Goal: Obtain resource: Obtain resource

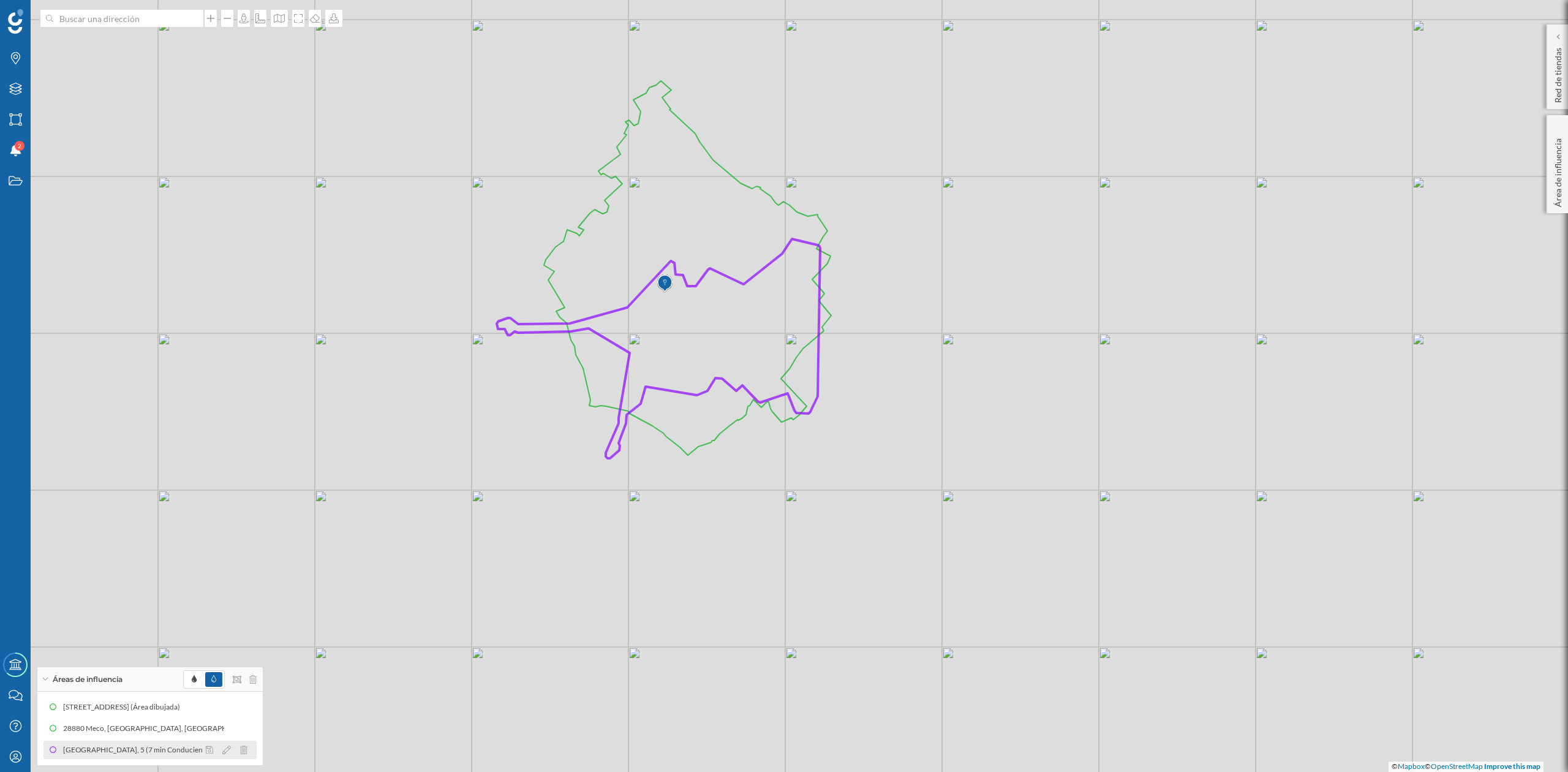
click at [87, 750] on div "[GEOGRAPHIC_DATA], 5 (7 min Conduciendo)" at bounding box center [142, 749] width 157 height 12
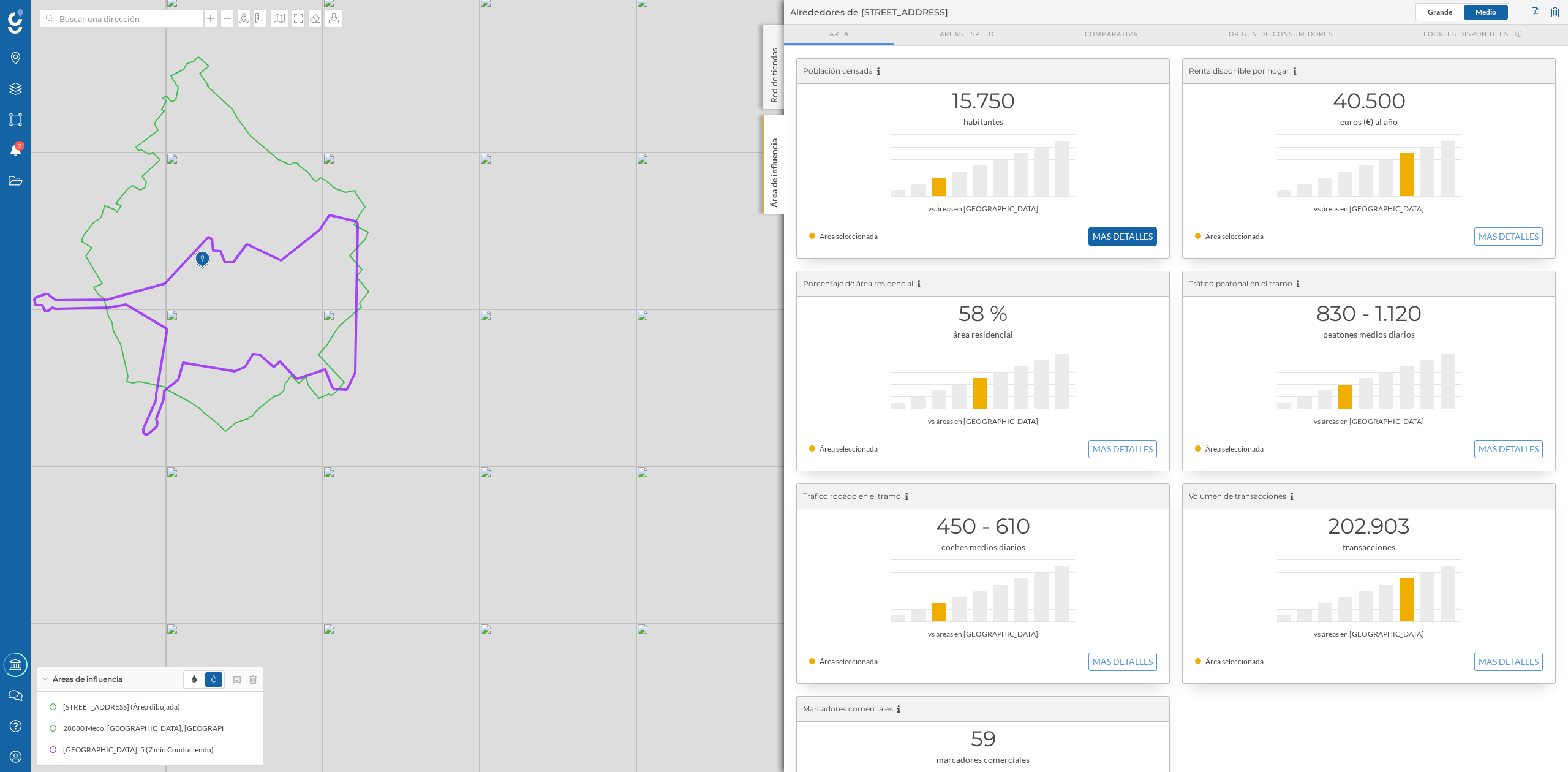
click at [1137, 244] on button "MAS DETALLES" at bounding box center [1122, 237] width 68 height 18
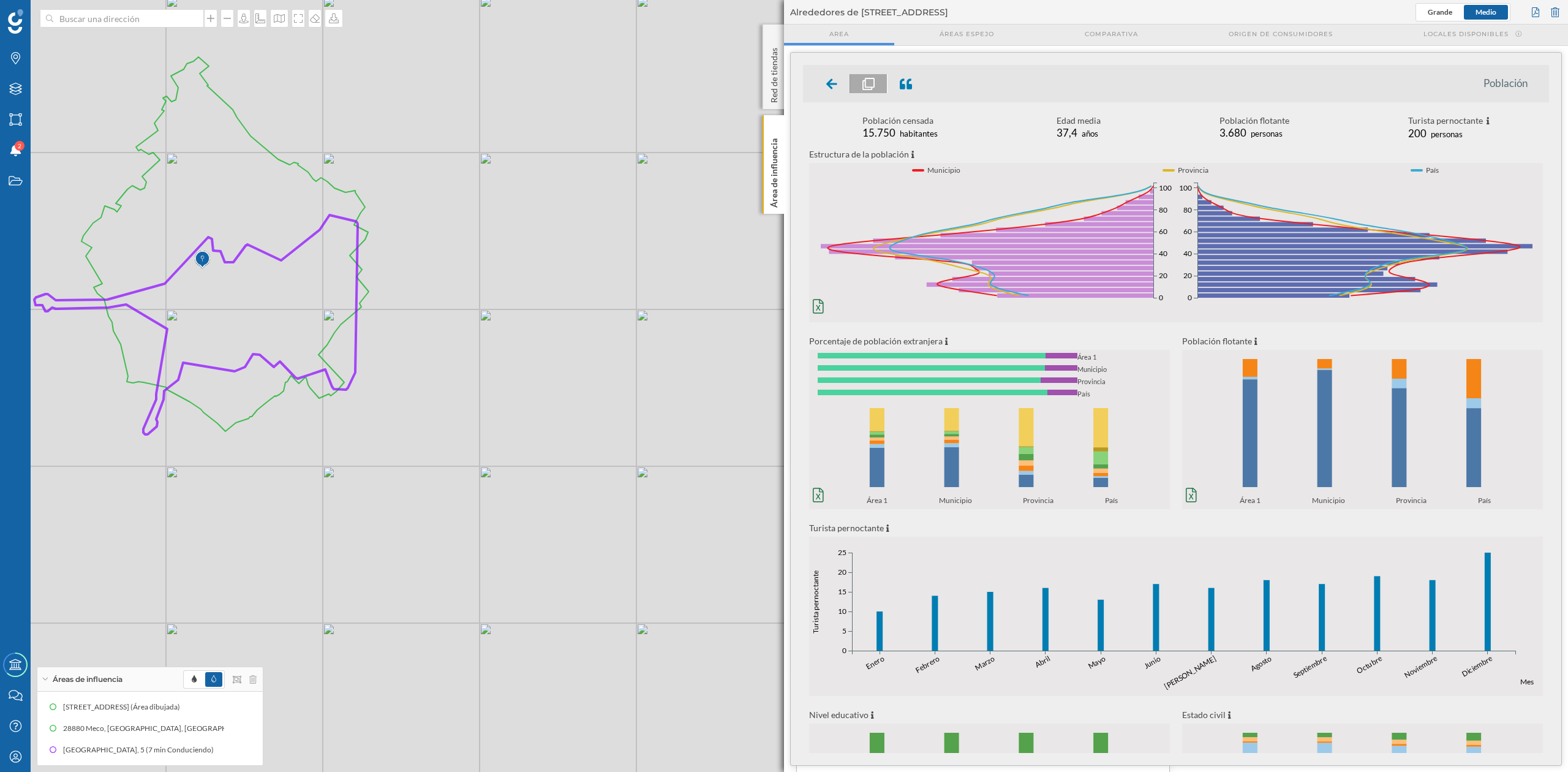
click at [323, 198] on icon at bounding box center [225, 244] width 288 height 375
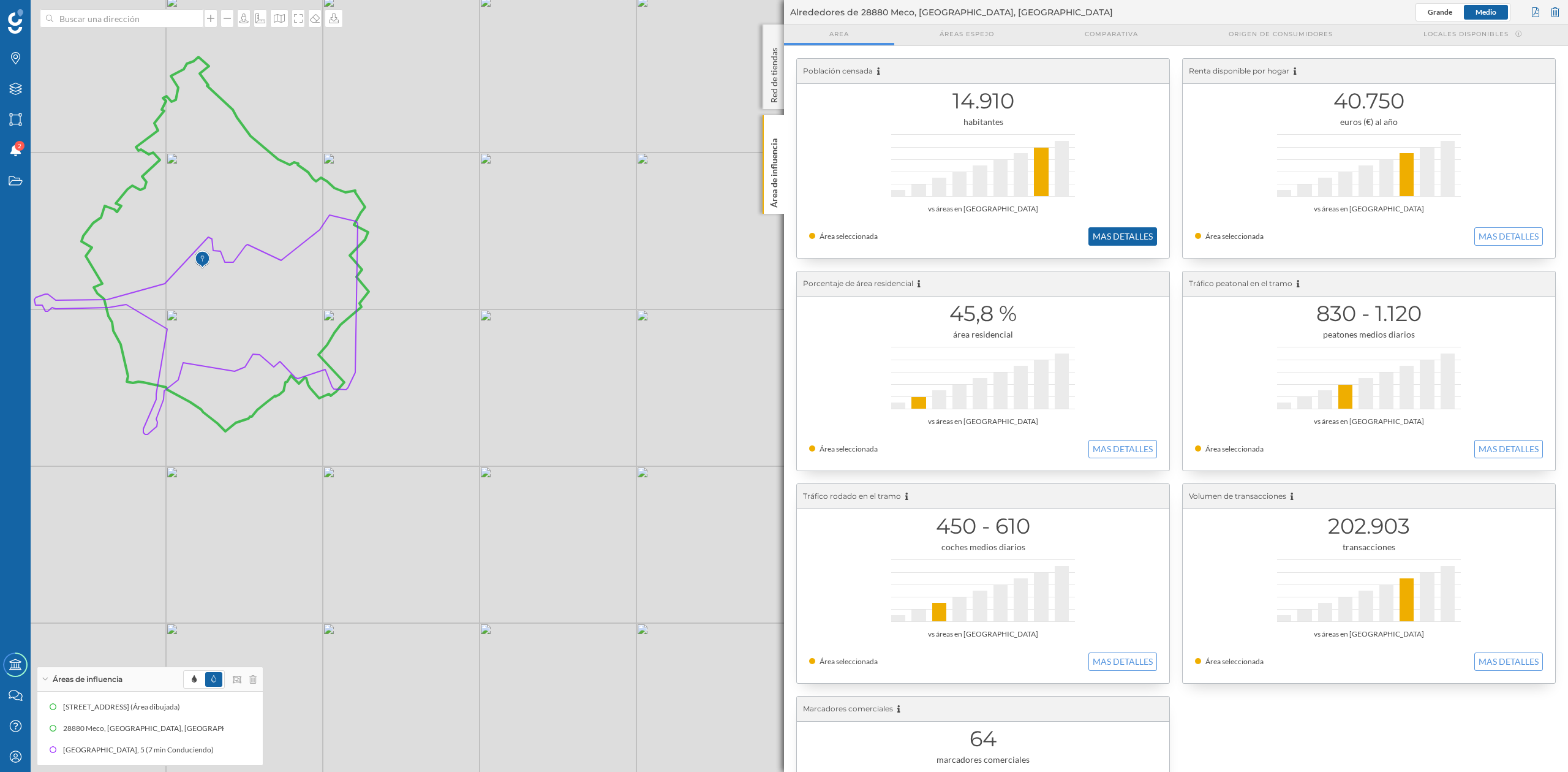
click at [1144, 238] on button "MAS DETALLES" at bounding box center [1122, 237] width 68 height 18
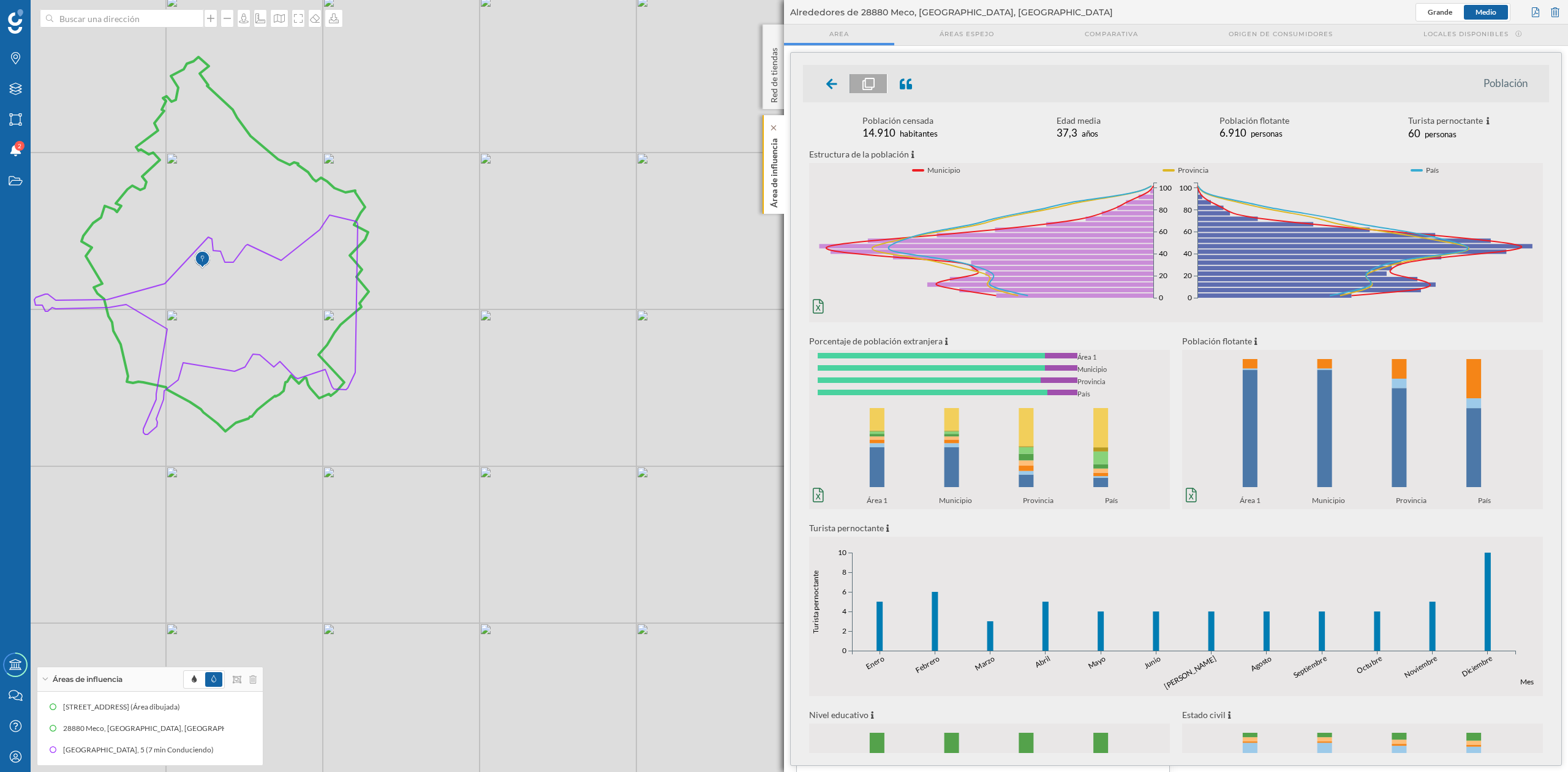
click at [768, 176] on p "Área de influencia" at bounding box center [773, 170] width 12 height 74
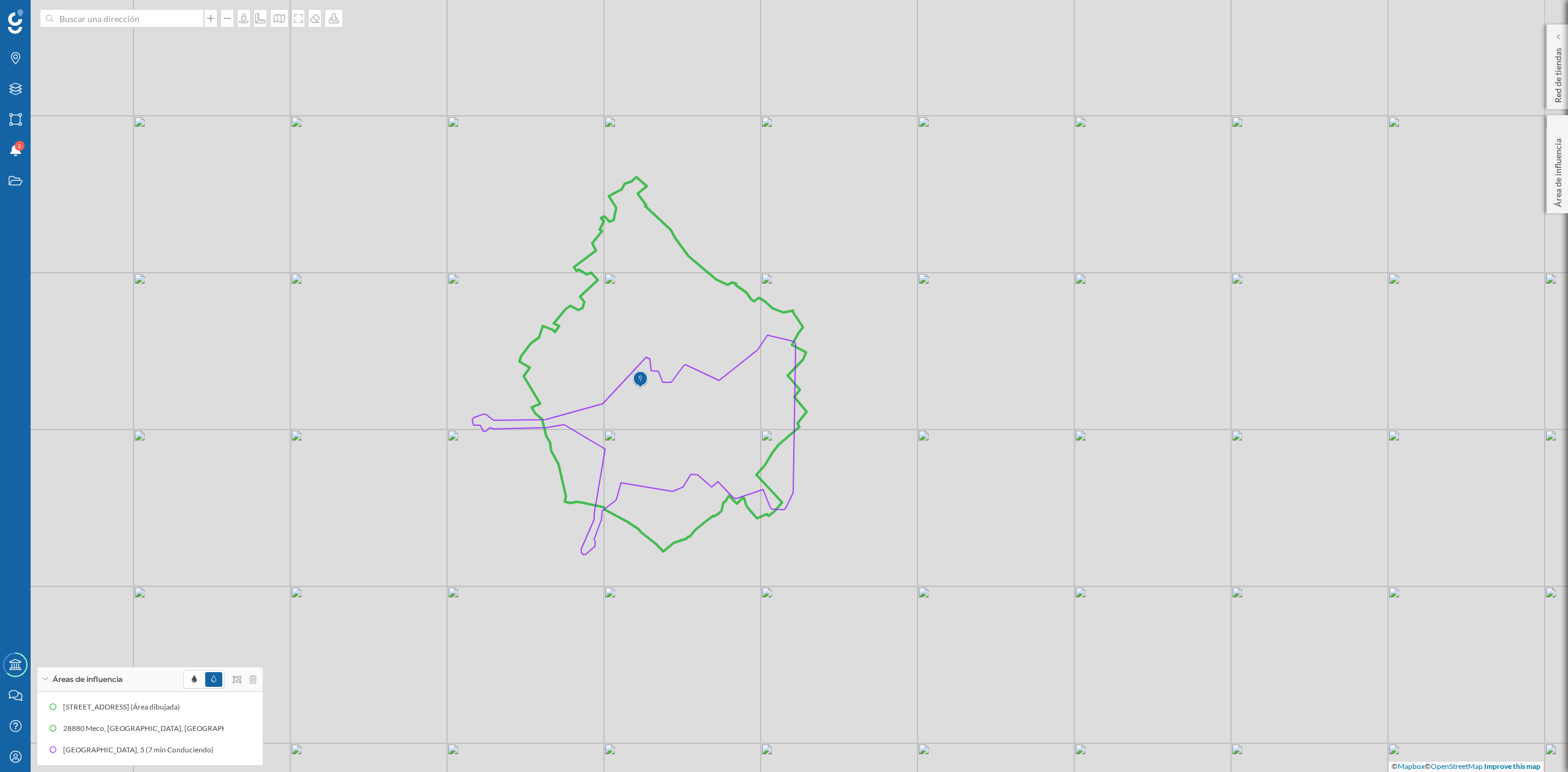
drag, startPoint x: 710, startPoint y: 342, endPoint x: 1164, endPoint y: 419, distance: 460.5
click at [1164, 419] on div "© Mapbox © OpenStreetMap Improve this map" at bounding box center [784, 386] width 1568 height 772
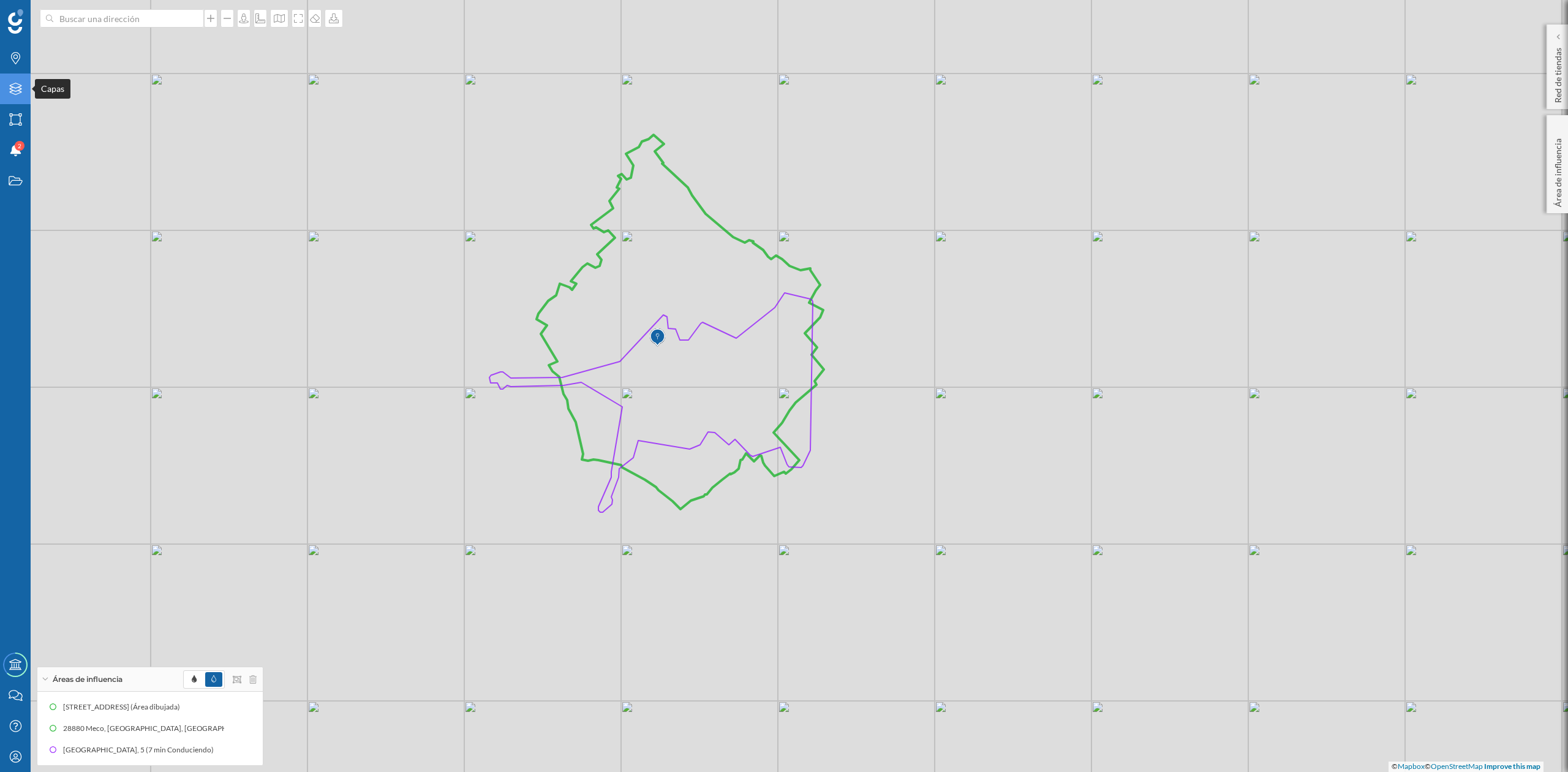
click at [13, 85] on icon "Capas" at bounding box center [16, 89] width 16 height 12
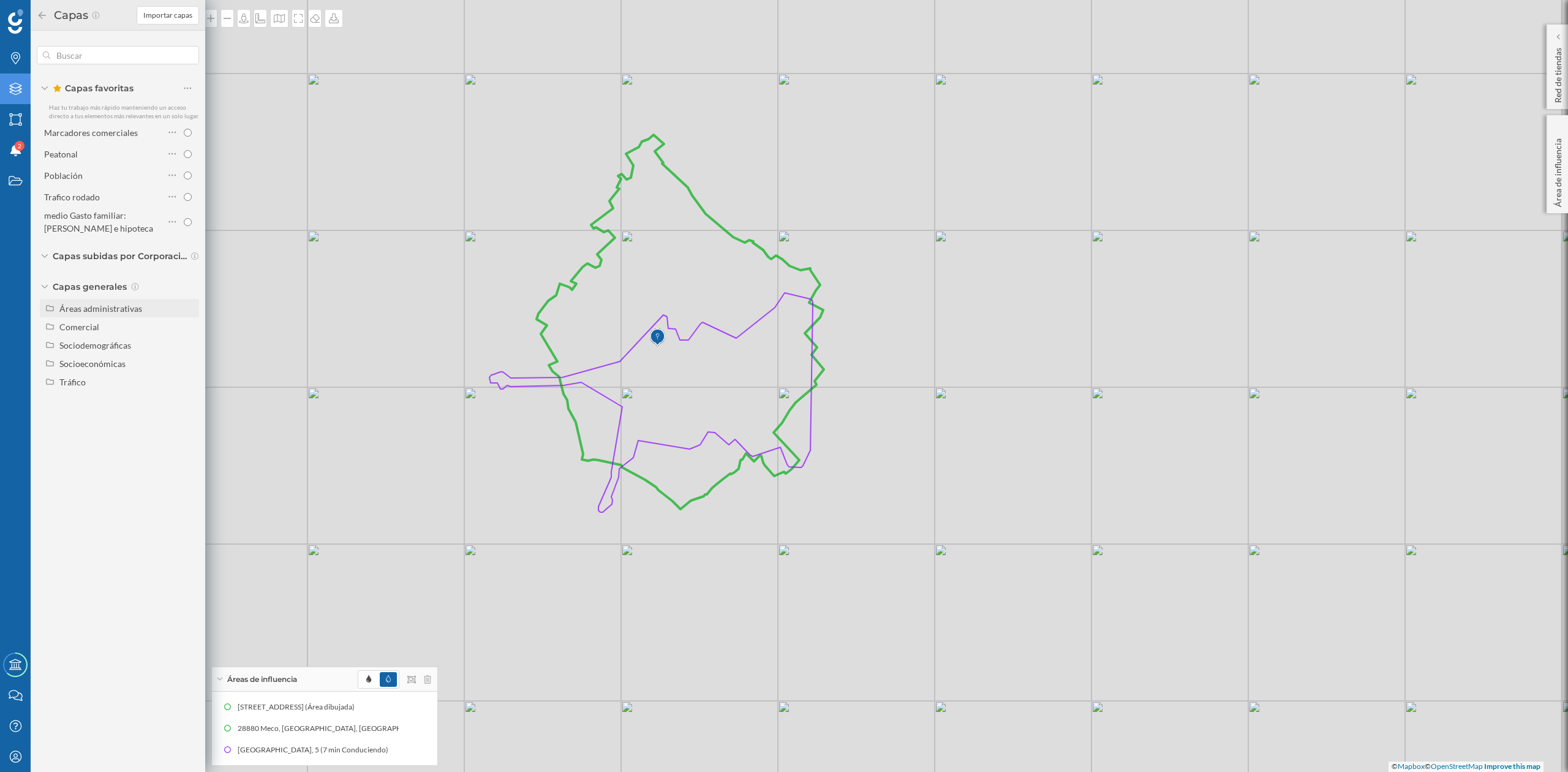
click at [89, 302] on div "Áreas administrativas" at bounding box center [127, 309] width 135 height 13
click at [17, 60] on icon "Marcas" at bounding box center [16, 58] width 16 height 12
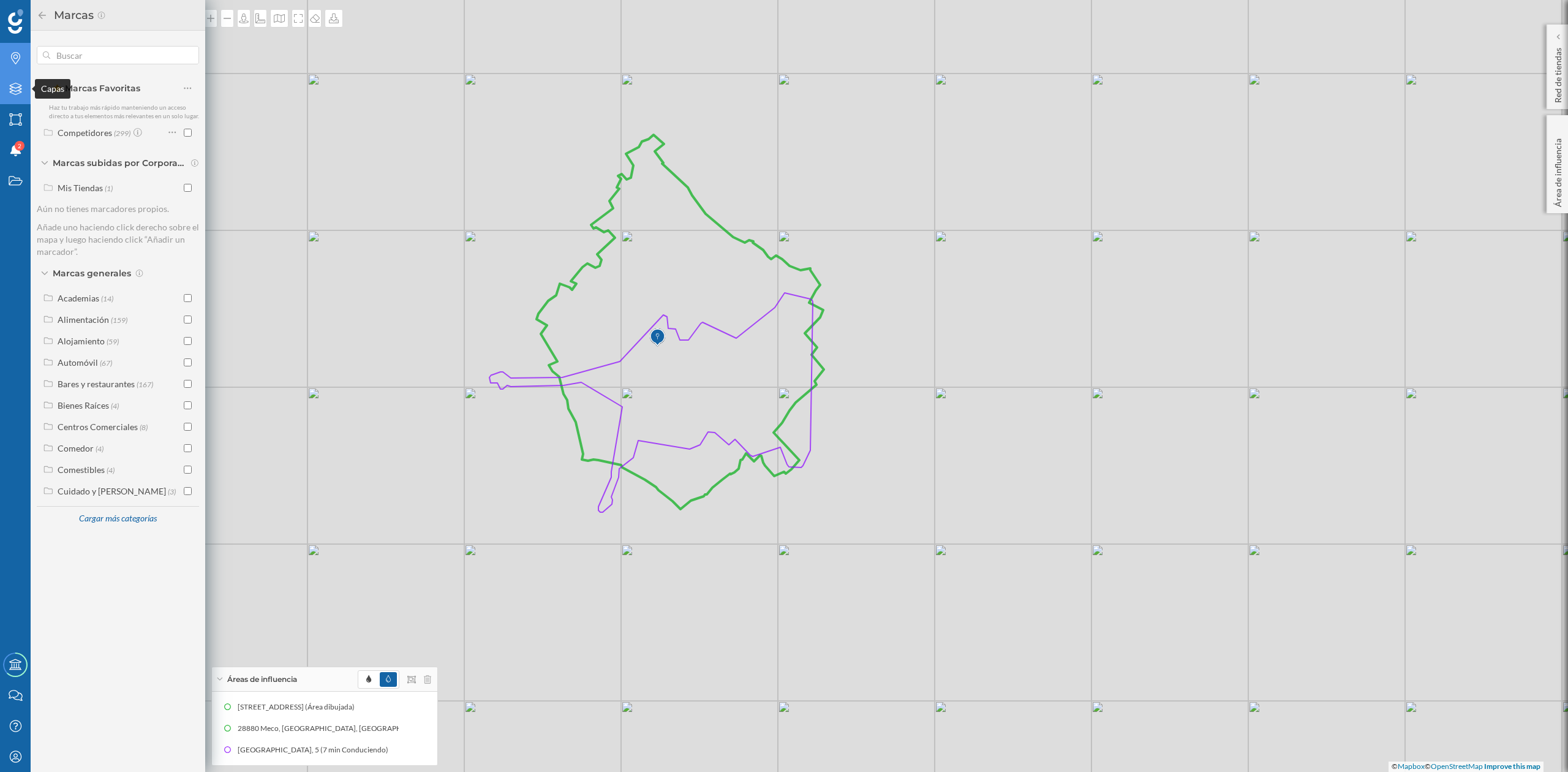
click at [16, 91] on icon at bounding box center [15, 89] width 12 height 12
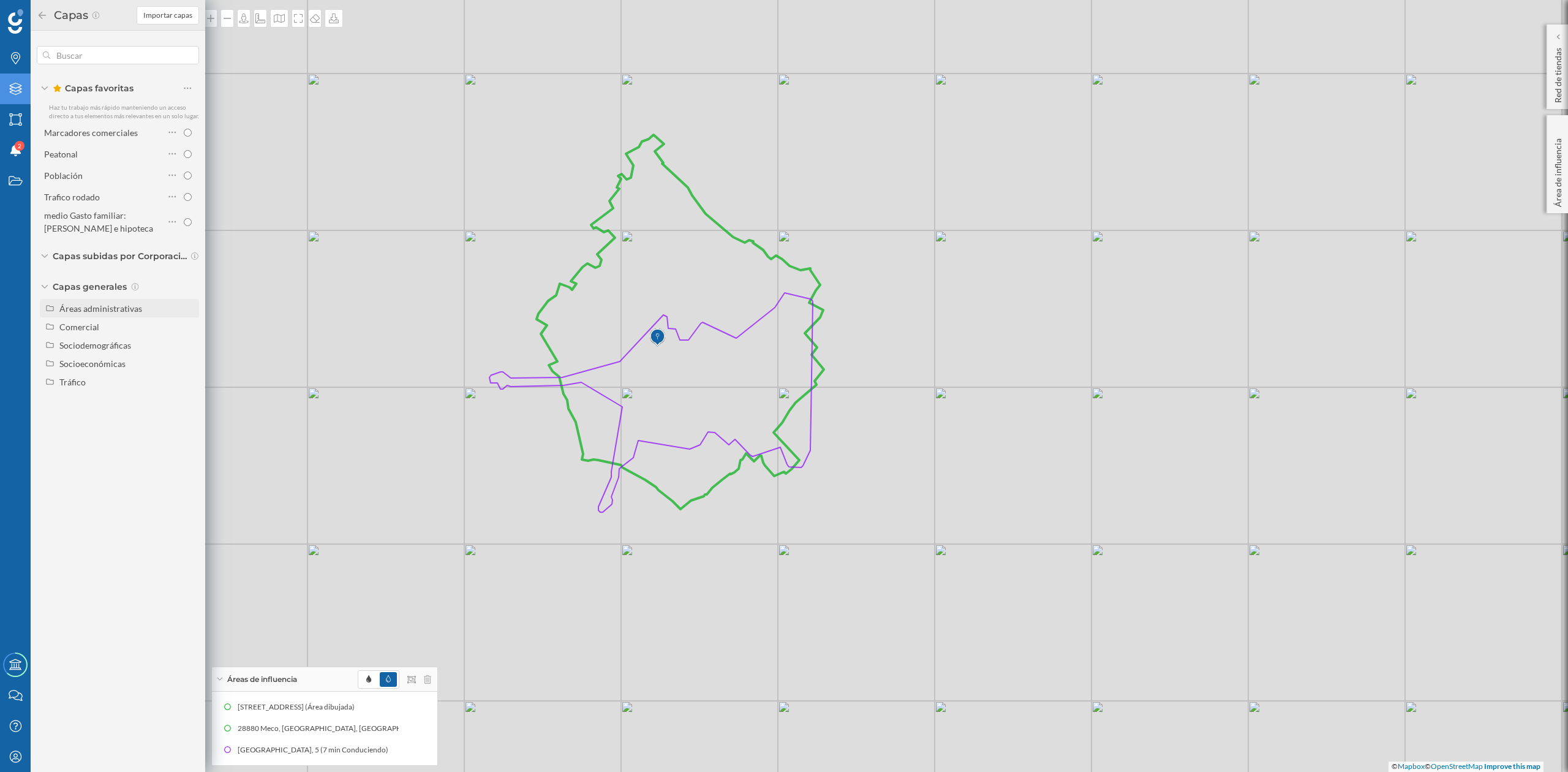
click at [110, 313] on div "Áreas administrativas" at bounding box center [127, 309] width 135 height 13
click at [189, 399] on input "Sección censal" at bounding box center [191, 400] width 8 height 8
radio input "true"
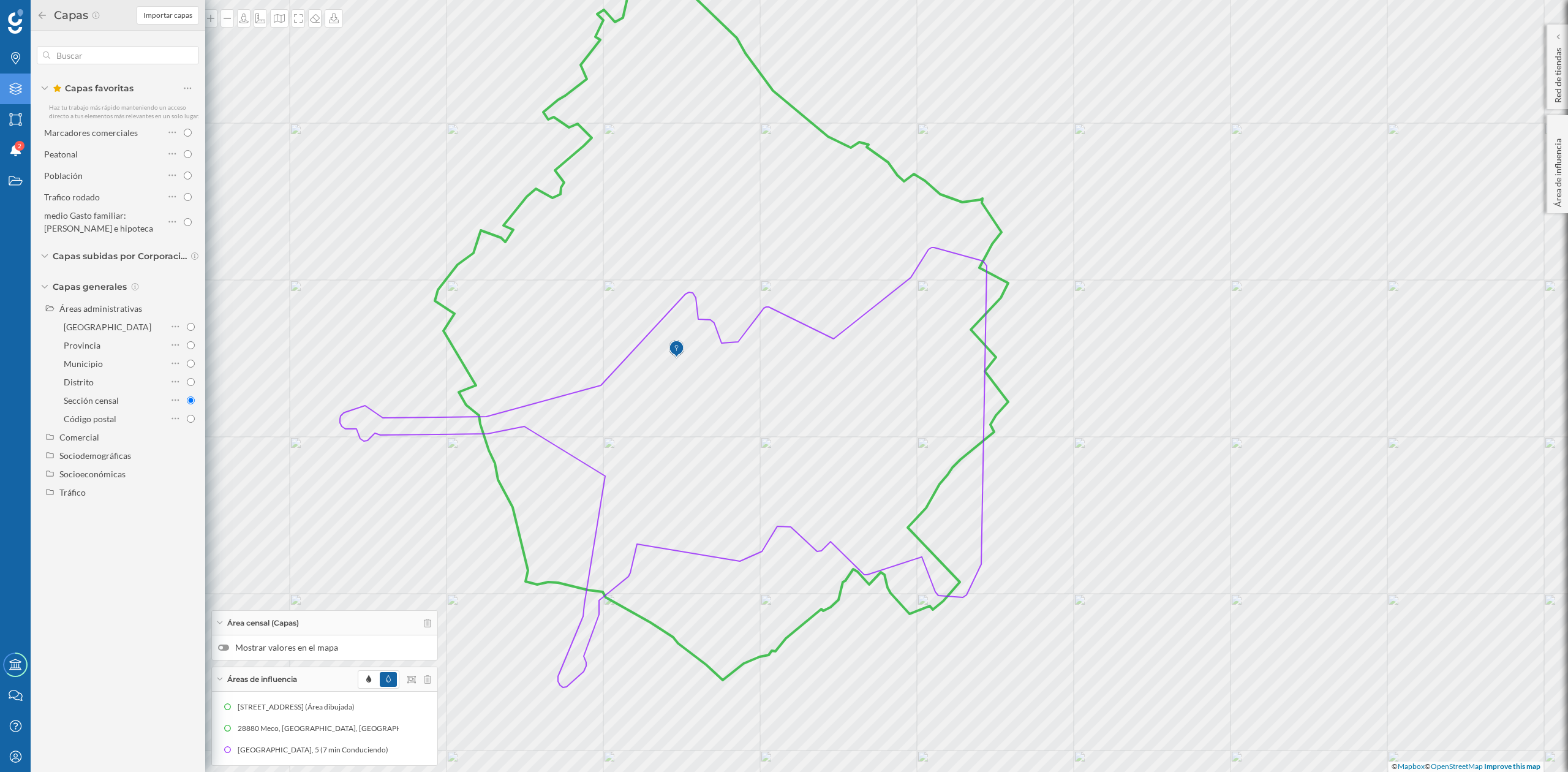
drag, startPoint x: 807, startPoint y: 437, endPoint x: 870, endPoint y: 452, distance: 64.8
click at [870, 442] on icon at bounding box center [663, 468] width 647 height 440
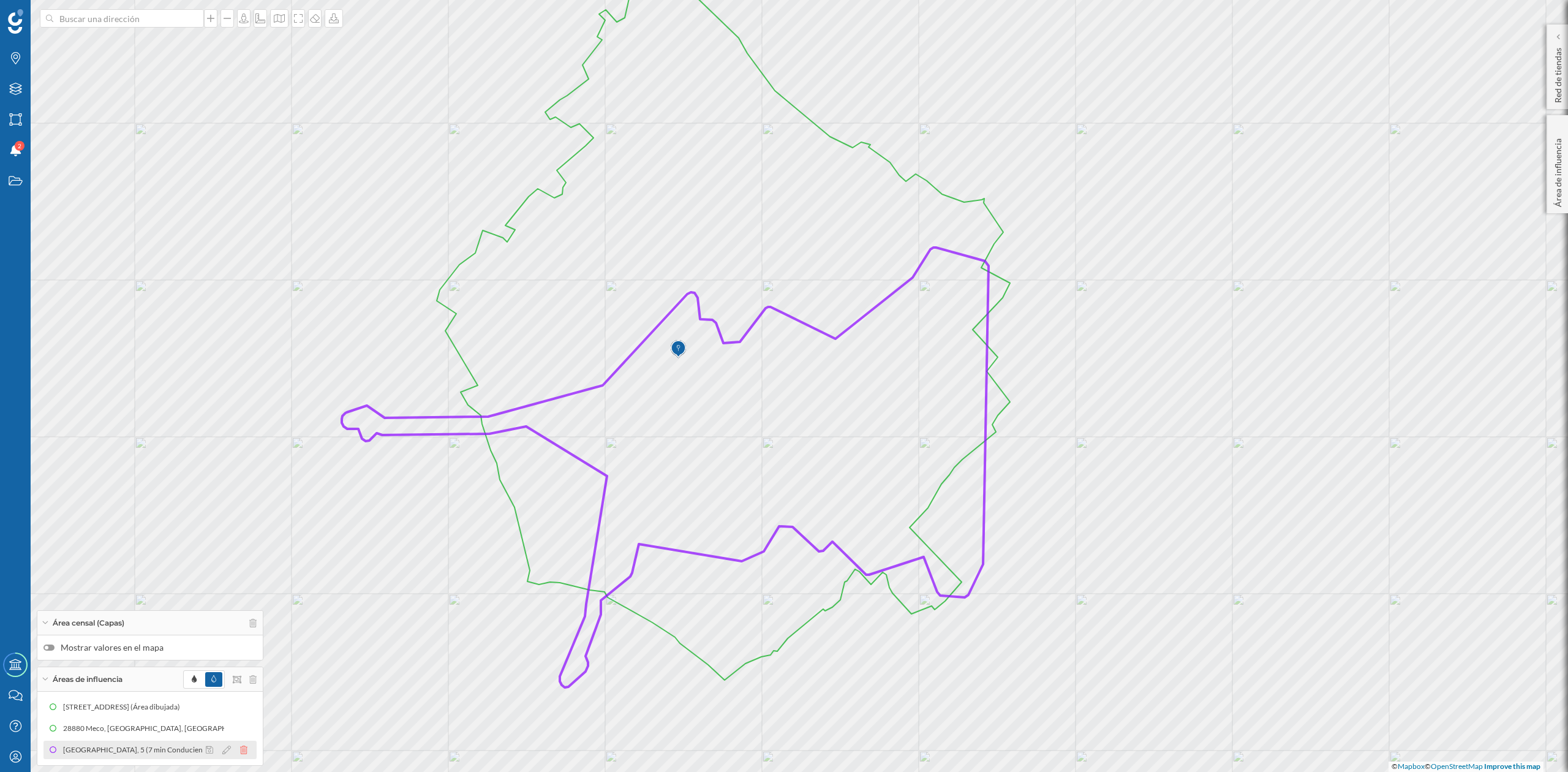
click at [240, 746] on icon at bounding box center [244, 749] width 7 height 8
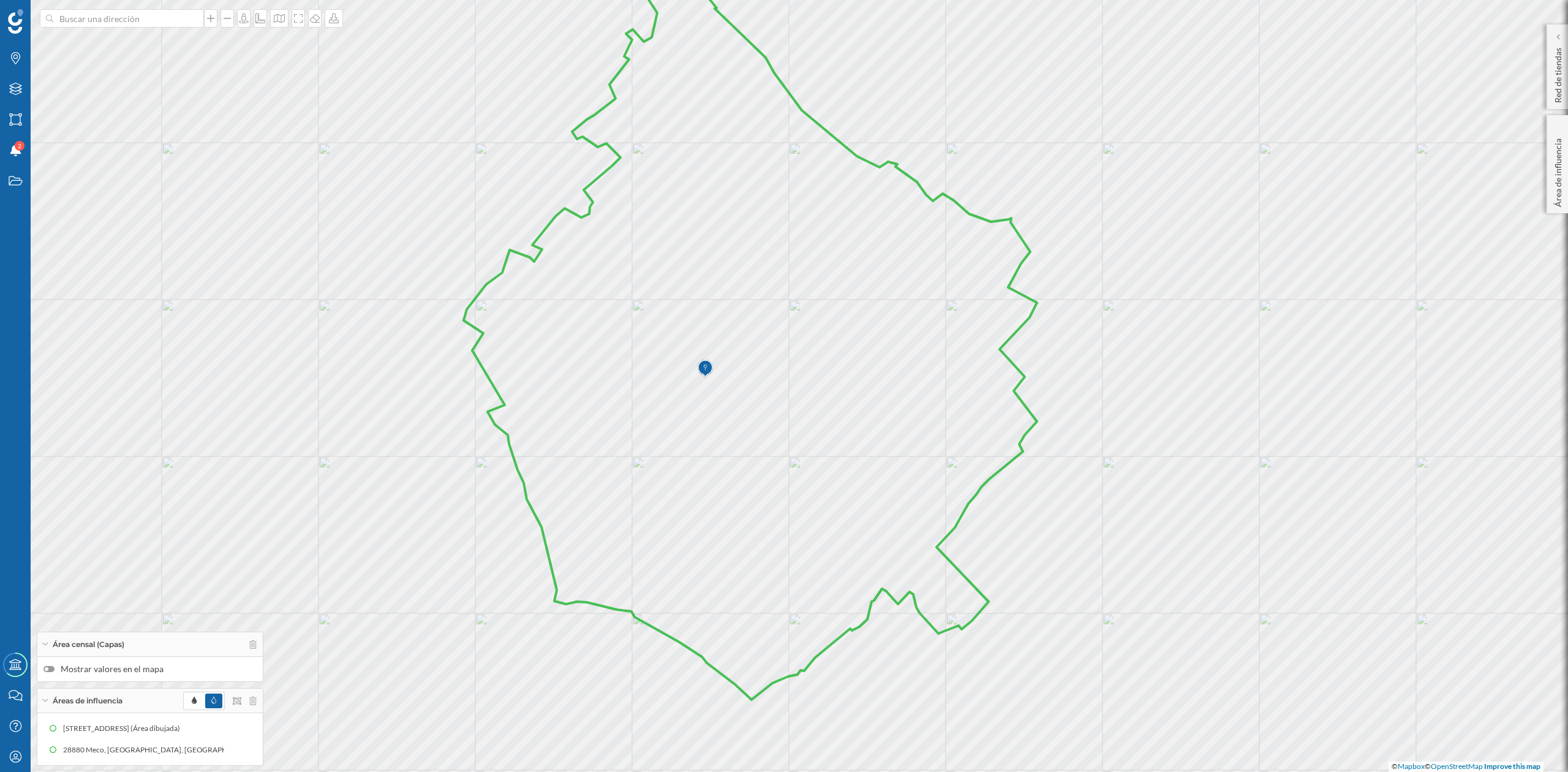
drag, startPoint x: 901, startPoint y: 480, endPoint x: 929, endPoint y: 499, distance: 33.8
click at [929, 499] on icon at bounding box center [751, 325] width 574 height 748
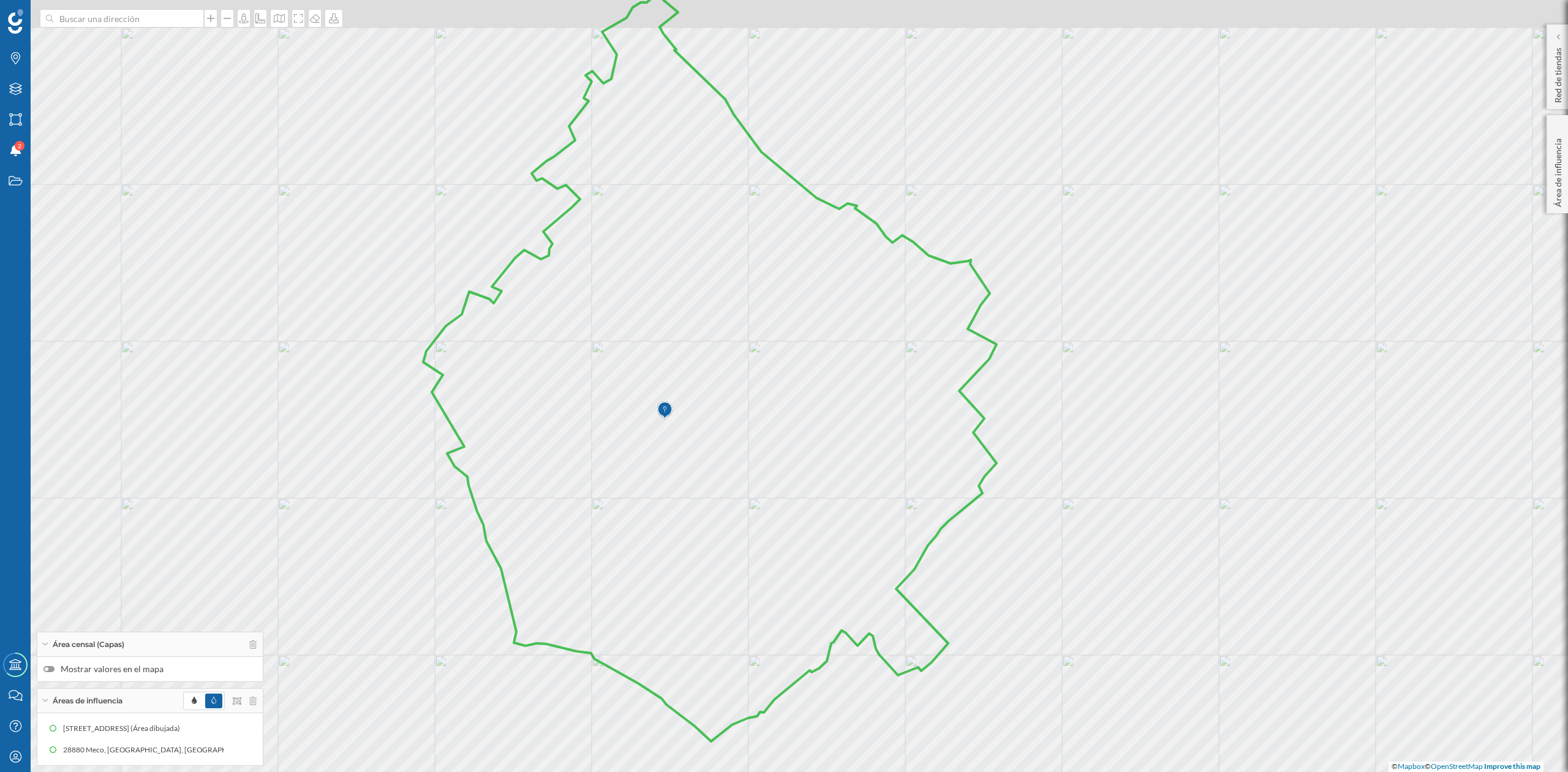
drag, startPoint x: 913, startPoint y: 422, endPoint x: 872, endPoint y: 464, distance: 58.7
click at [872, 464] on icon at bounding box center [710, 367] width 574 height 748
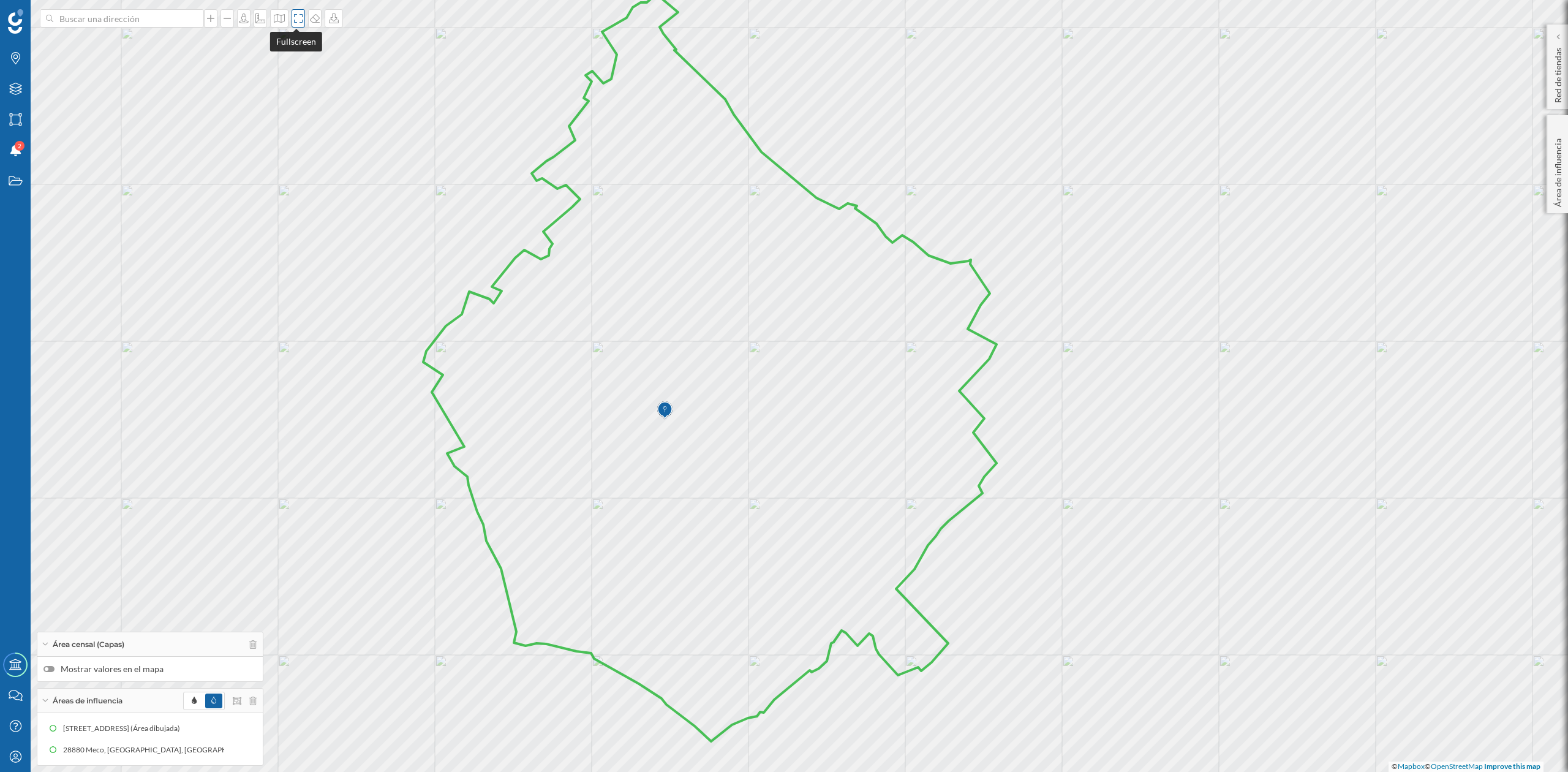
click at [292, 14] on icon at bounding box center [298, 18] width 12 height 10
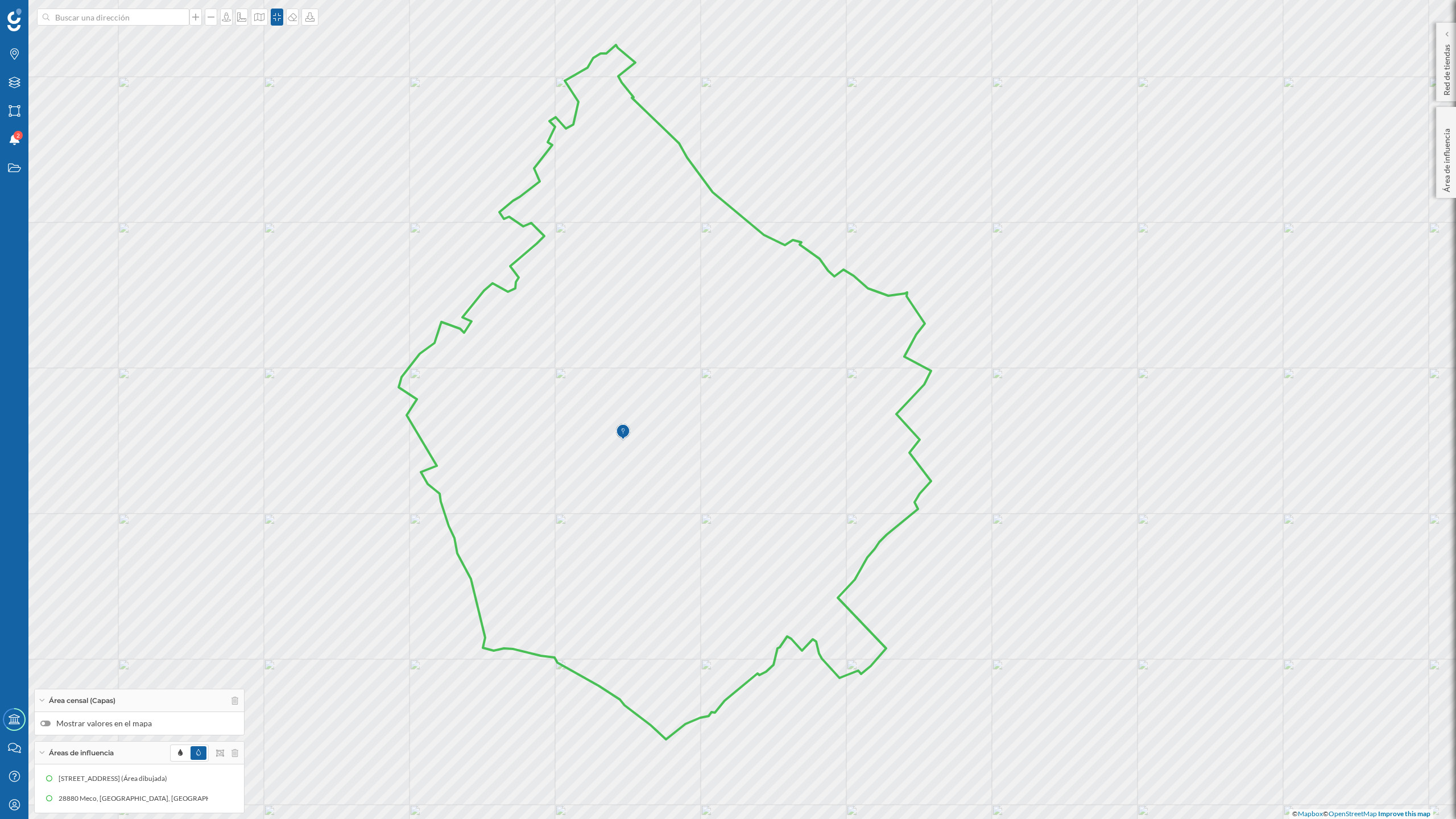
drag, startPoint x: 856, startPoint y: 460, endPoint x: 863, endPoint y: 460, distance: 7.0
click at [863, 460] on icon at bounding box center [665, 392] width 533 height 694
click at [50, 716] on div at bounding box center [46, 723] width 10 height 6
click at [0, 0] on input "Mostrar valores en el mapa" at bounding box center [0, 0] width 0 height 0
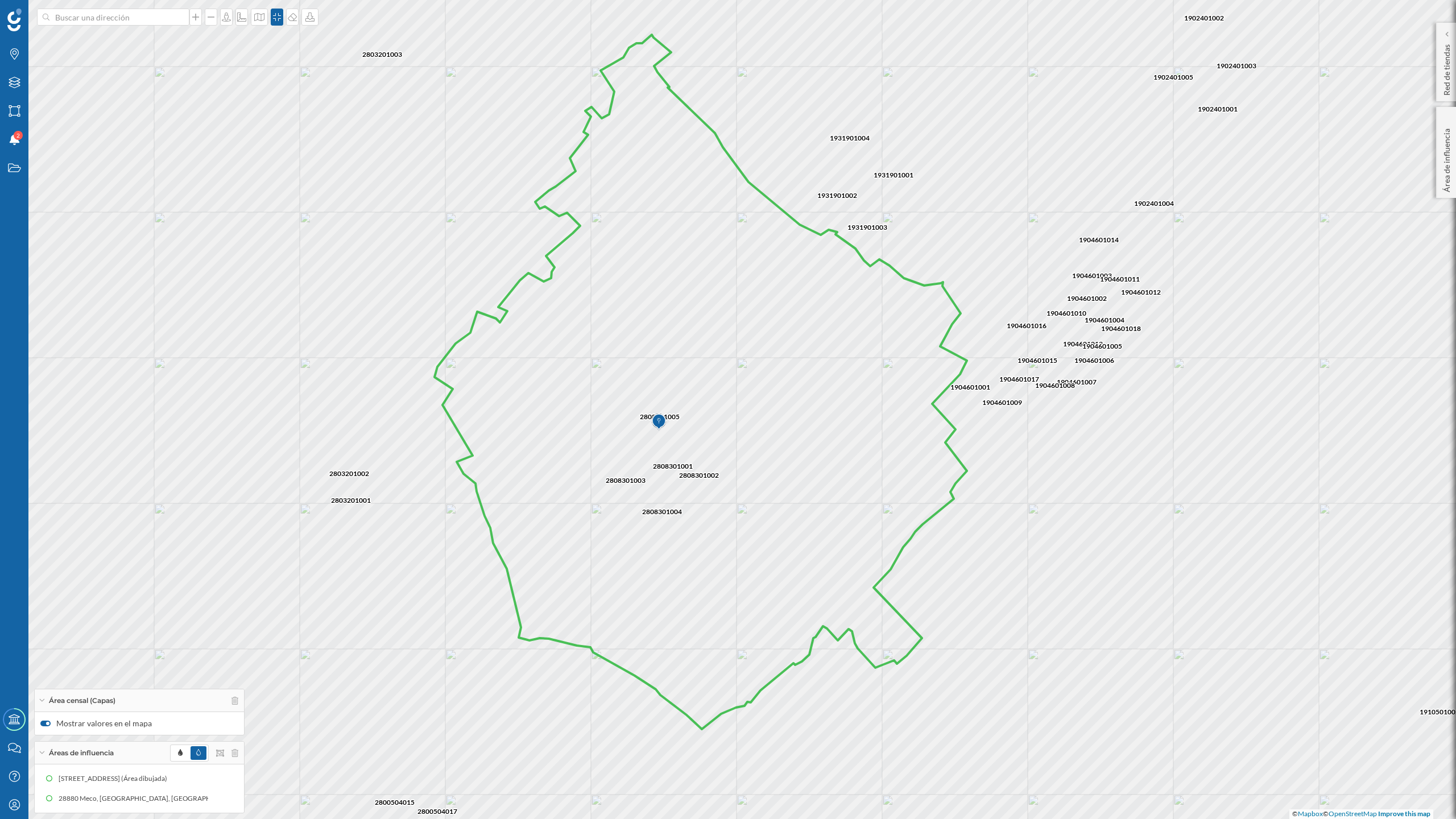
drag, startPoint x: 750, startPoint y: 450, endPoint x: 799, endPoint y: 440, distance: 50.0
click at [799, 440] on icon at bounding box center [701, 382] width 533 height 694
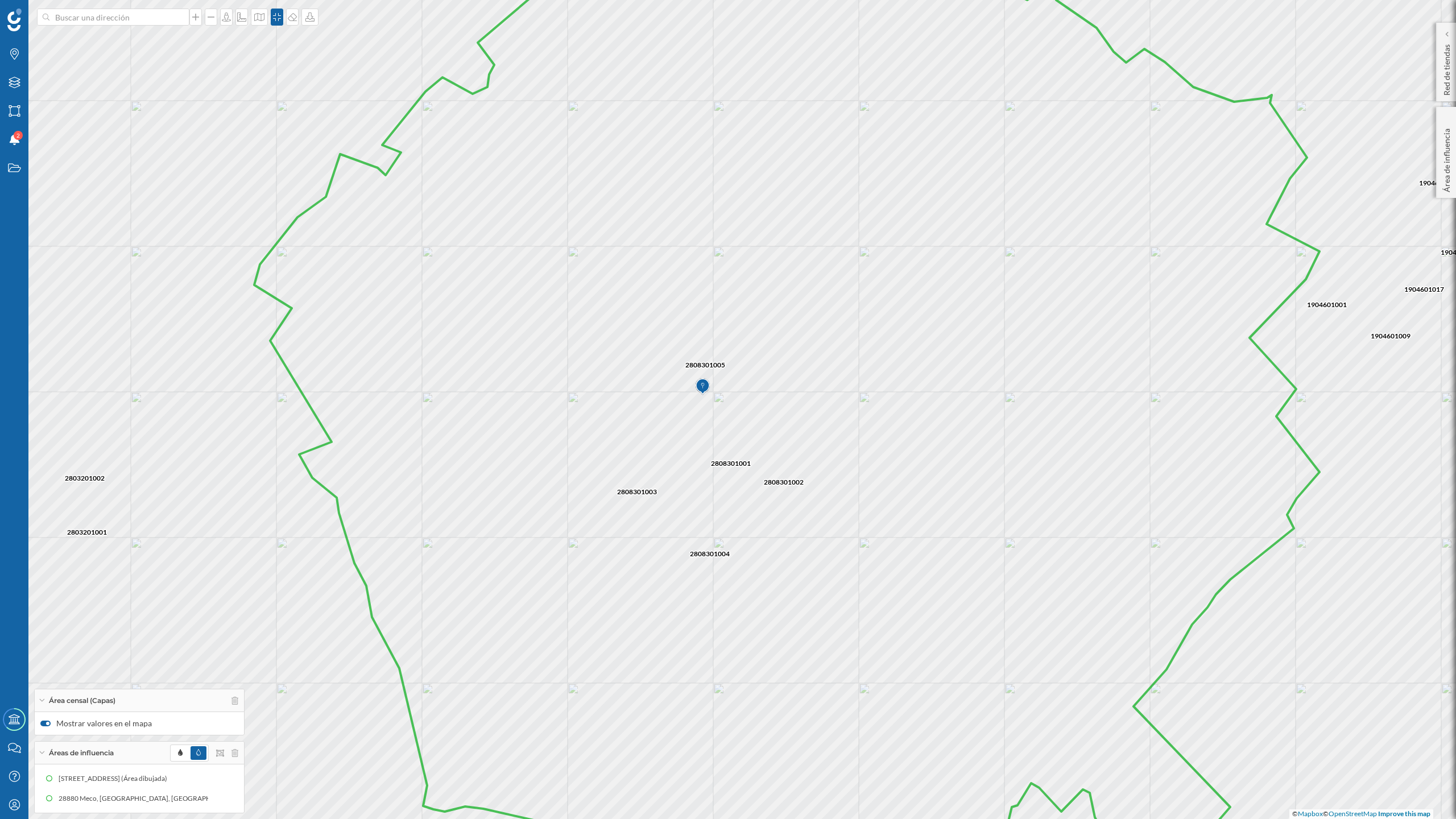
drag, startPoint x: 856, startPoint y: 432, endPoint x: 1013, endPoint y: 404, distance: 159.5
click at [1013, 404] on icon at bounding box center [787, 381] width 1065 height 988
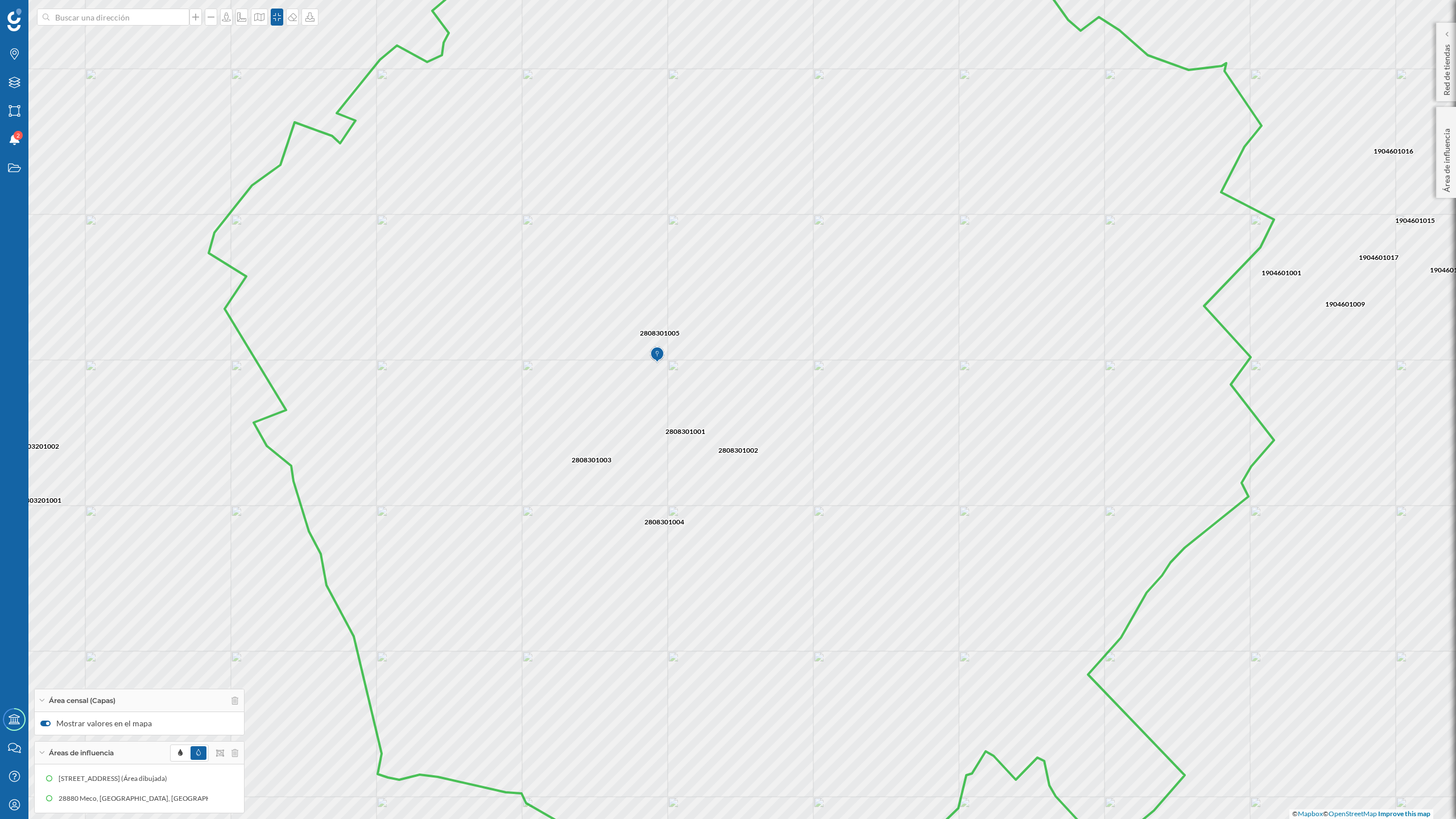
drag, startPoint x: 1013, startPoint y: 403, endPoint x: 968, endPoint y: 370, distance: 55.8
click at [968, 370] on icon at bounding box center [741, 377] width 1065 height 988
click at [44, 716] on div at bounding box center [46, 723] width 10 height 6
click at [0, 0] on input "Mostrar valores en el mapa" at bounding box center [0, 0] width 0 height 0
click at [47, 716] on div at bounding box center [46, 723] width 10 height 6
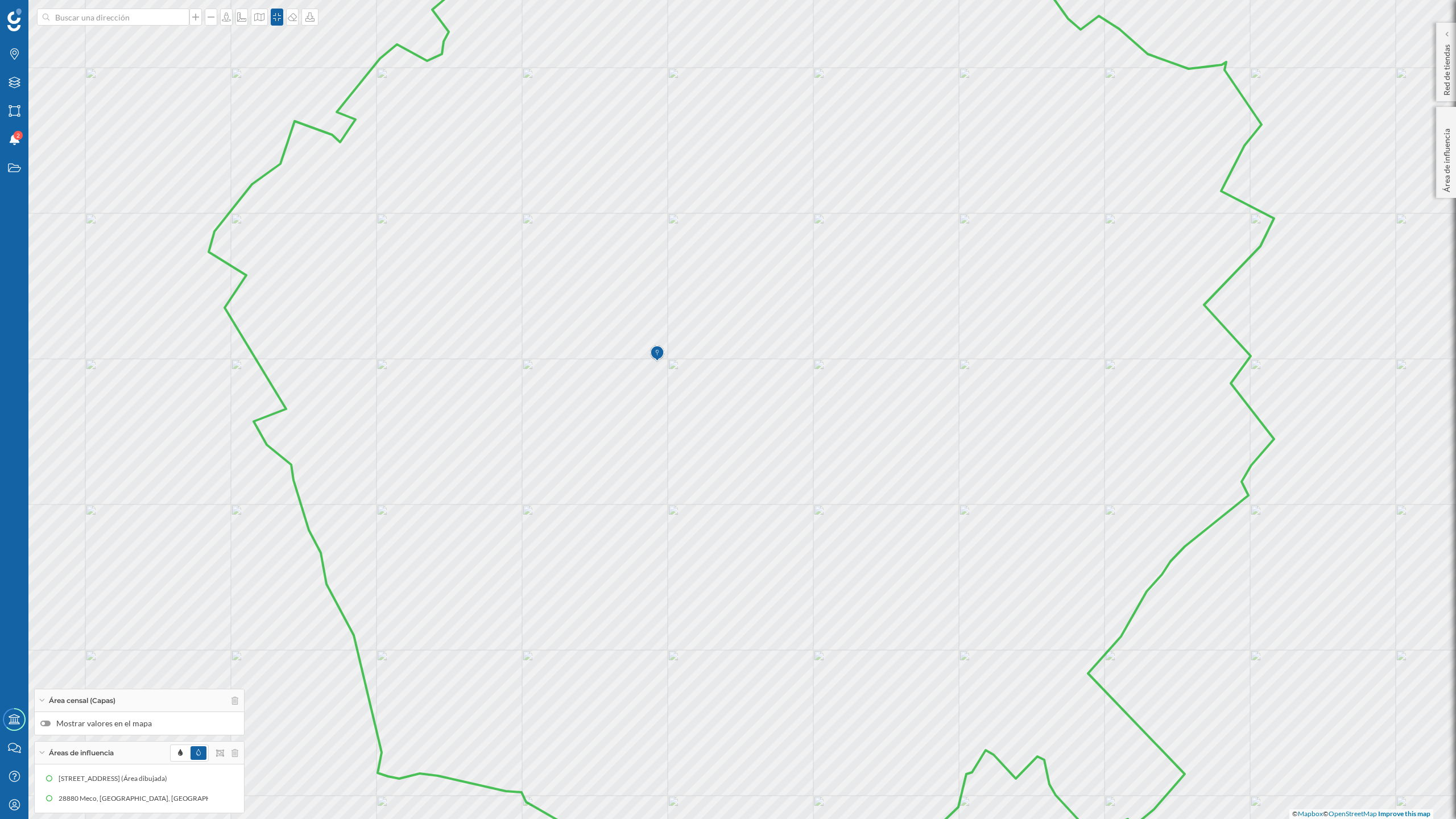
click at [0, 0] on input "Mostrar valores en el mapa" at bounding box center [0, 0] width 0 height 0
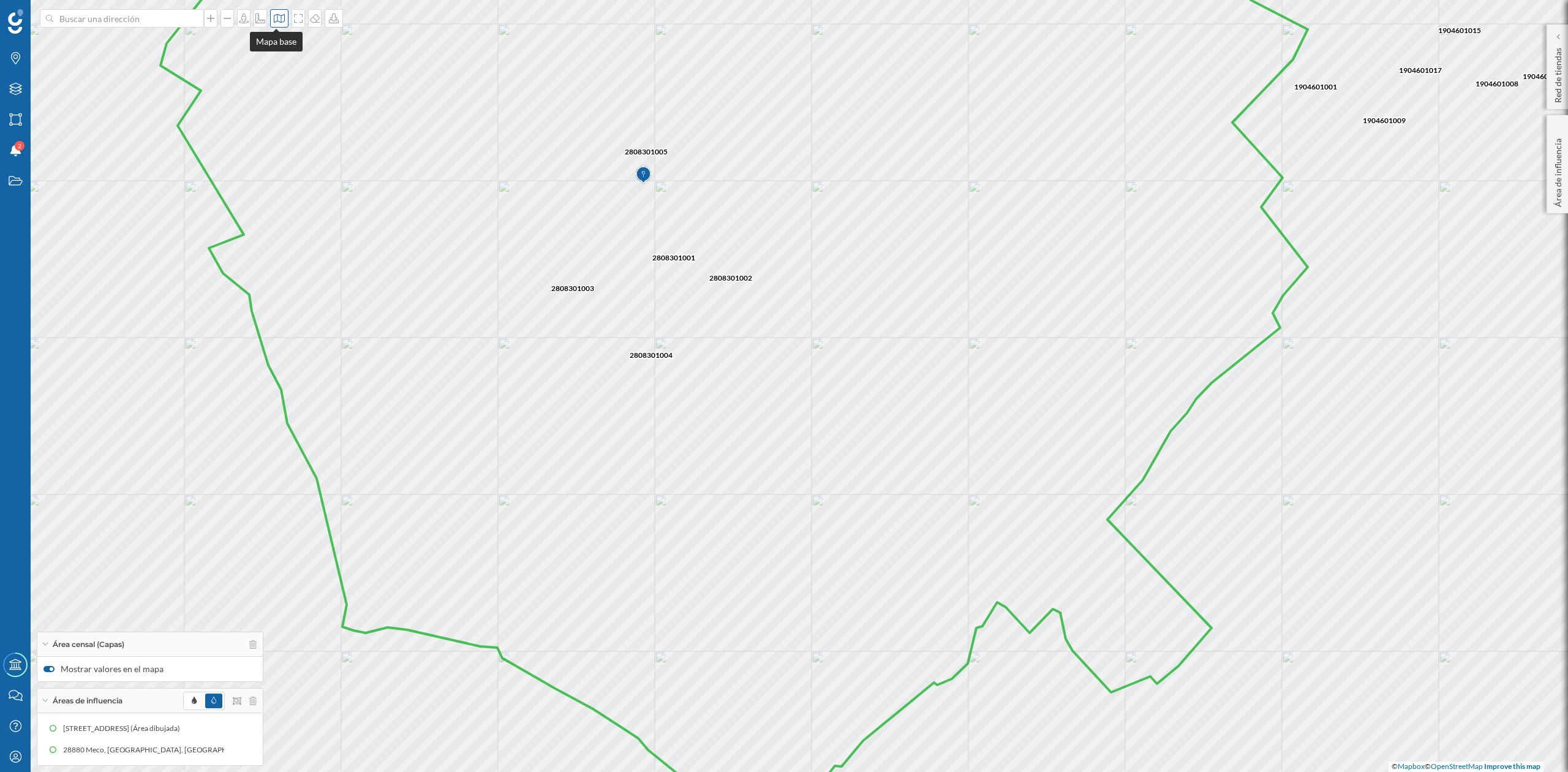
click at [275, 12] on div at bounding box center [279, 18] width 18 height 18
click at [301, 189] on img at bounding box center [292, 172] width 37 height 43
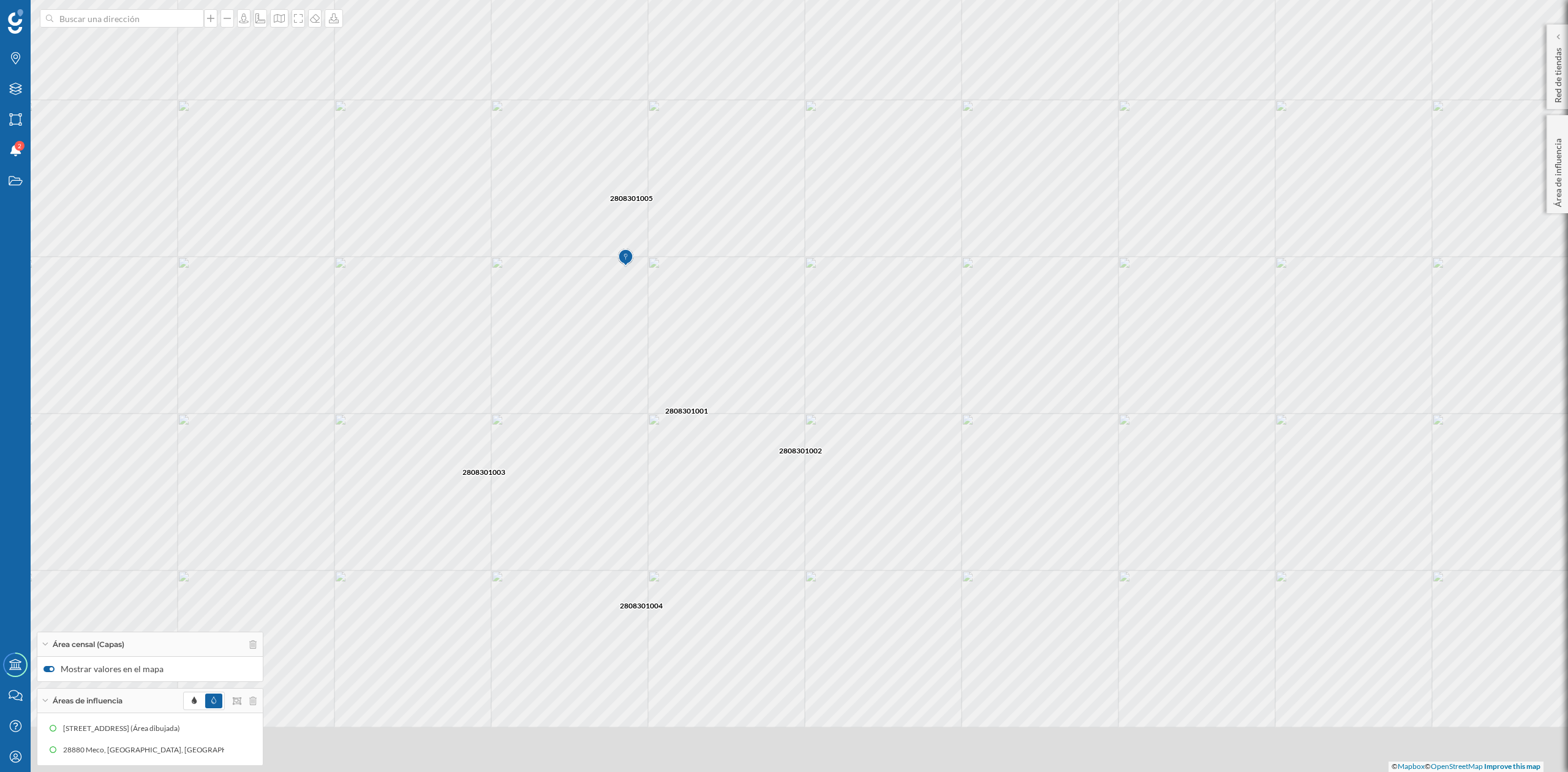
drag, startPoint x: 876, startPoint y: 502, endPoint x: 911, endPoint y: 344, distance: 161.8
click at [911, 344] on icon at bounding box center [819, 227] width 1887 height 932
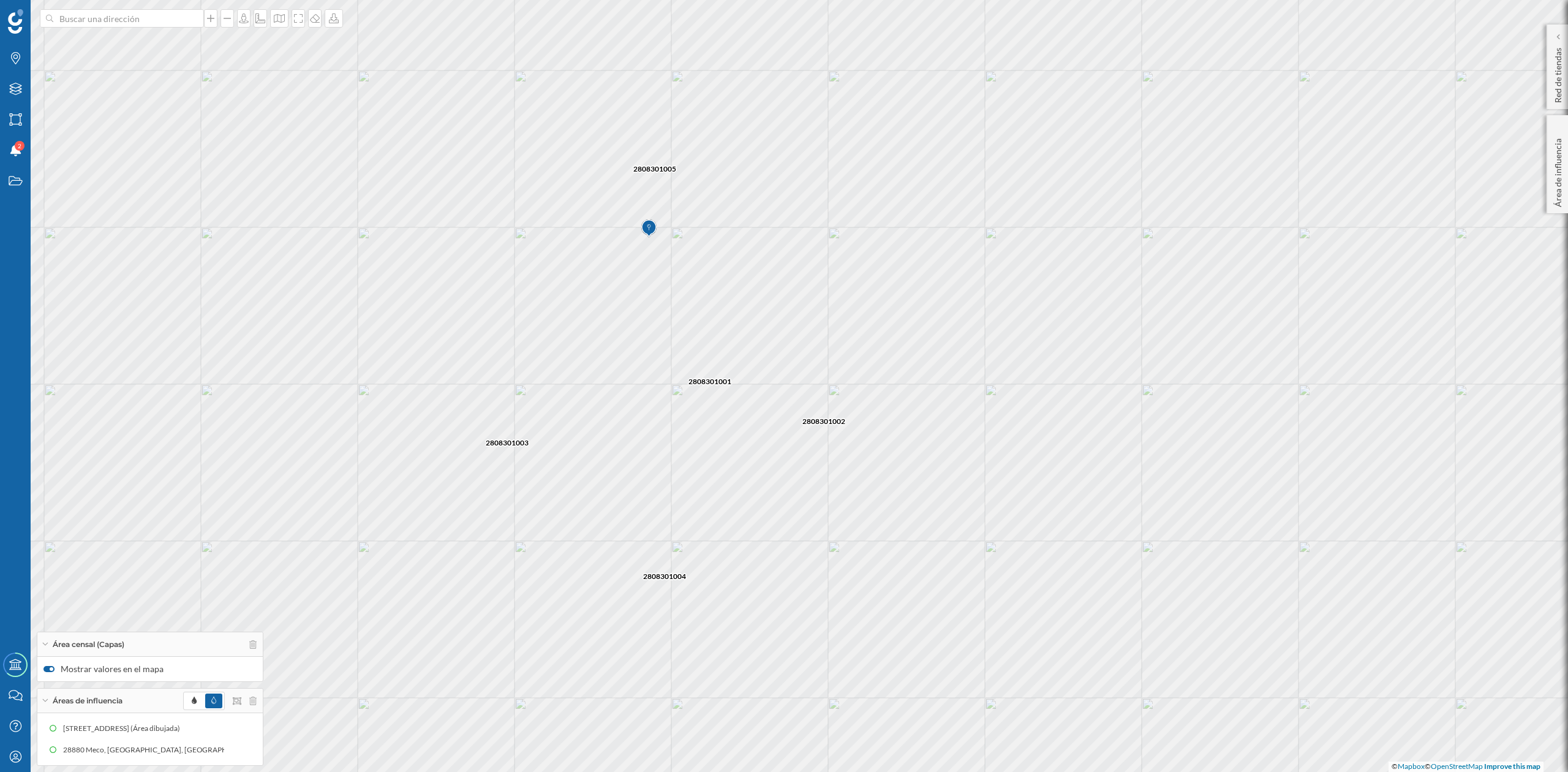
drag, startPoint x: 908, startPoint y: 494, endPoint x: 931, endPoint y: 464, distance: 37.8
click at [931, 464] on icon at bounding box center [807, 357] width 1887 height 932
click at [292, 12] on div at bounding box center [298, 18] width 14 height 18
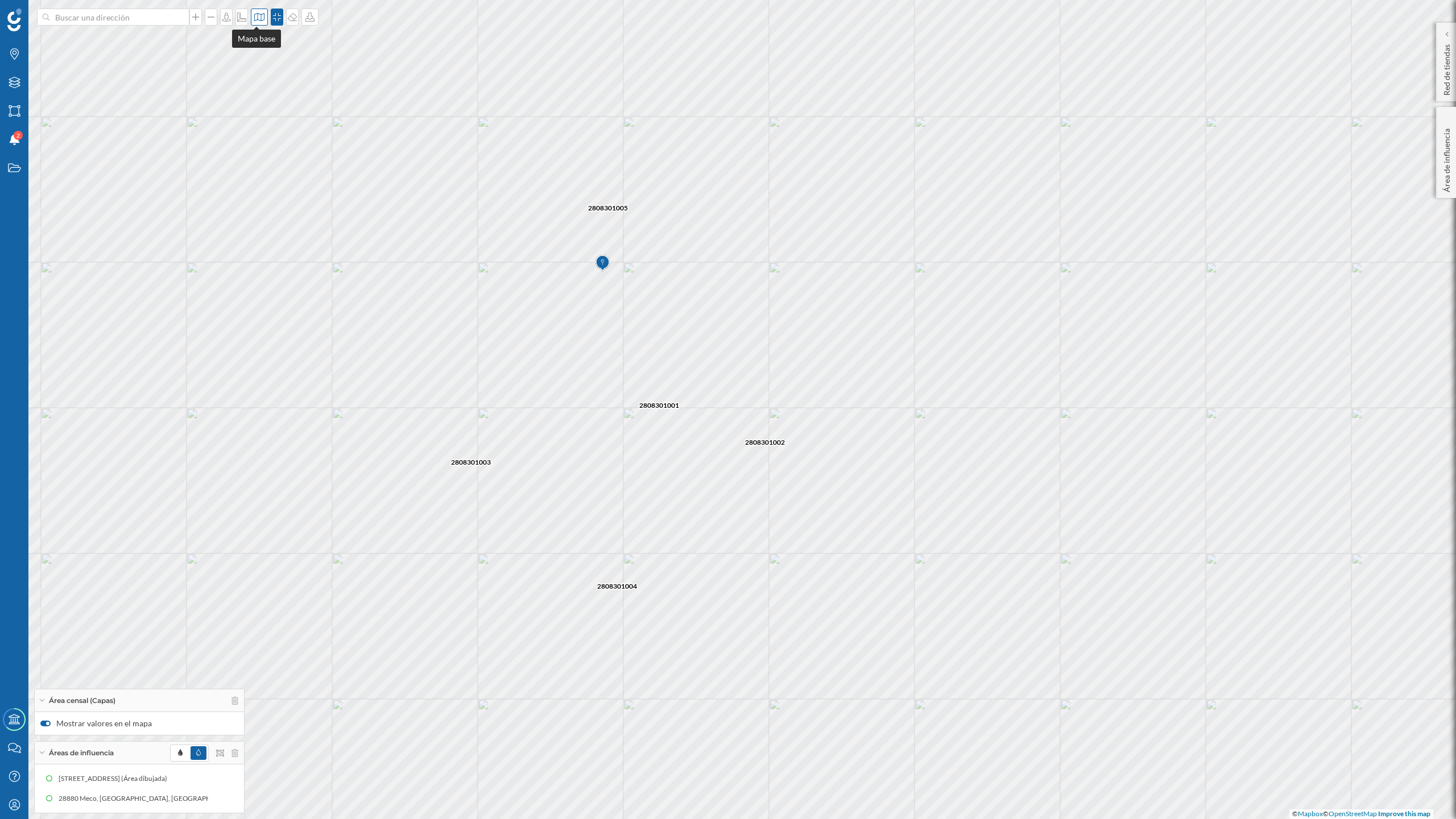
click at [251, 21] on div at bounding box center [259, 17] width 17 height 17
click at [255, 64] on img at bounding box center [271, 74] width 34 height 40
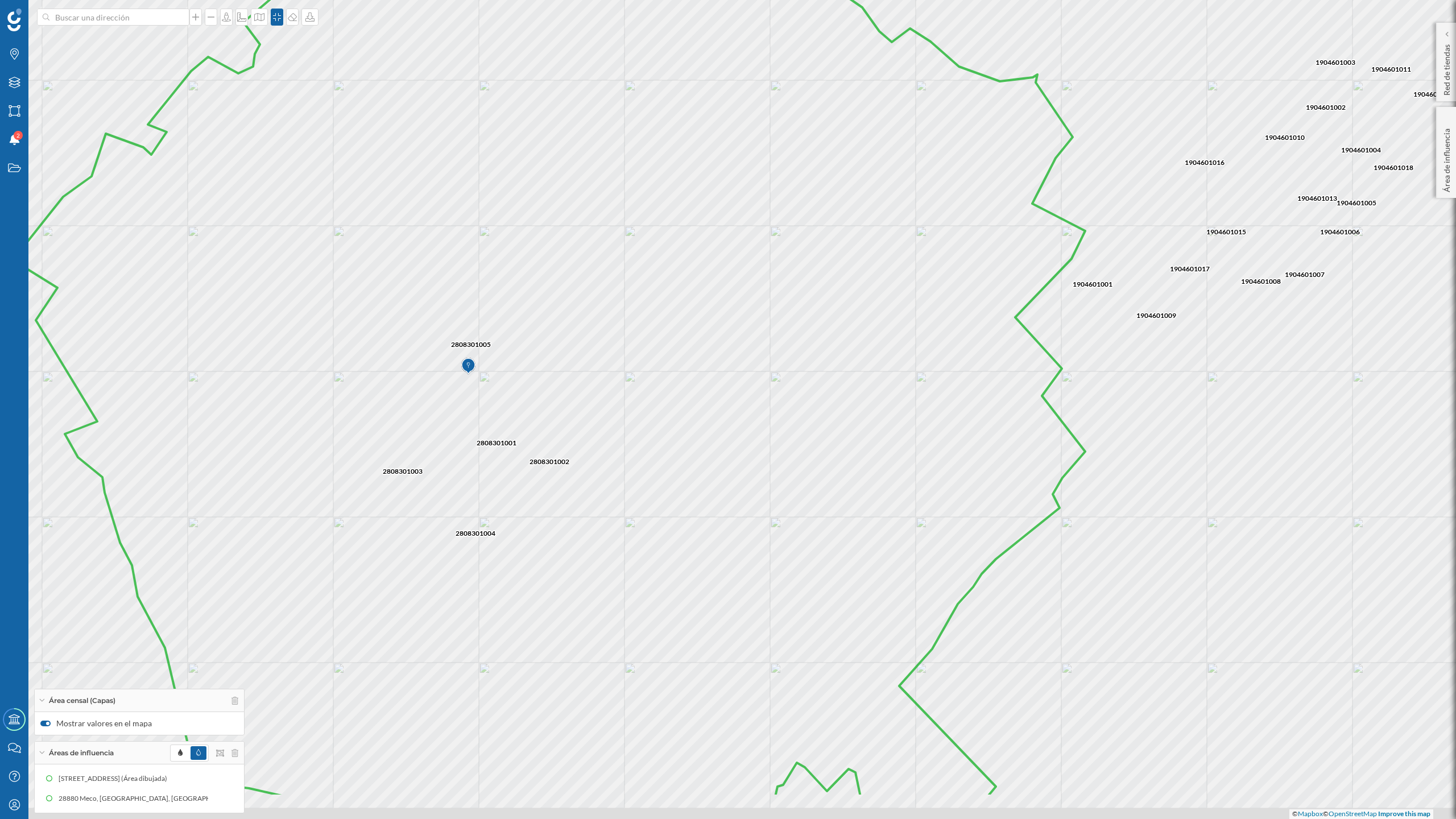
drag, startPoint x: 826, startPoint y: 547, endPoint x: 840, endPoint y: 358, distance: 189.5
click at [840, 358] on icon at bounding box center [552, 303] width 1065 height 988
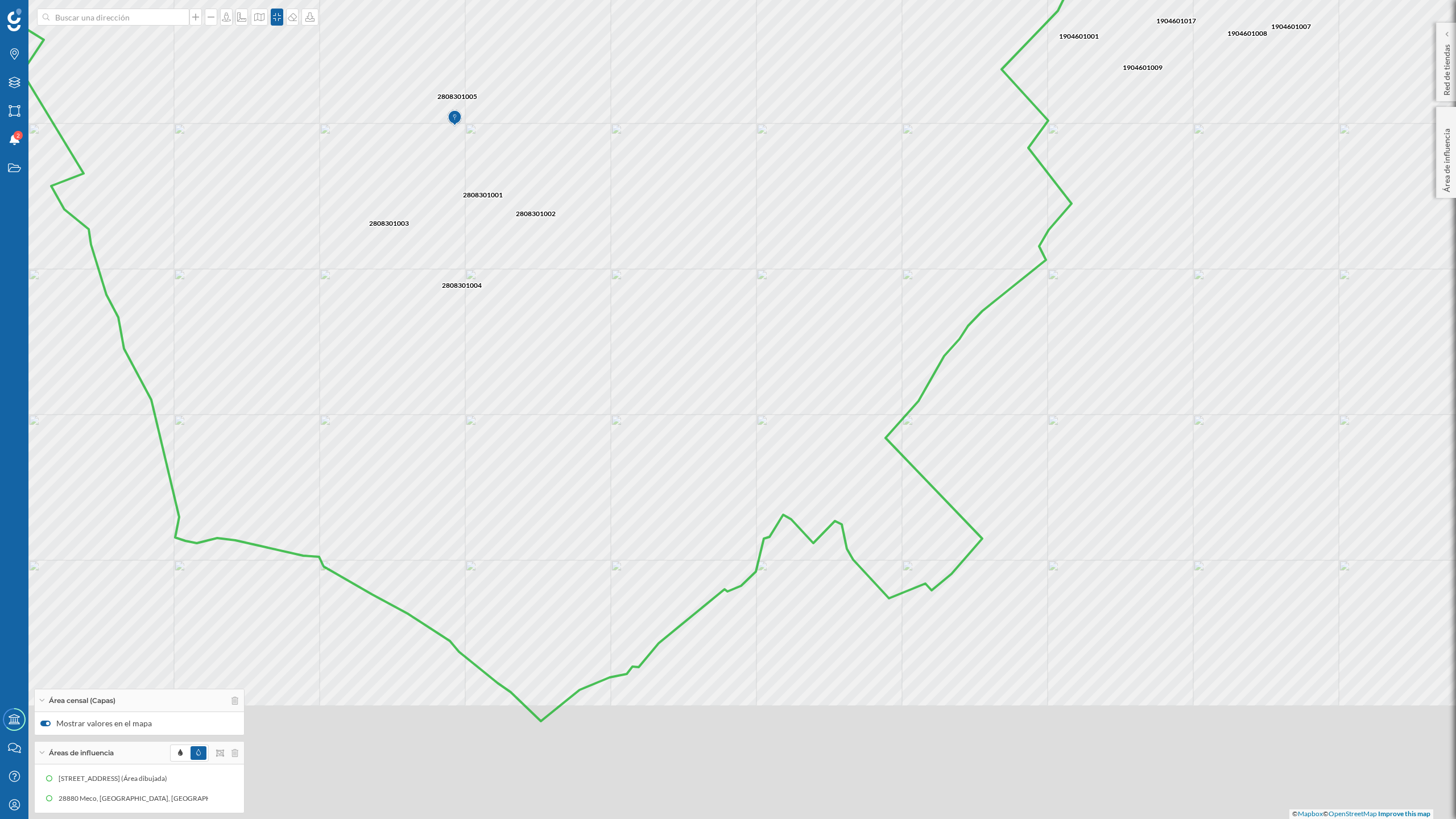
drag, startPoint x: 856, startPoint y: 377, endPoint x: 856, endPoint y: 359, distance: 18.0
click at [856, 359] on icon at bounding box center [538, 236] width 1065 height 971
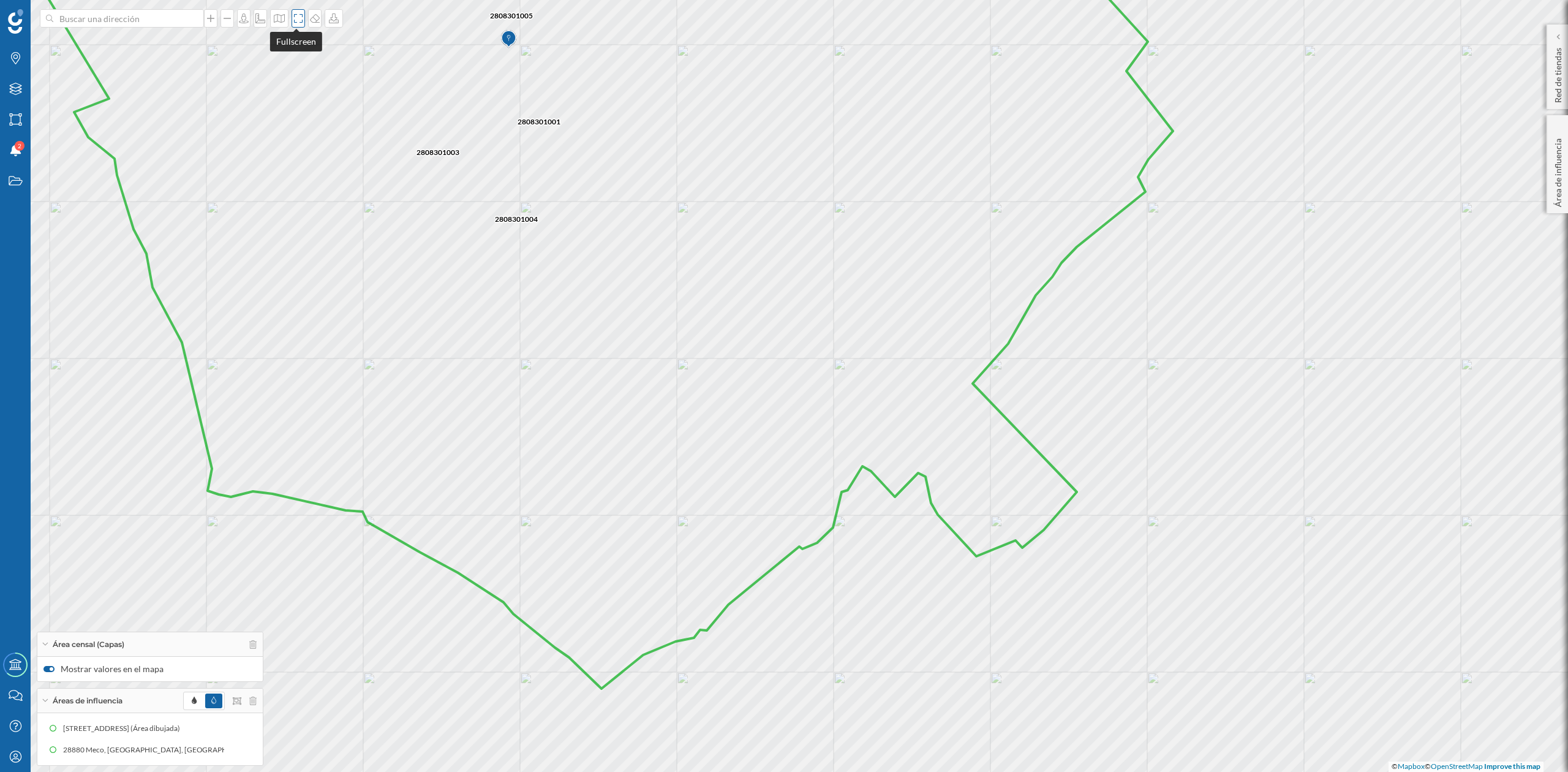
click at [292, 15] on icon at bounding box center [298, 18] width 12 height 10
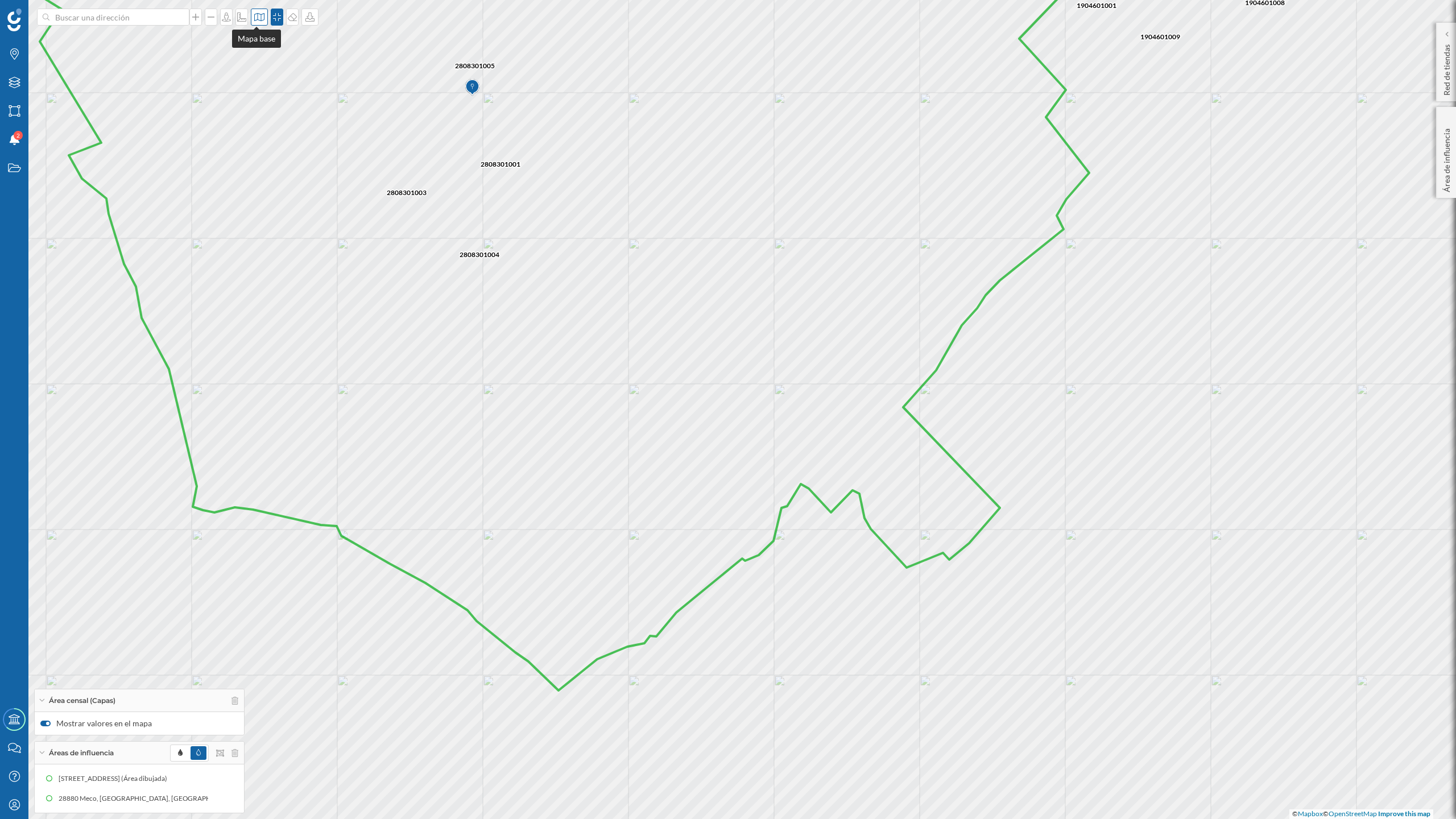
click at [259, 19] on icon at bounding box center [259, 17] width 11 height 9
click at [266, 171] on img at bounding box center [271, 159] width 34 height 40
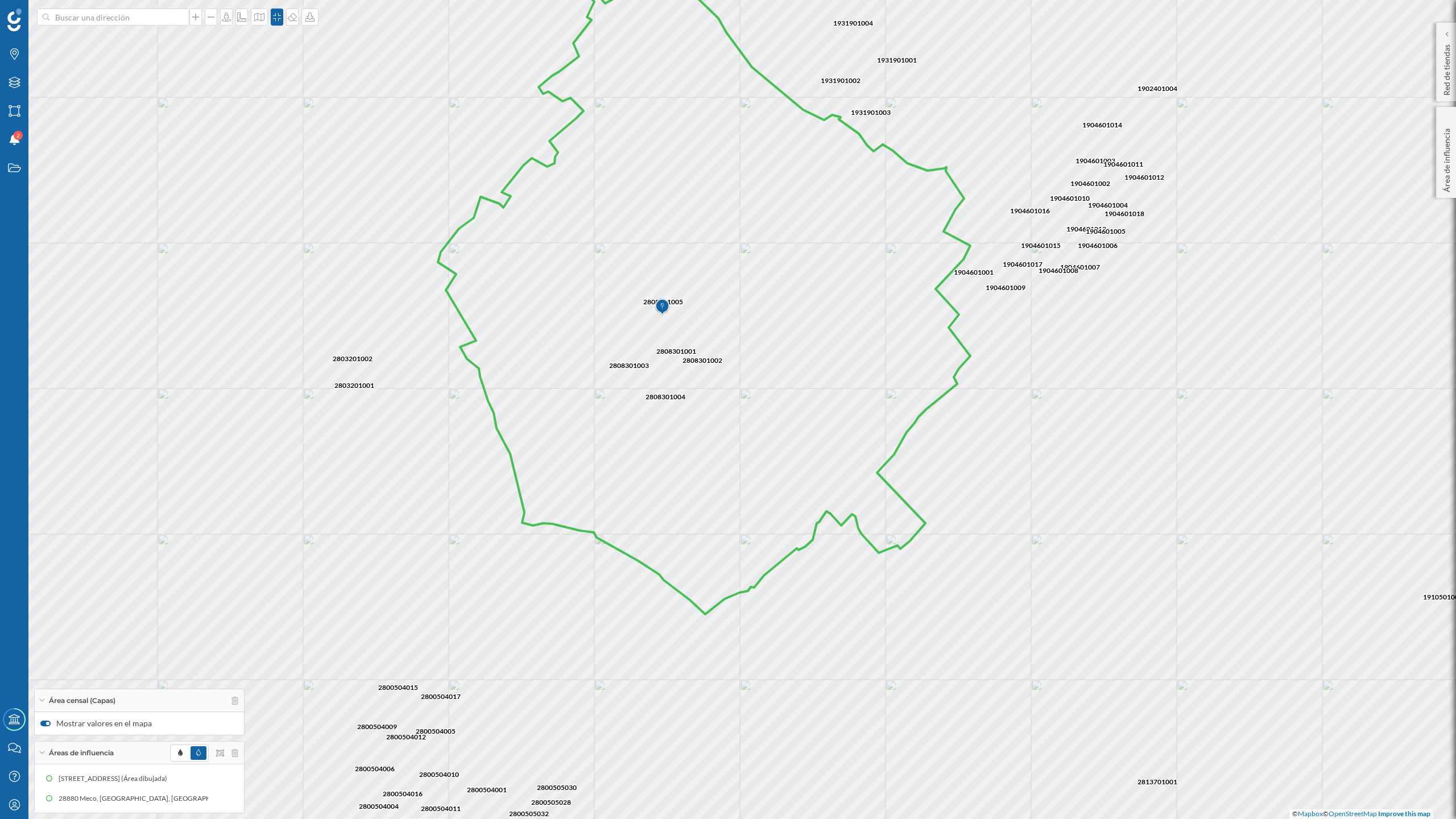
drag, startPoint x: 1013, startPoint y: 326, endPoint x: 942, endPoint y: 377, distance: 87.4
click at [942, 377] on icon at bounding box center [705, 291] width 533 height 647
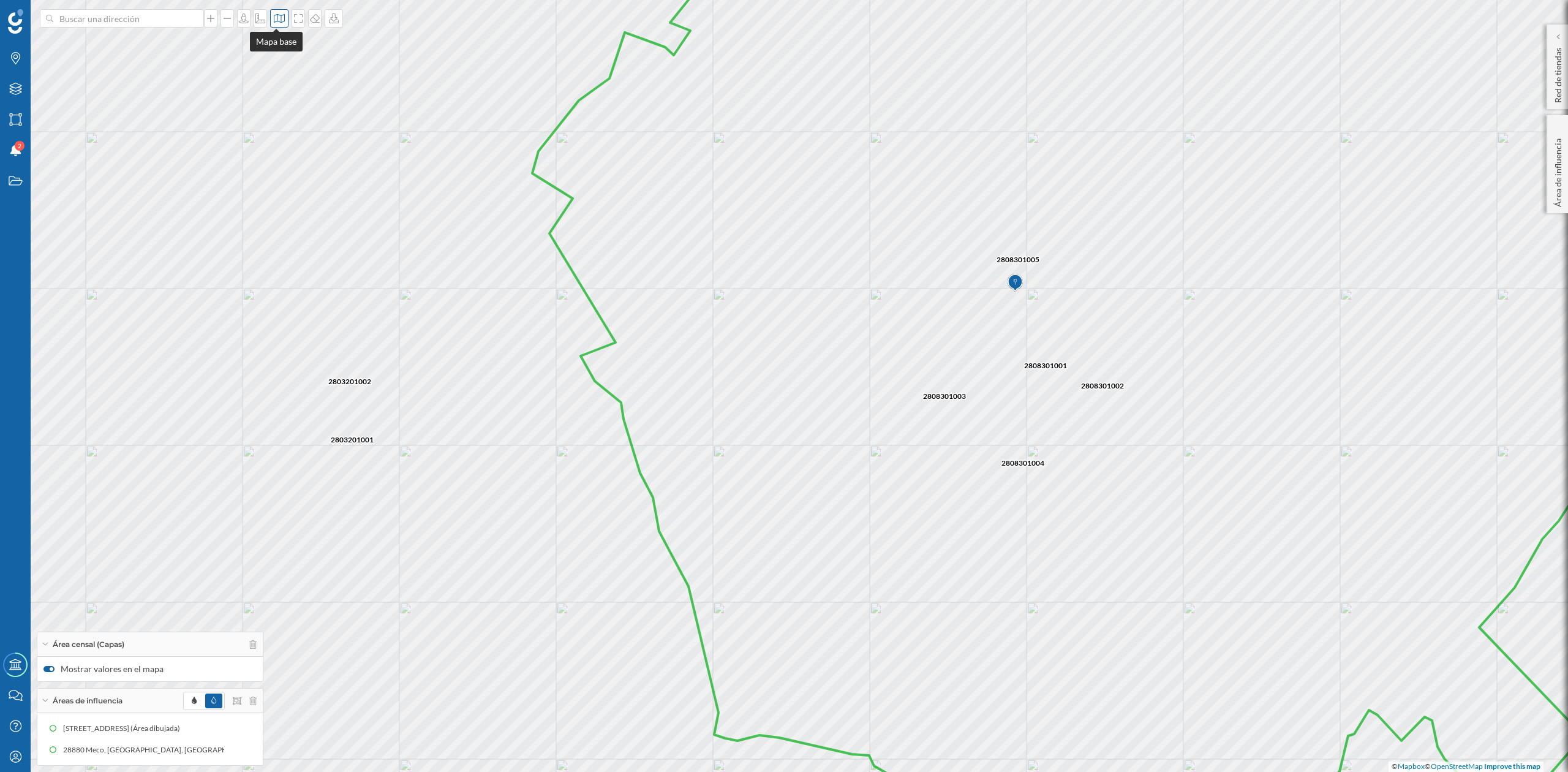
click at [275, 19] on icon at bounding box center [279, 18] width 12 height 10
click at [299, 87] on img at bounding box center [292, 79] width 37 height 43
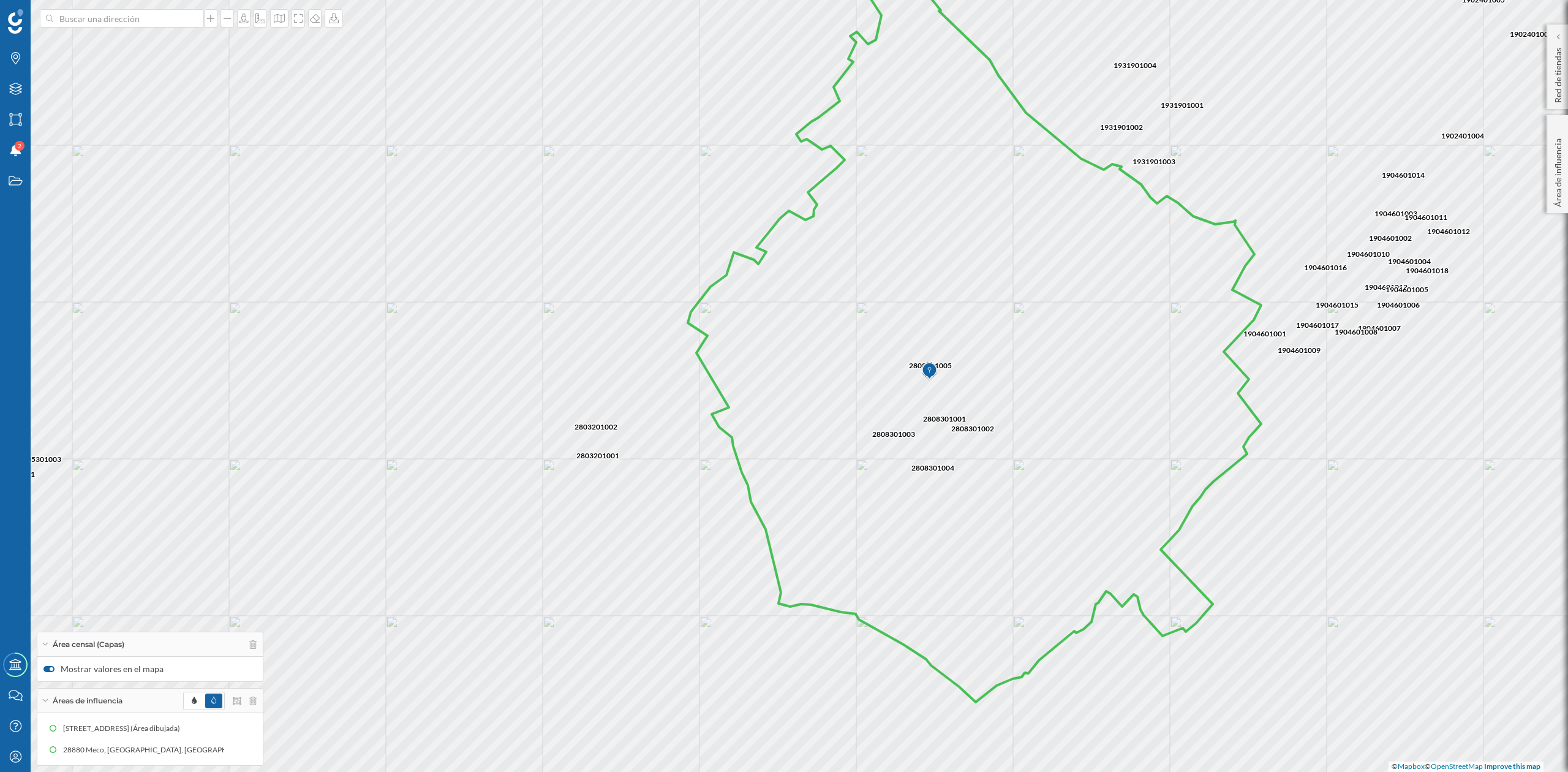
drag, startPoint x: 1202, startPoint y: 405, endPoint x: 1023, endPoint y: 444, distance: 183.2
click at [1023, 444] on icon at bounding box center [974, 331] width 574 height 743
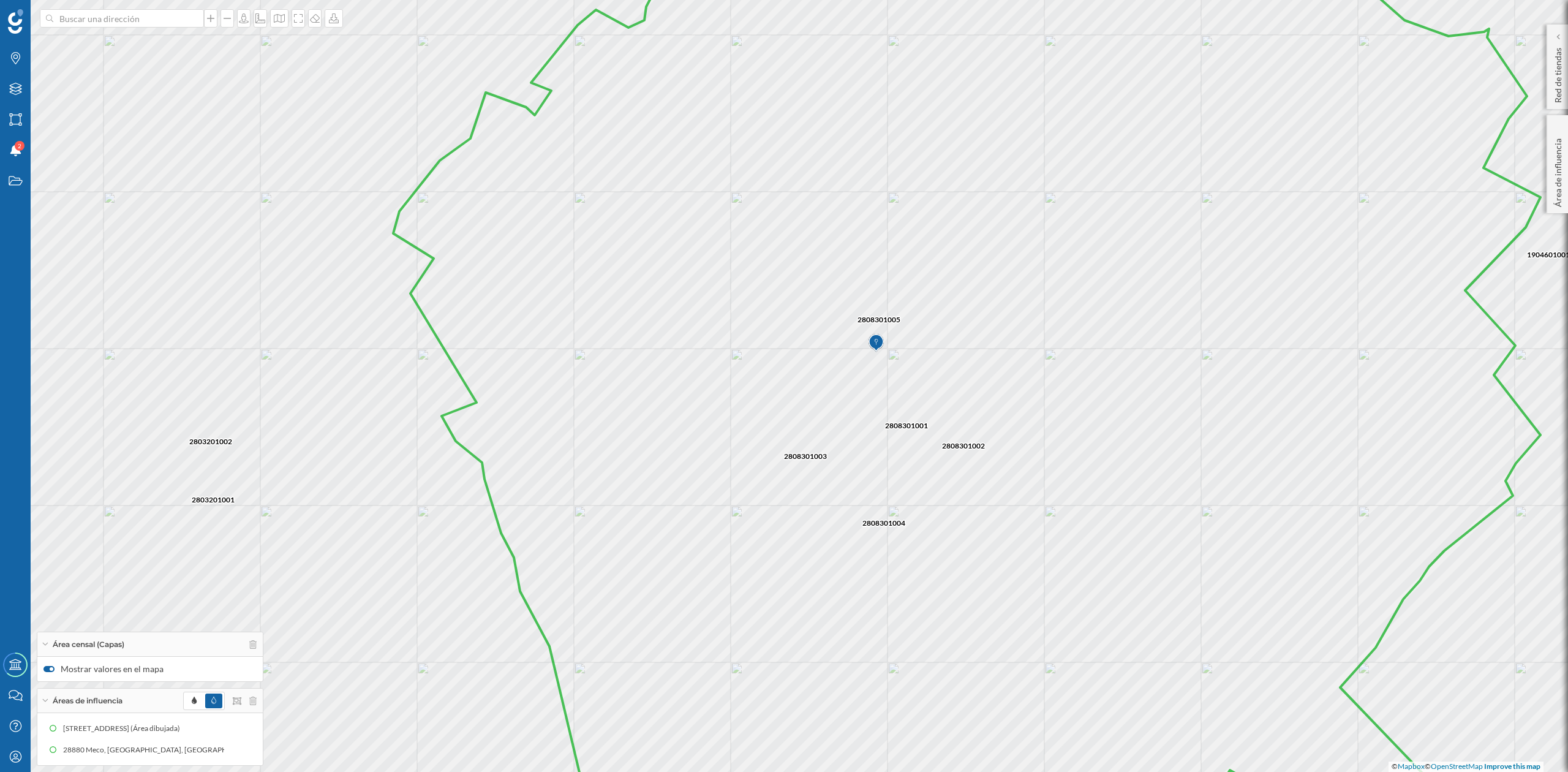
drag, startPoint x: 1045, startPoint y: 378, endPoint x: 1029, endPoint y: 375, distance: 16.3
click at [1029, 375] on icon at bounding box center [967, 365] width 1147 height 932
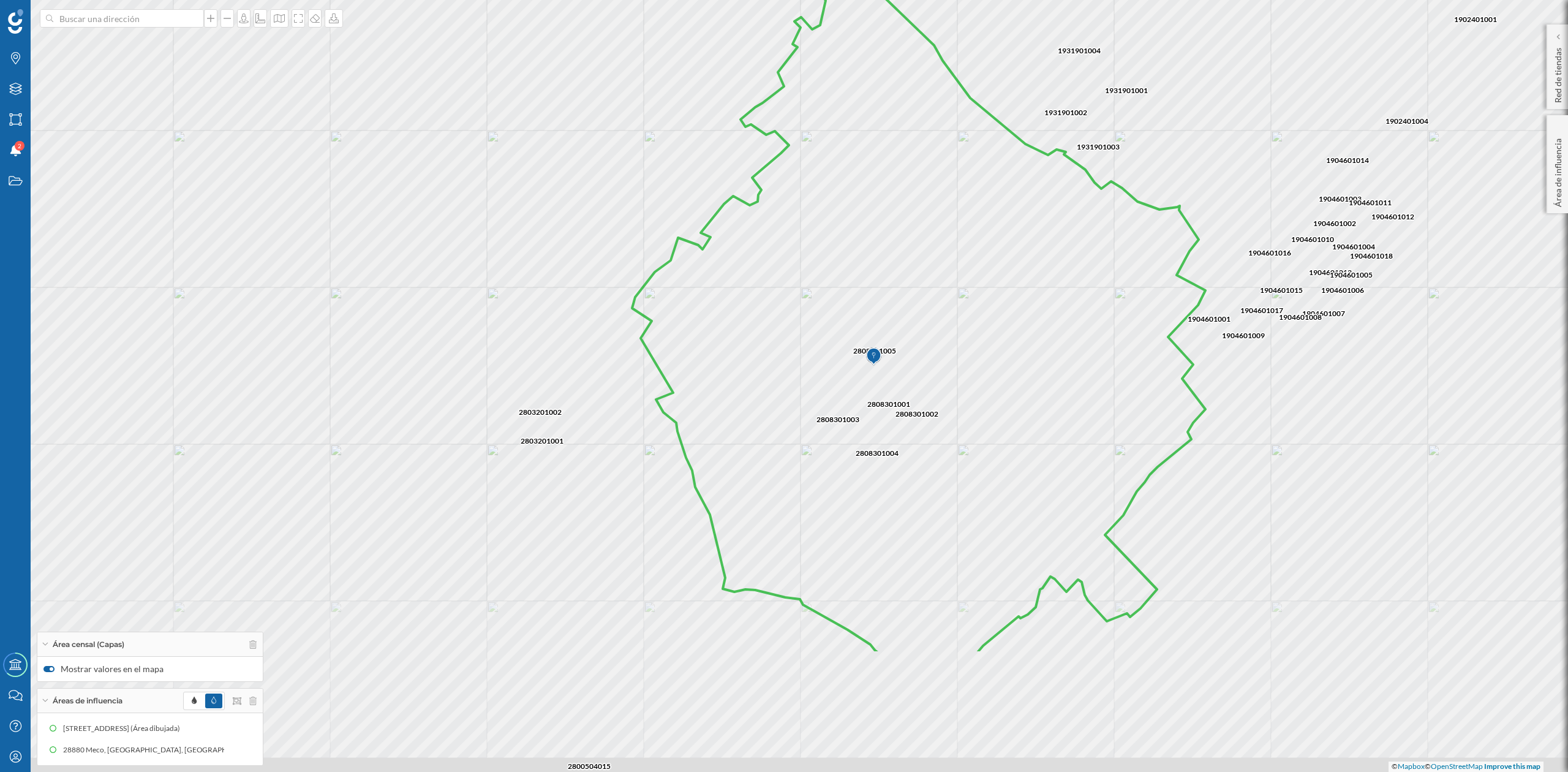
drag, startPoint x: 1154, startPoint y: 569, endPoint x: 1049, endPoint y: 387, distance: 210.1
click at [1049, 387] on icon at bounding box center [919, 297] width 574 height 714
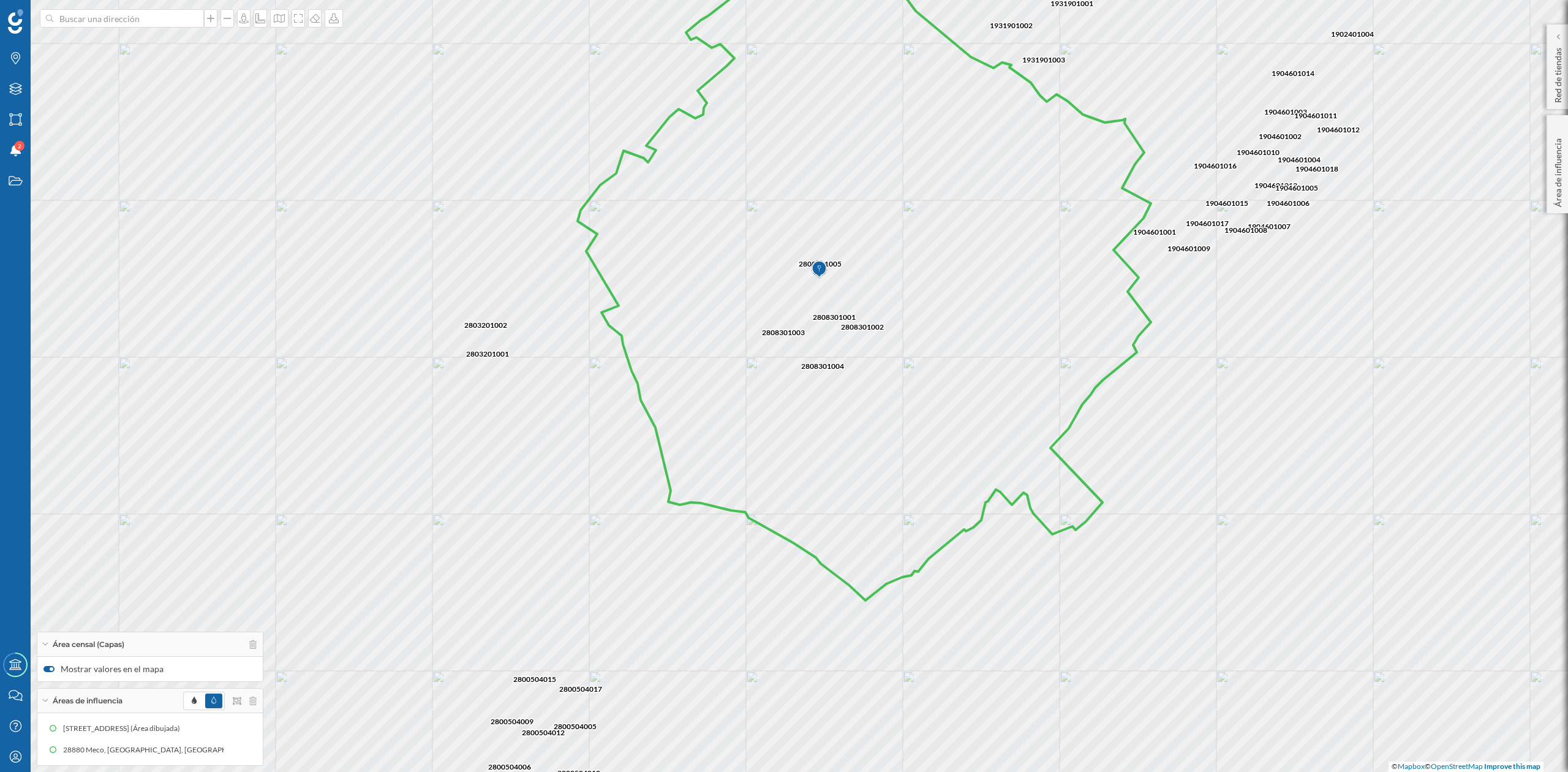
drag, startPoint x: 995, startPoint y: 396, endPoint x: 928, endPoint y: 438, distance: 79.1
click at [928, 438] on icon at bounding box center [865, 262] width 574 height 675
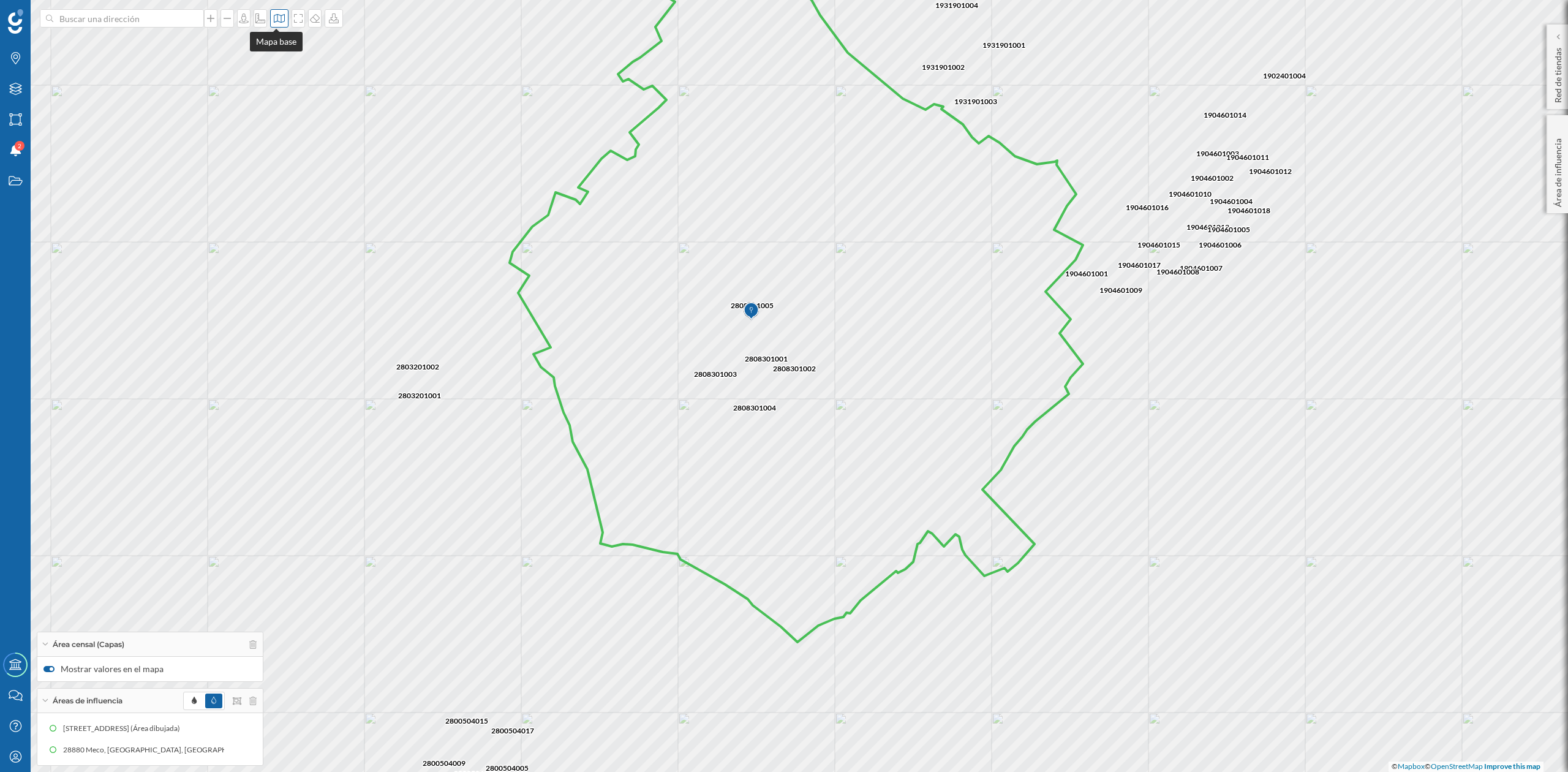
click at [278, 20] on icon at bounding box center [279, 17] width 11 height 8
click at [304, 166] on img at bounding box center [292, 172] width 37 height 43
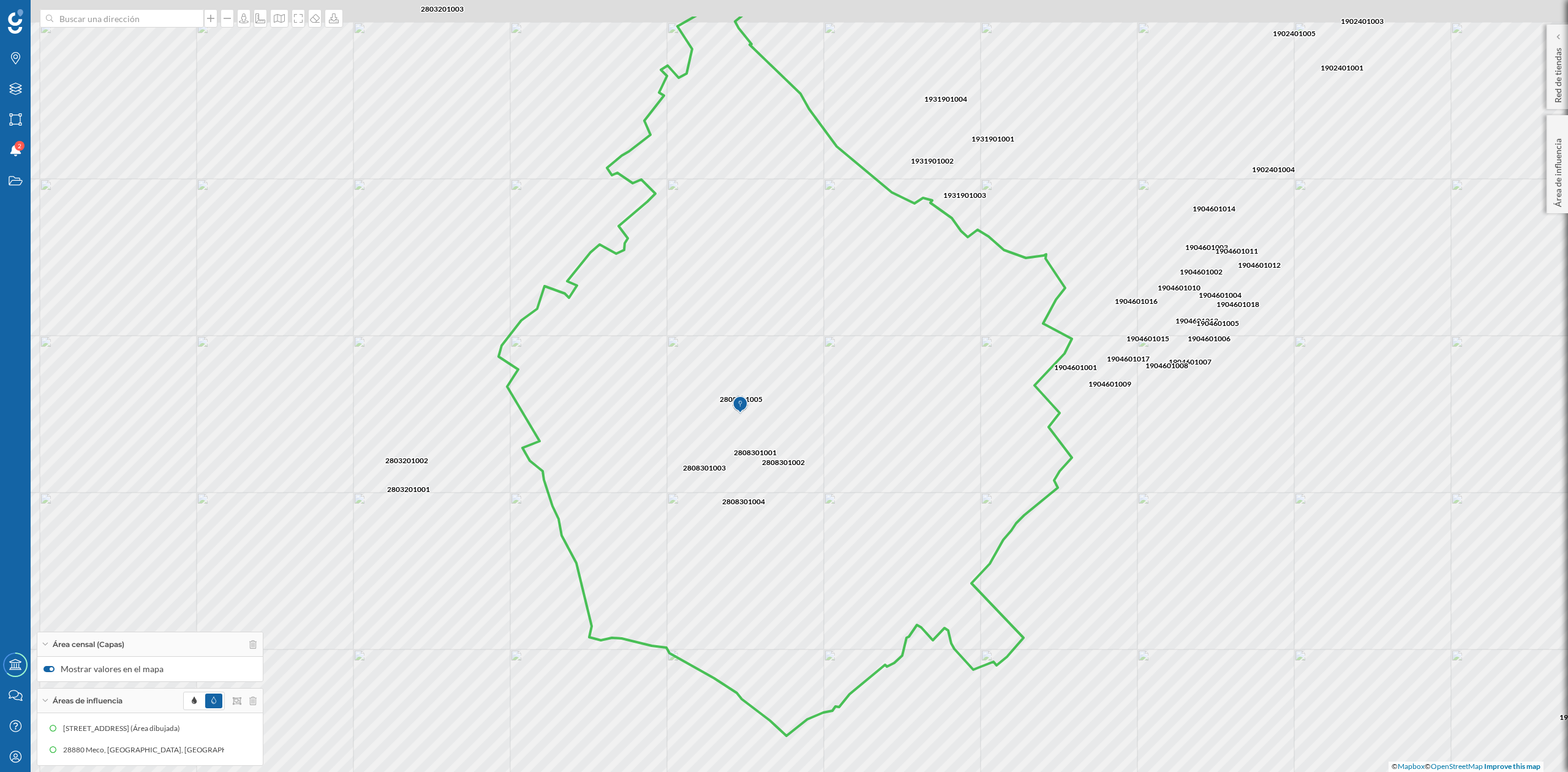
drag, startPoint x: 792, startPoint y: 204, endPoint x: 781, endPoint y: 338, distance: 134.5
click at [781, 340] on icon at bounding box center [785, 375] width 574 height 722
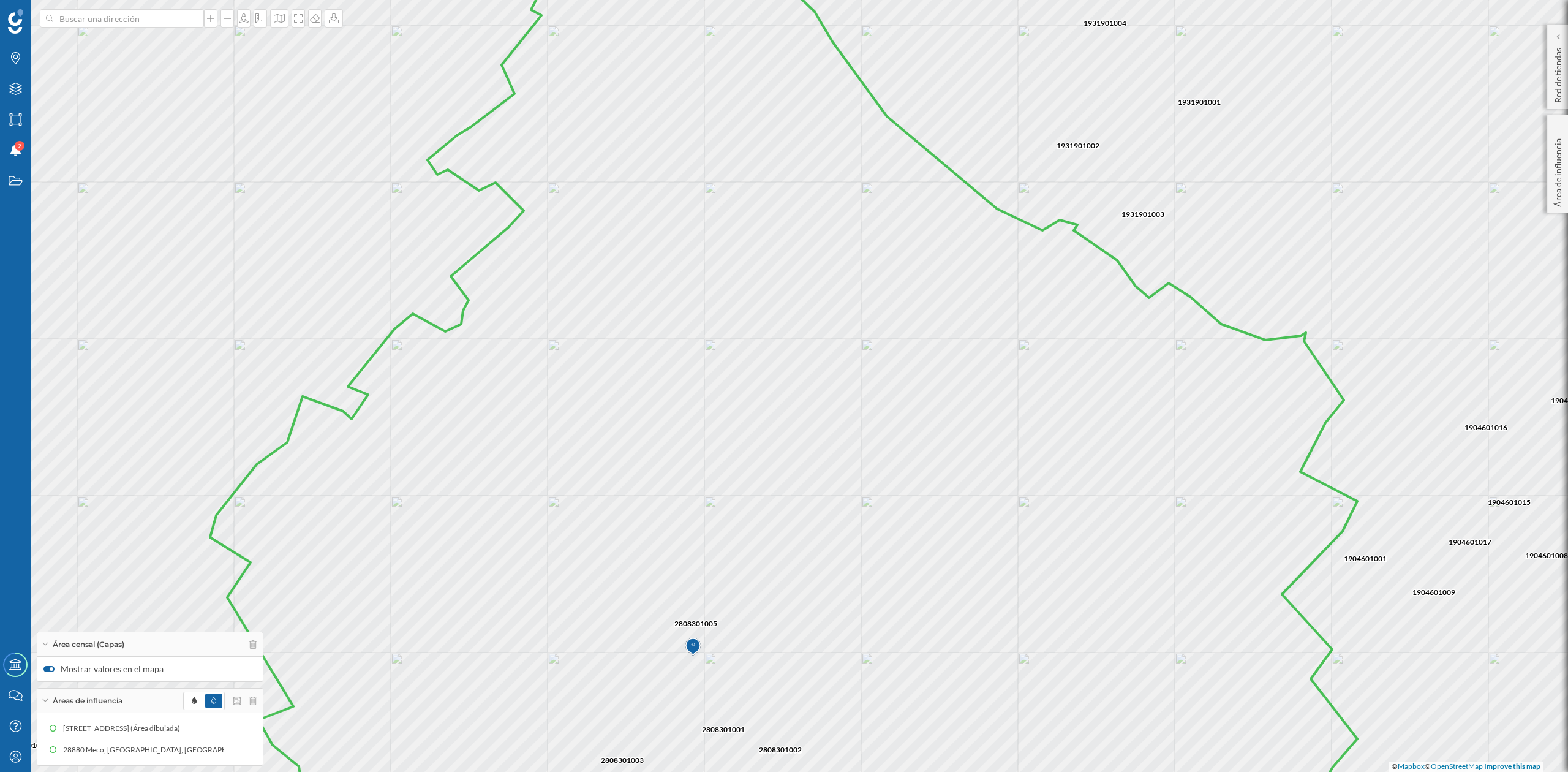
drag, startPoint x: 786, startPoint y: 260, endPoint x: 729, endPoint y: 100, distance: 169.8
click at [729, 103] on icon at bounding box center [784, 386] width 1147 height 932
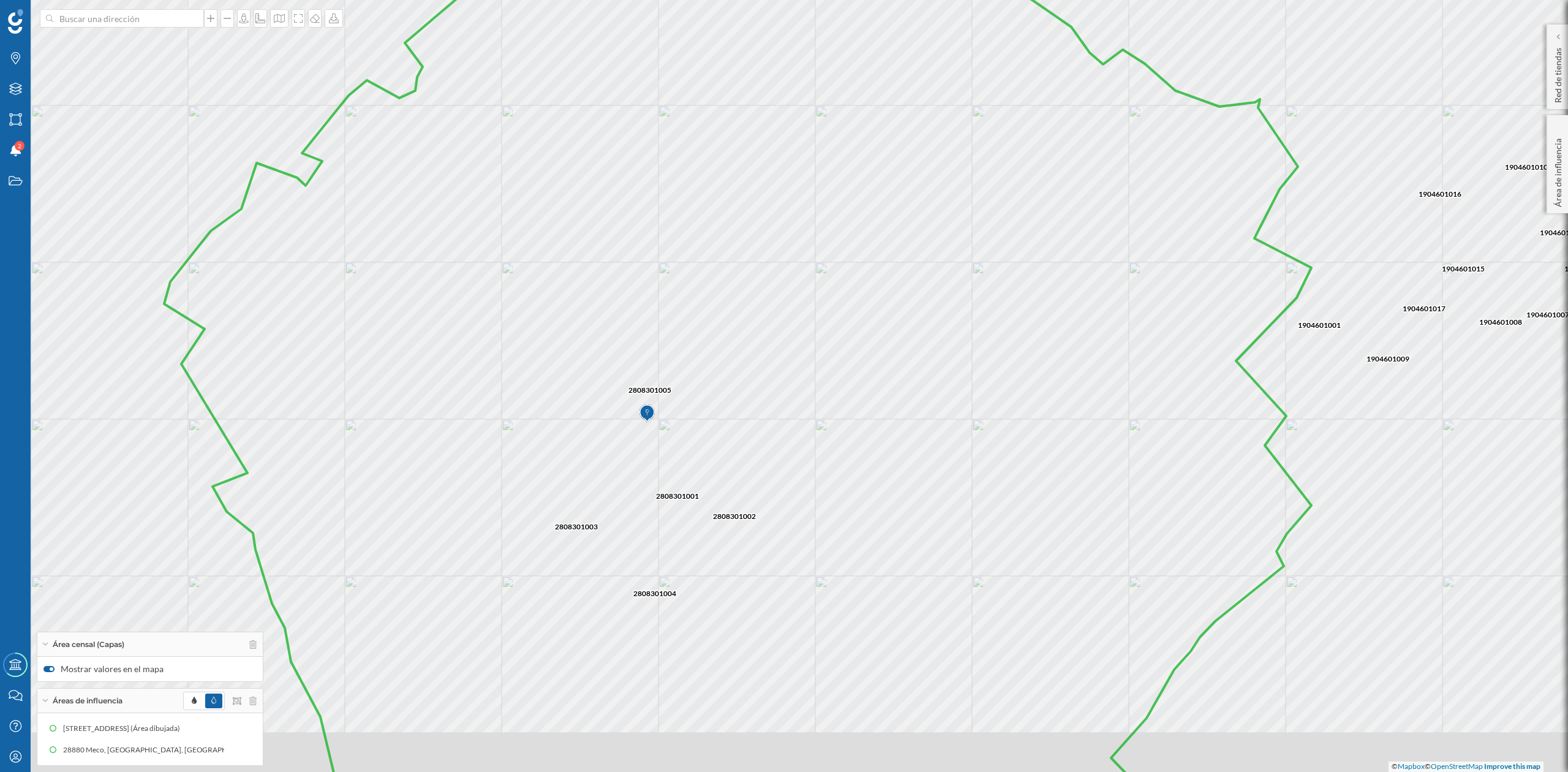
drag, startPoint x: 982, startPoint y: 366, endPoint x: 989, endPoint y: 308, distance: 58.4
click at [983, 312] on icon at bounding box center [738, 323] width 1147 height 932
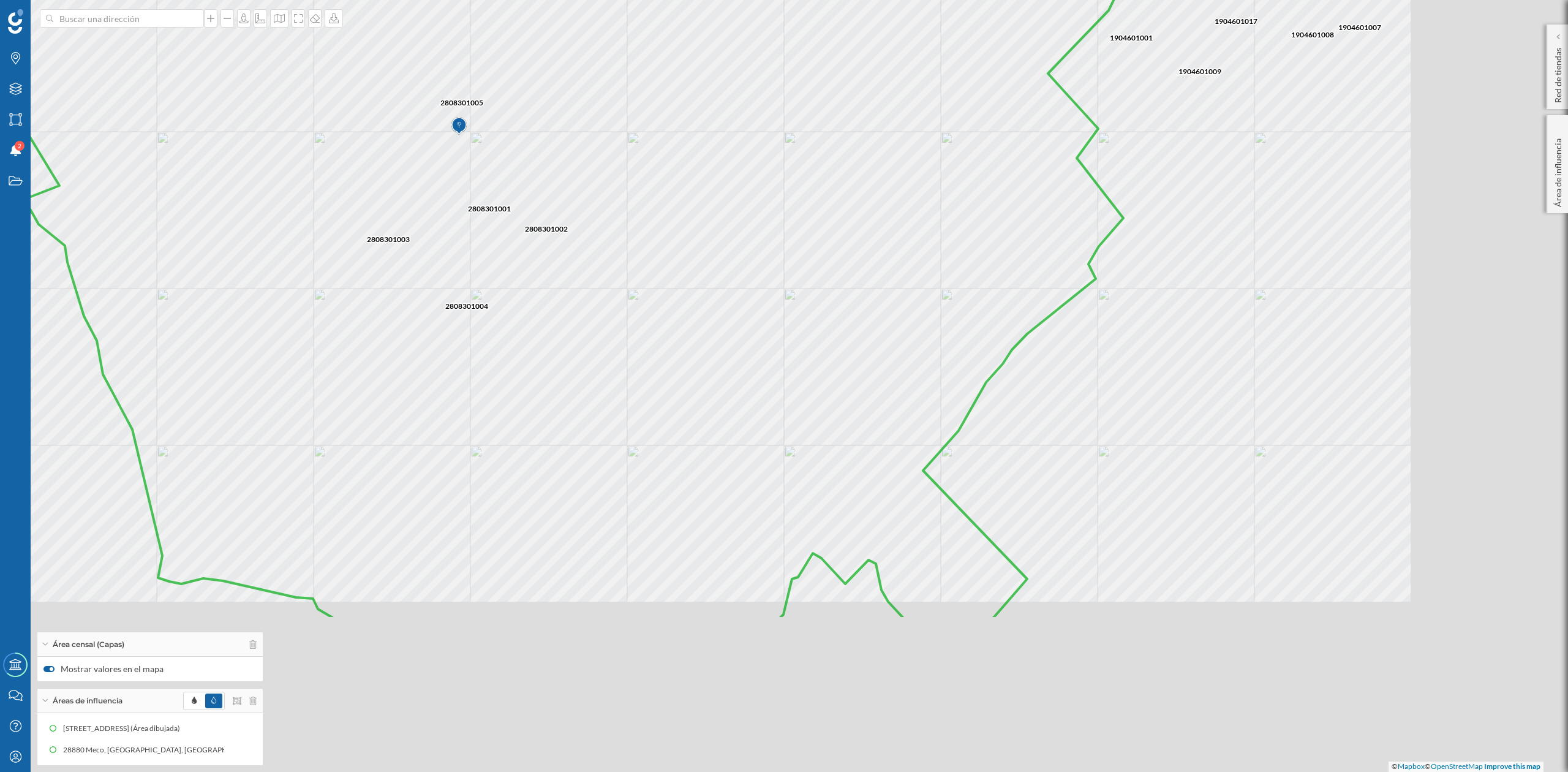
drag, startPoint x: 876, startPoint y: 396, endPoint x: 756, endPoint y: 226, distance: 208.1
click at [756, 226] on icon at bounding box center [550, 154] width 1147 height 932
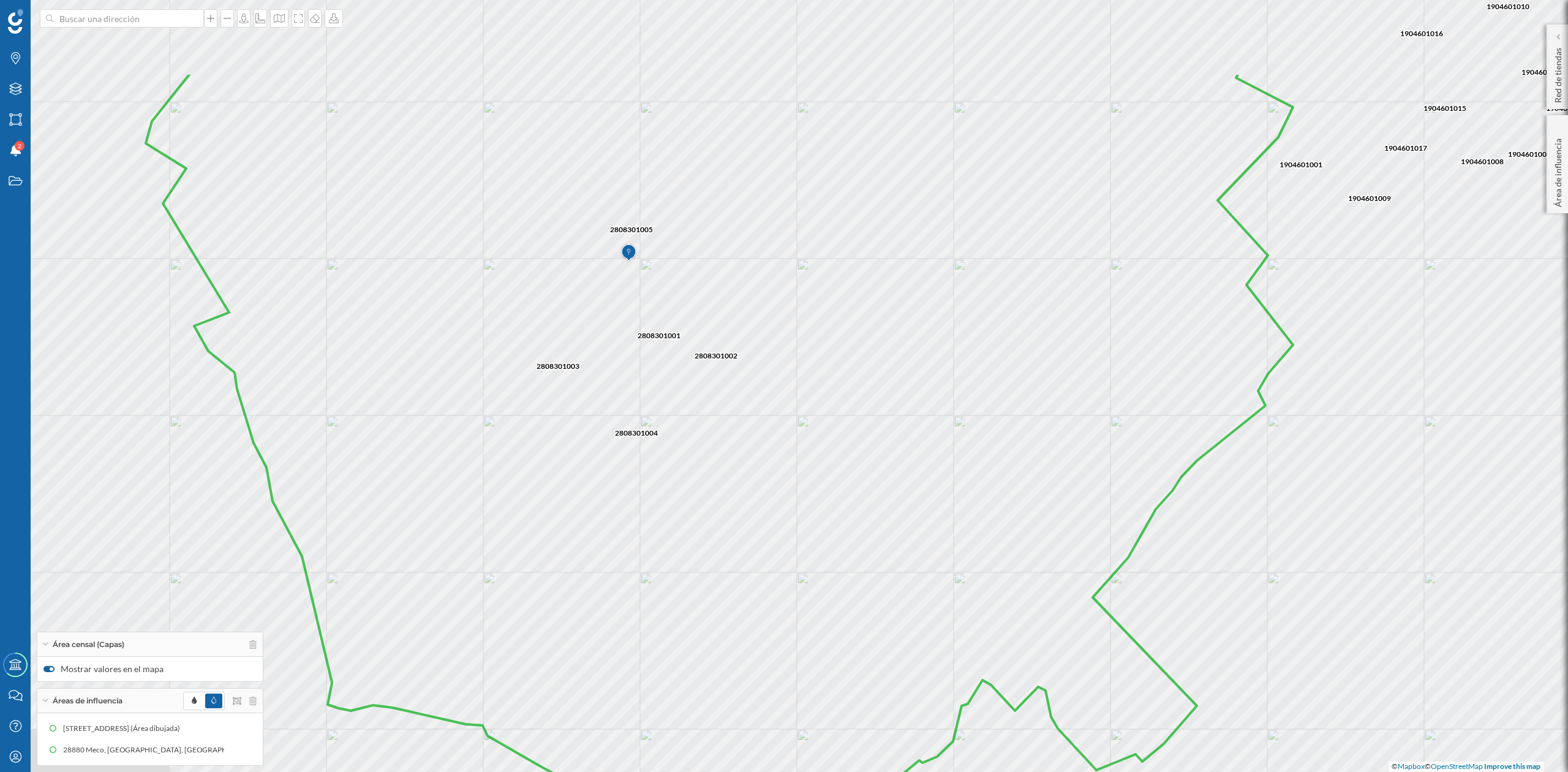
drag, startPoint x: 623, startPoint y: 420, endPoint x: 808, endPoint y: 574, distance: 240.7
click at [805, 575] on icon at bounding box center [720, 487] width 1147 height 830
click at [294, 15] on icon at bounding box center [298, 17] width 8 height 8
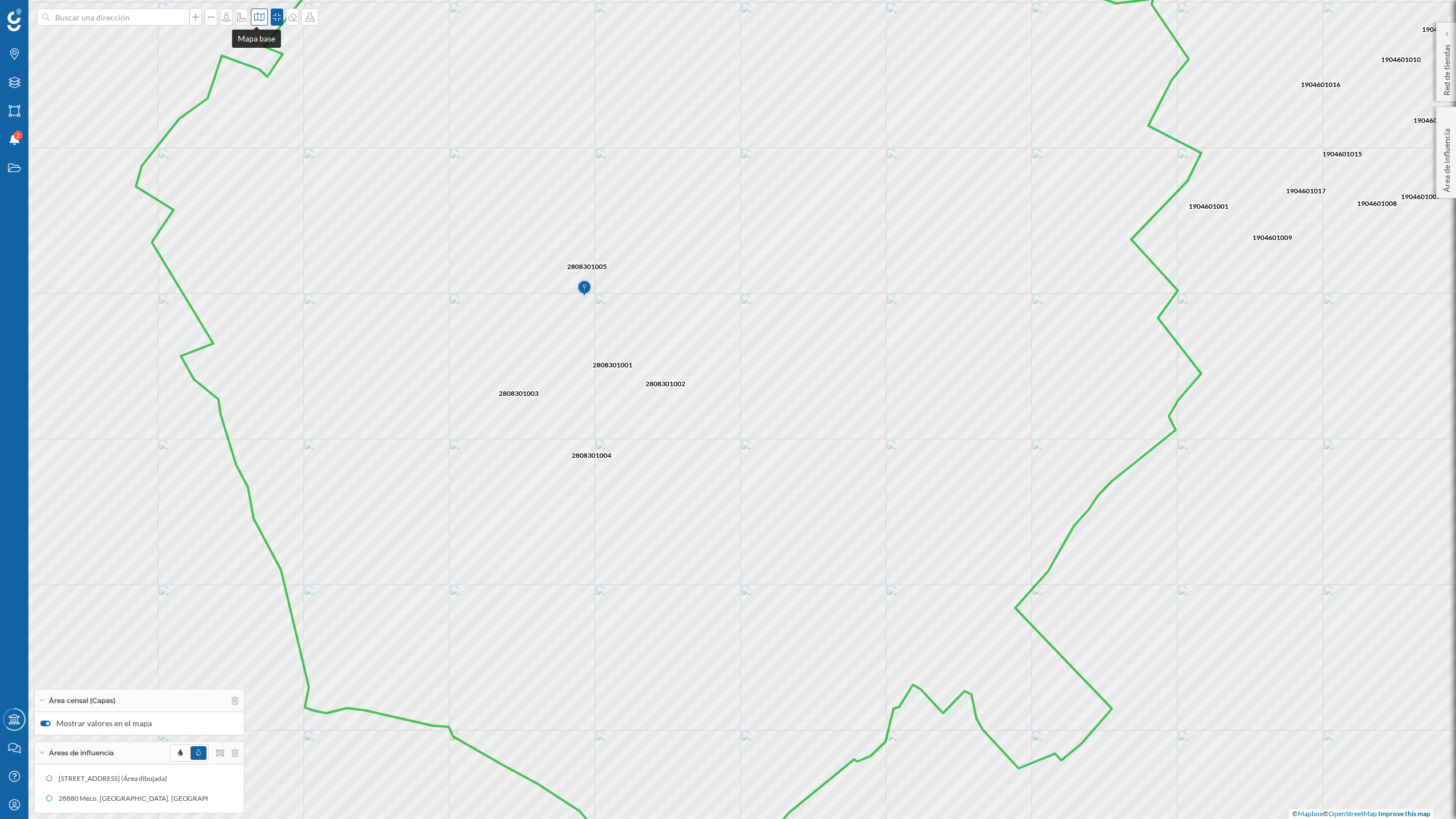
click at [256, 14] on icon at bounding box center [259, 17] width 11 height 9
click at [279, 78] on img at bounding box center [271, 74] width 34 height 40
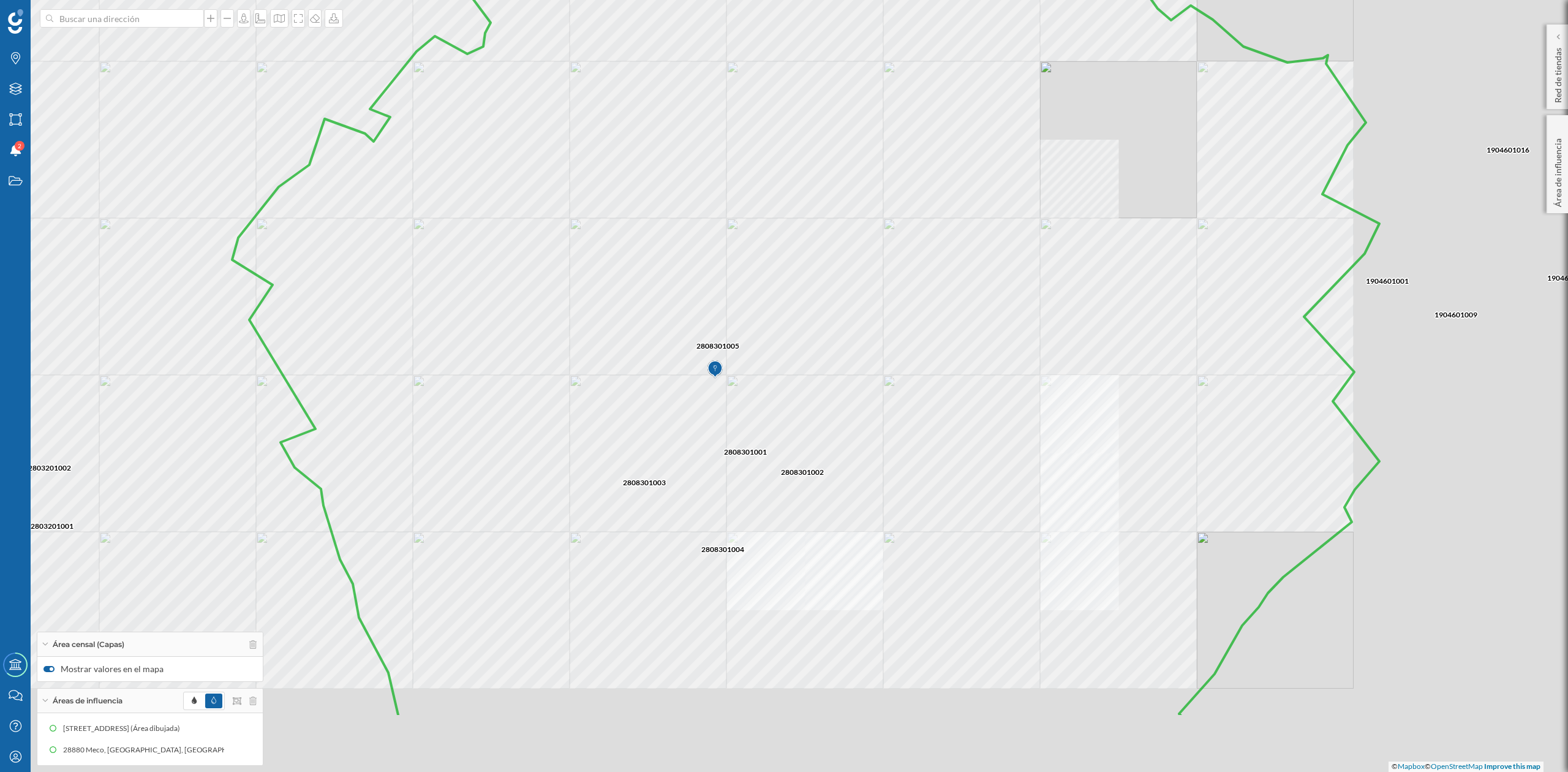
drag, startPoint x: 881, startPoint y: 517, endPoint x: 875, endPoint y: 508, distance: 10.8
click at [875, 508] on icon at bounding box center [805, 252] width 1147 height 932
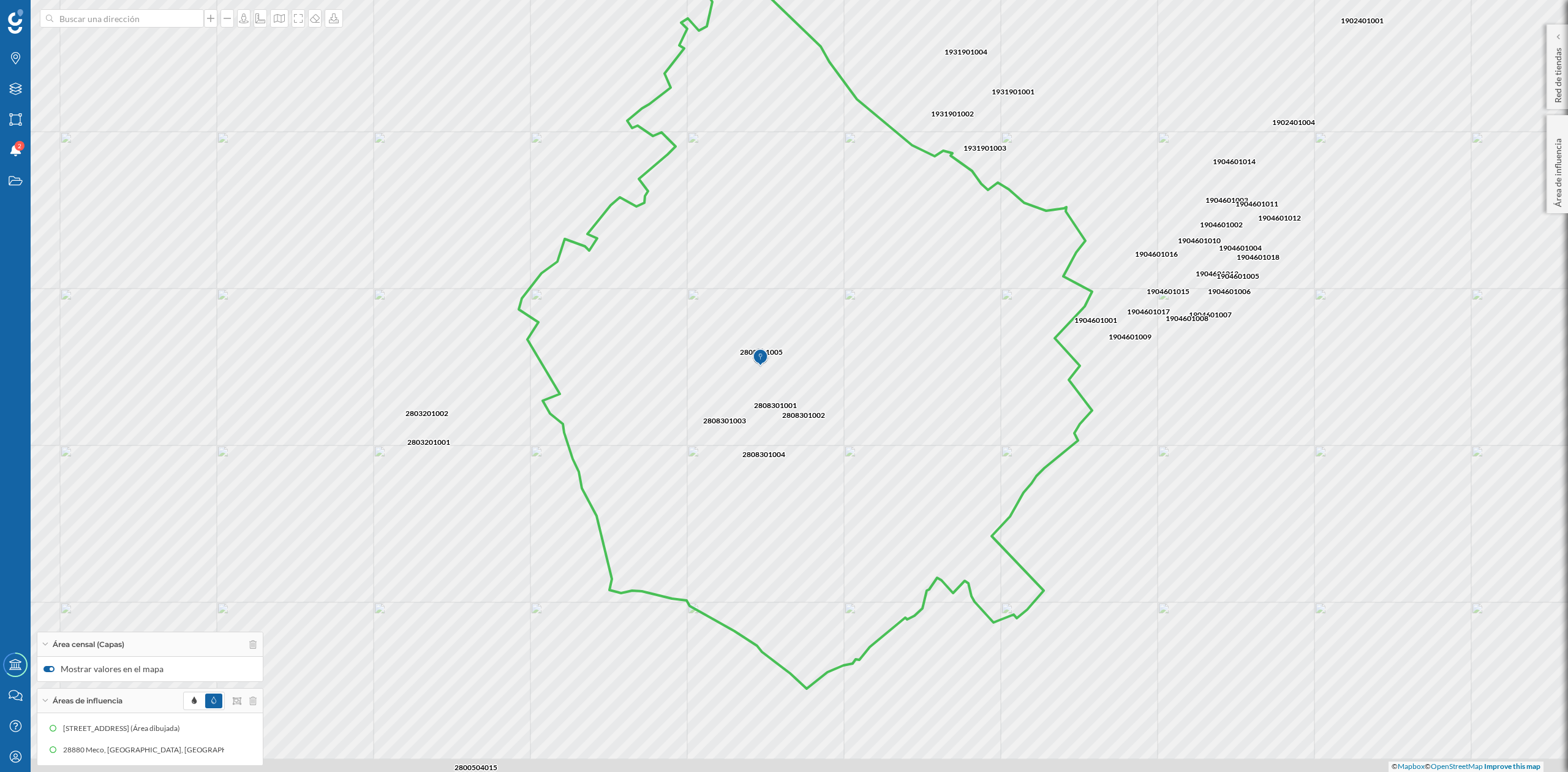
drag, startPoint x: 979, startPoint y: 553, endPoint x: 887, endPoint y: 457, distance: 133.0
click at [887, 457] on icon at bounding box center [805, 314] width 574 height 748
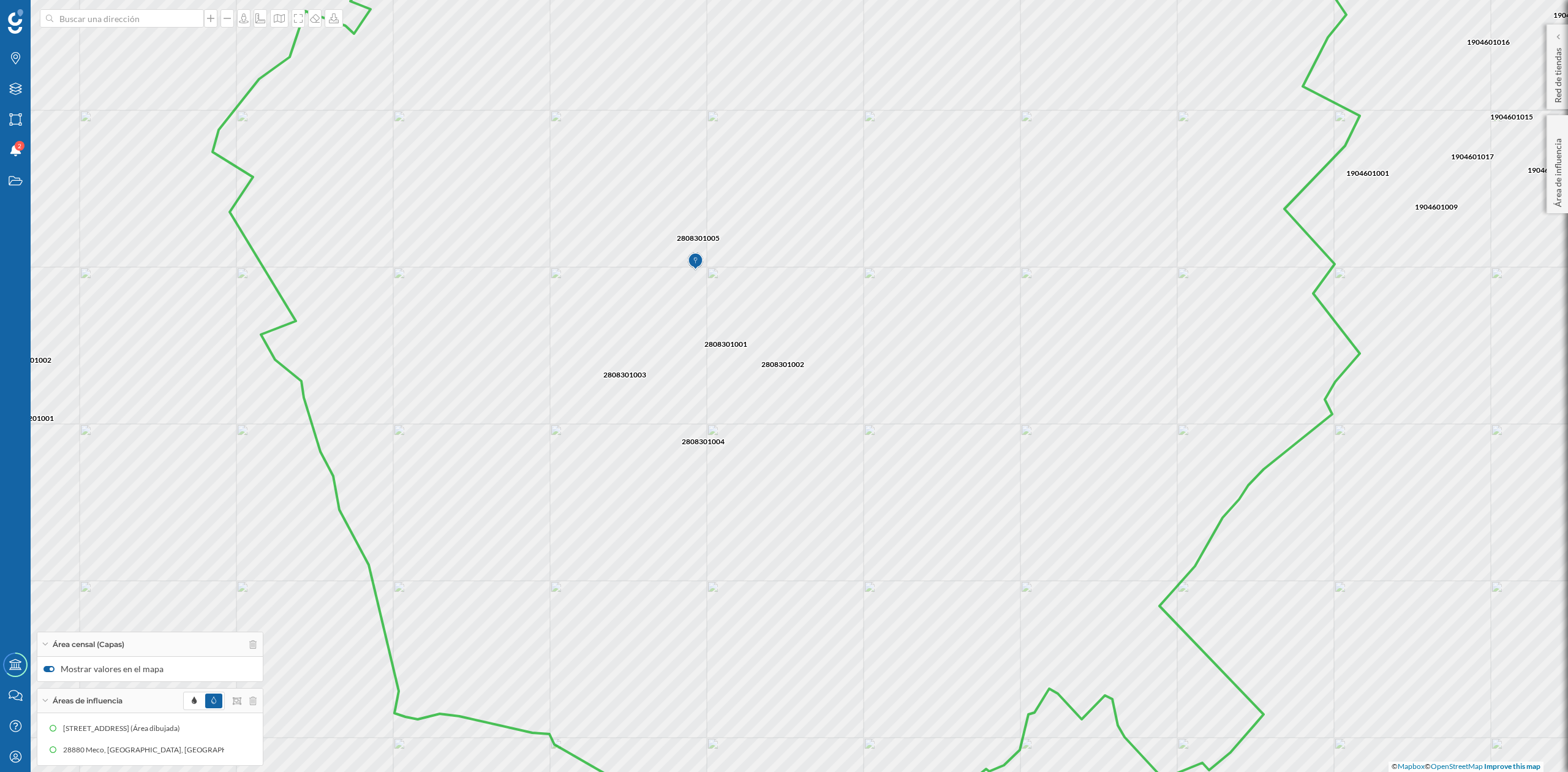
drag, startPoint x: 905, startPoint y: 437, endPoint x: 978, endPoint y: 454, distance: 75.0
click at [978, 454] on icon at bounding box center [786, 395] width 1147 height 932
click at [275, 17] on icon at bounding box center [279, 18] width 12 height 10
click at [294, 164] on img at bounding box center [292, 172] width 37 height 43
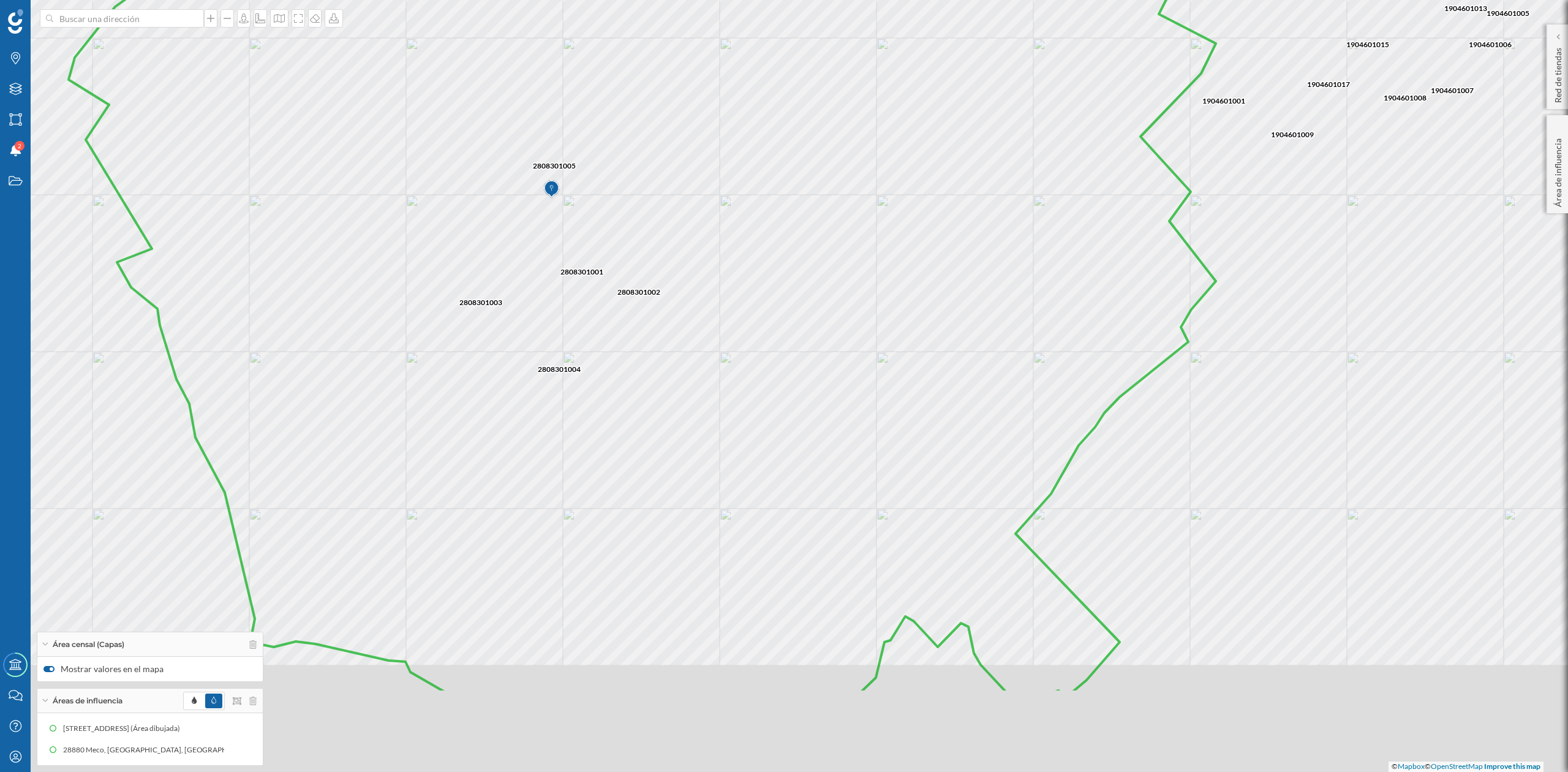
drag, startPoint x: 960, startPoint y: 530, endPoint x: 948, endPoint y: 489, distance: 42.7
click at [948, 489] on icon at bounding box center [642, 227] width 1147 height 932
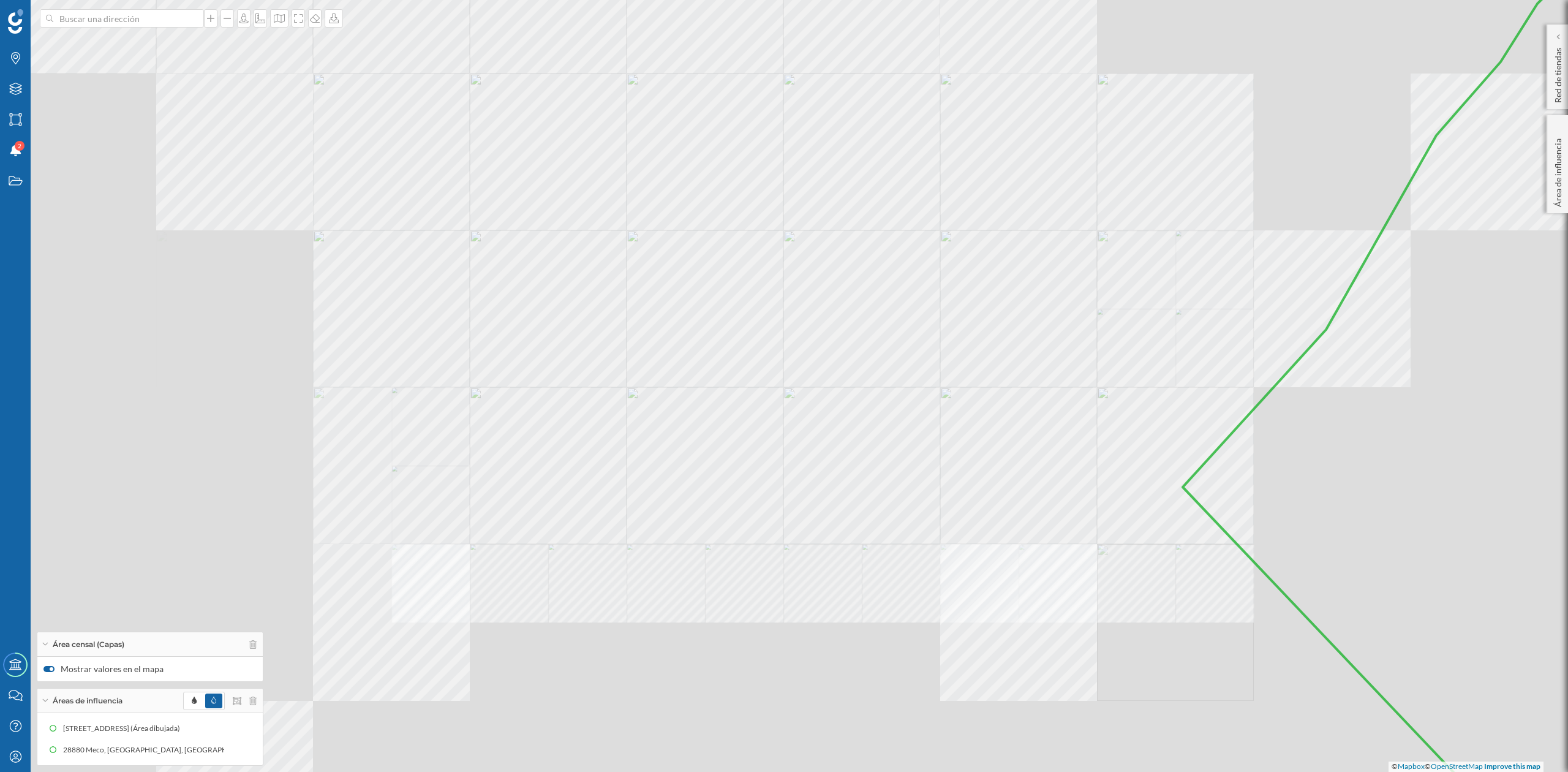
drag, startPoint x: 844, startPoint y: 469, endPoint x: 994, endPoint y: 287, distance: 235.8
click at [985, 299] on icon at bounding box center [798, 327] width 1803 height 932
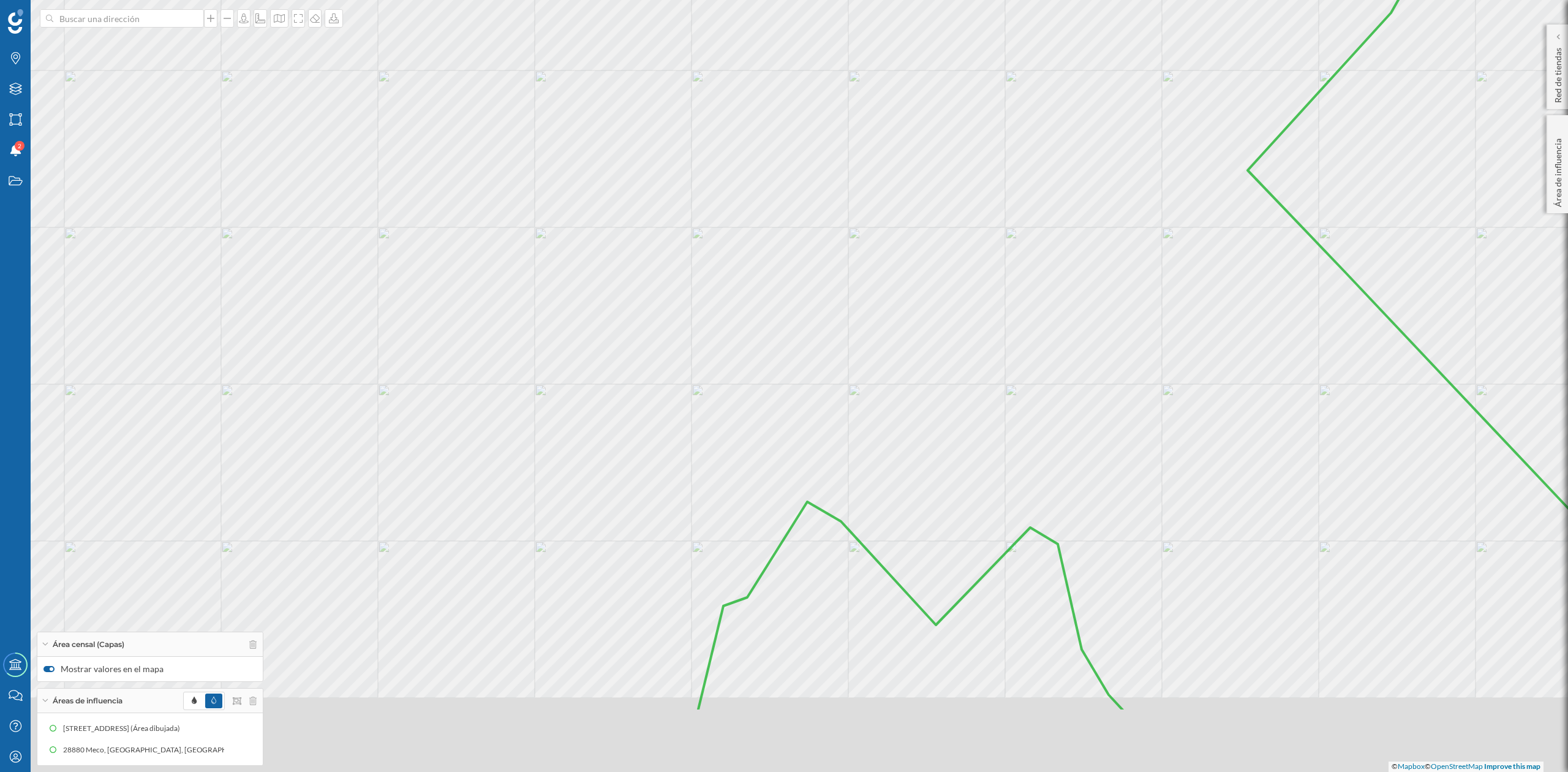
drag, startPoint x: 854, startPoint y: 403, endPoint x: 836, endPoint y: 342, distance: 63.6
click at [836, 342] on icon at bounding box center [700, 247] width 1887 height 932
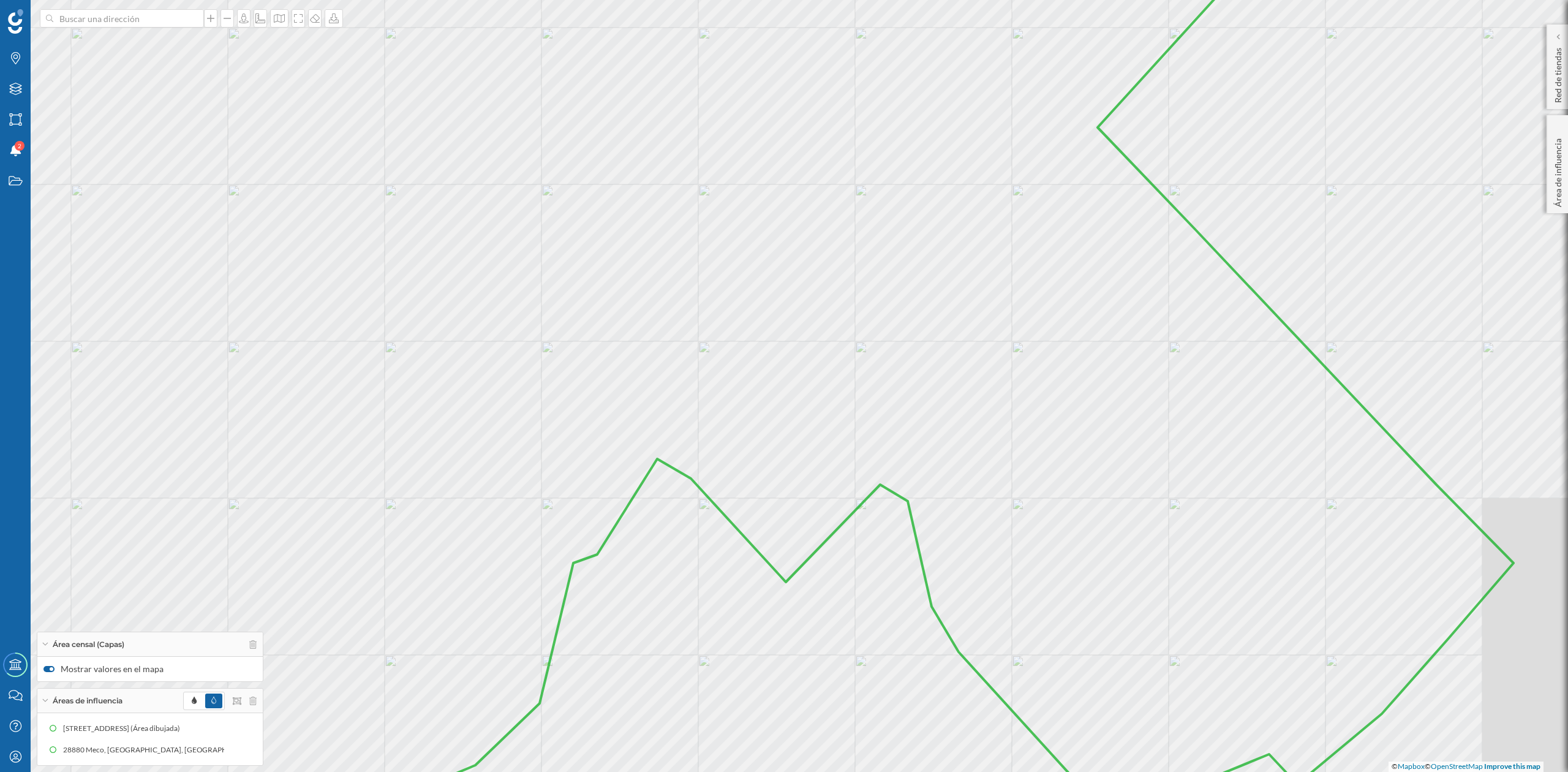
drag, startPoint x: 834, startPoint y: 320, endPoint x: 602, endPoint y: 255, distance: 240.9
click at [602, 255] on icon at bounding box center [602, 344] width 1823 height 932
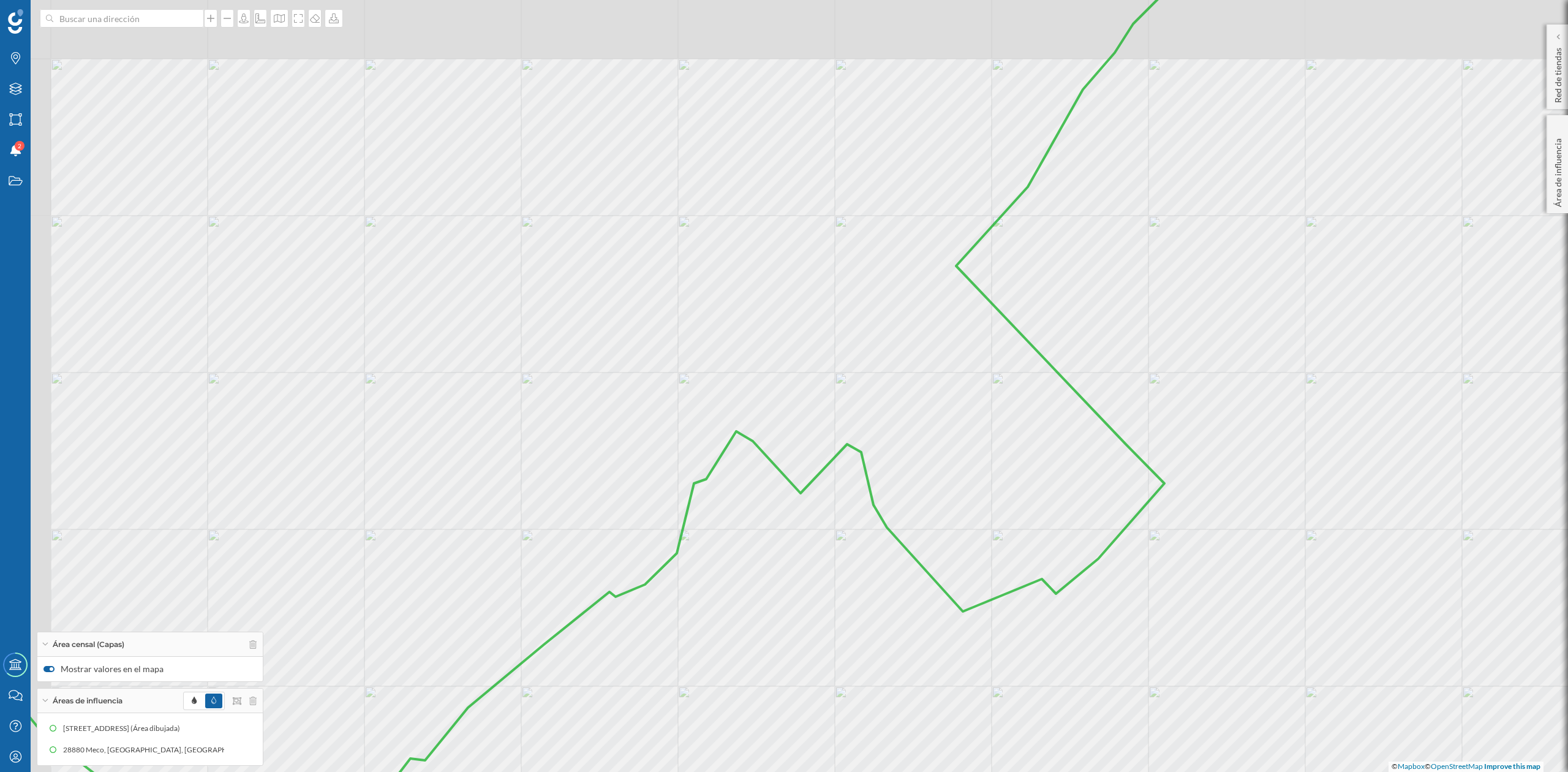
drag, startPoint x: 763, startPoint y: 323, endPoint x: 880, endPoint y: 388, distance: 133.8
click at [880, 388] on icon at bounding box center [565, 430] width 1213 height 889
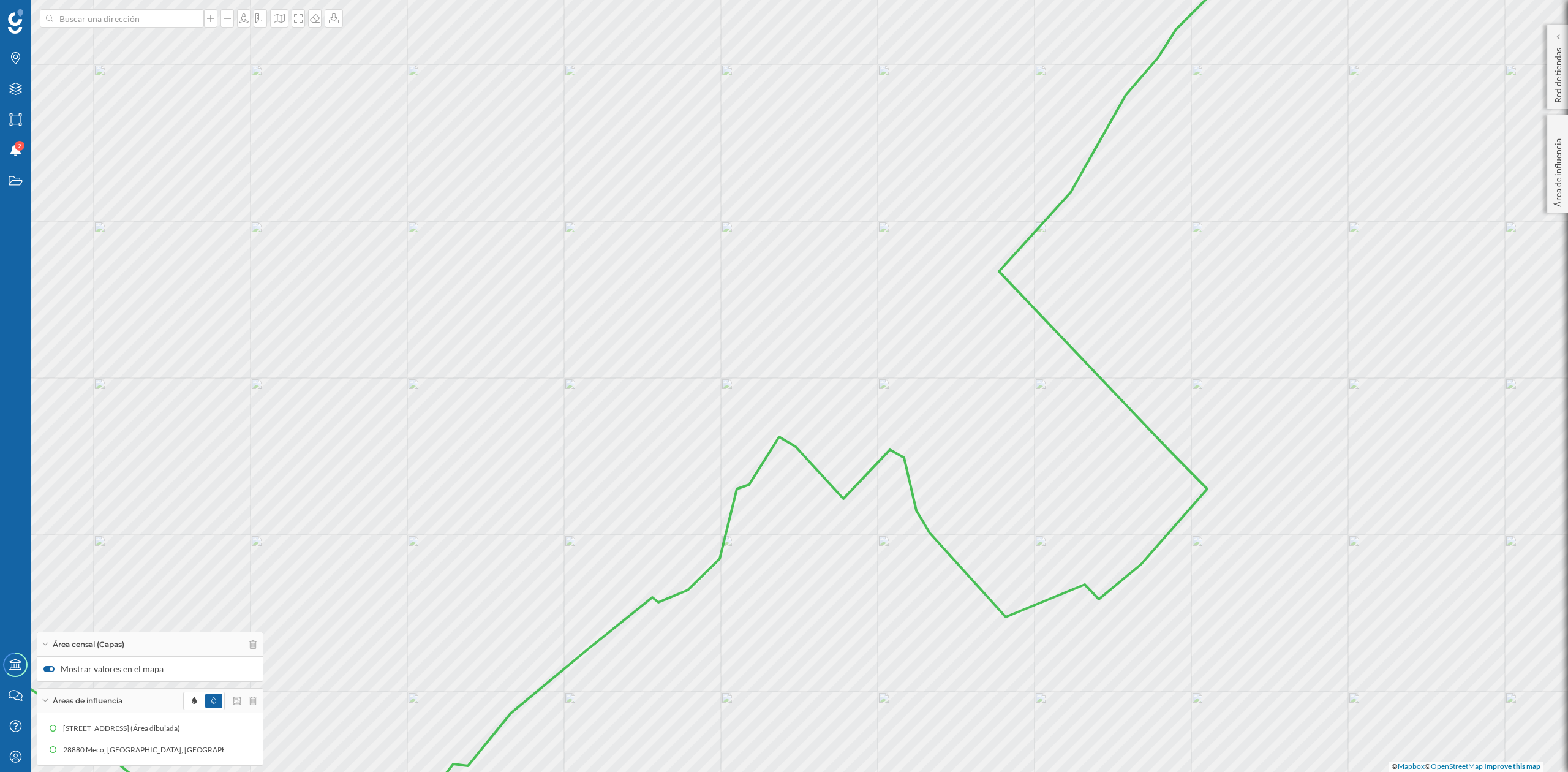
drag, startPoint x: 642, startPoint y: 418, endPoint x: 689, endPoint y: 427, distance: 47.9
click at [685, 428] on icon at bounding box center [591, 392] width 1414 height 932
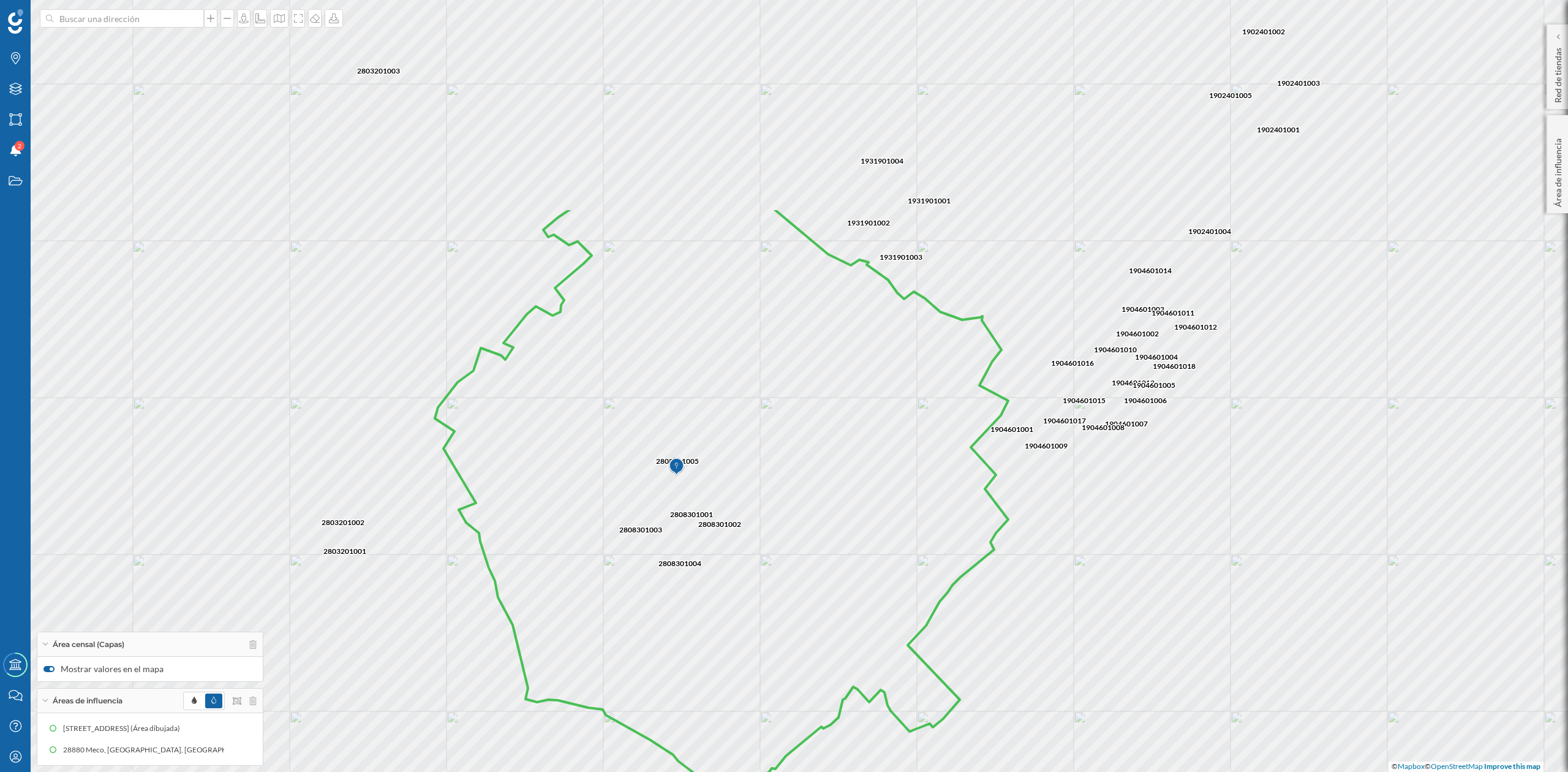
drag, startPoint x: 710, startPoint y: 375, endPoint x: 811, endPoint y: 663, distance: 305.2
click at [811, 663] on icon at bounding box center [721, 502] width 574 height 590
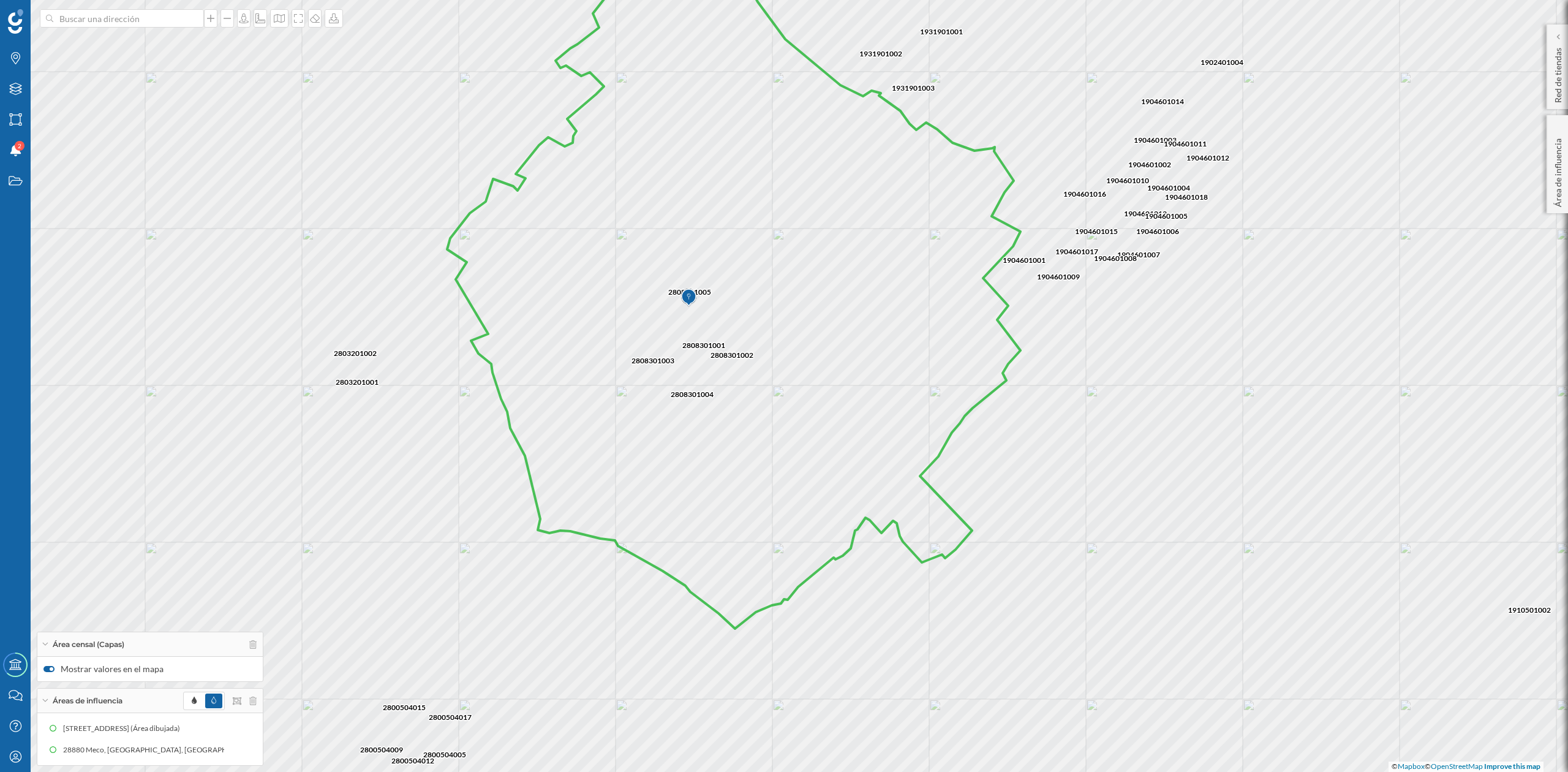
drag, startPoint x: 816, startPoint y: 580, endPoint x: 829, endPoint y: 410, distance: 170.5
click at [829, 410] on icon at bounding box center [734, 254] width 574 height 748
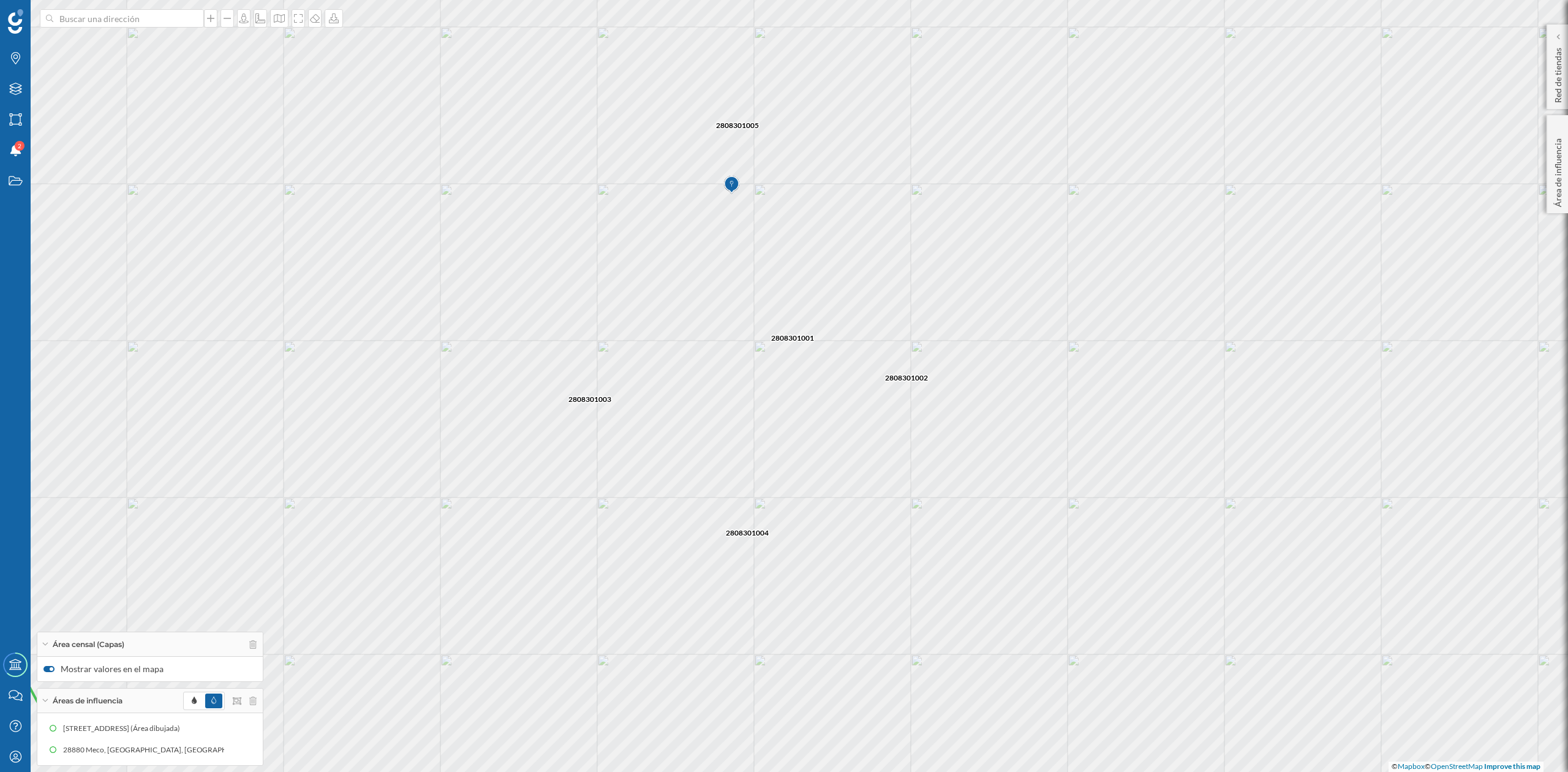
drag, startPoint x: 912, startPoint y: 523, endPoint x: 870, endPoint y: 439, distance: 93.9
click at [870, 439] on icon at bounding box center [742, 301] width 1887 height 932
click at [295, 20] on icon at bounding box center [298, 18] width 12 height 10
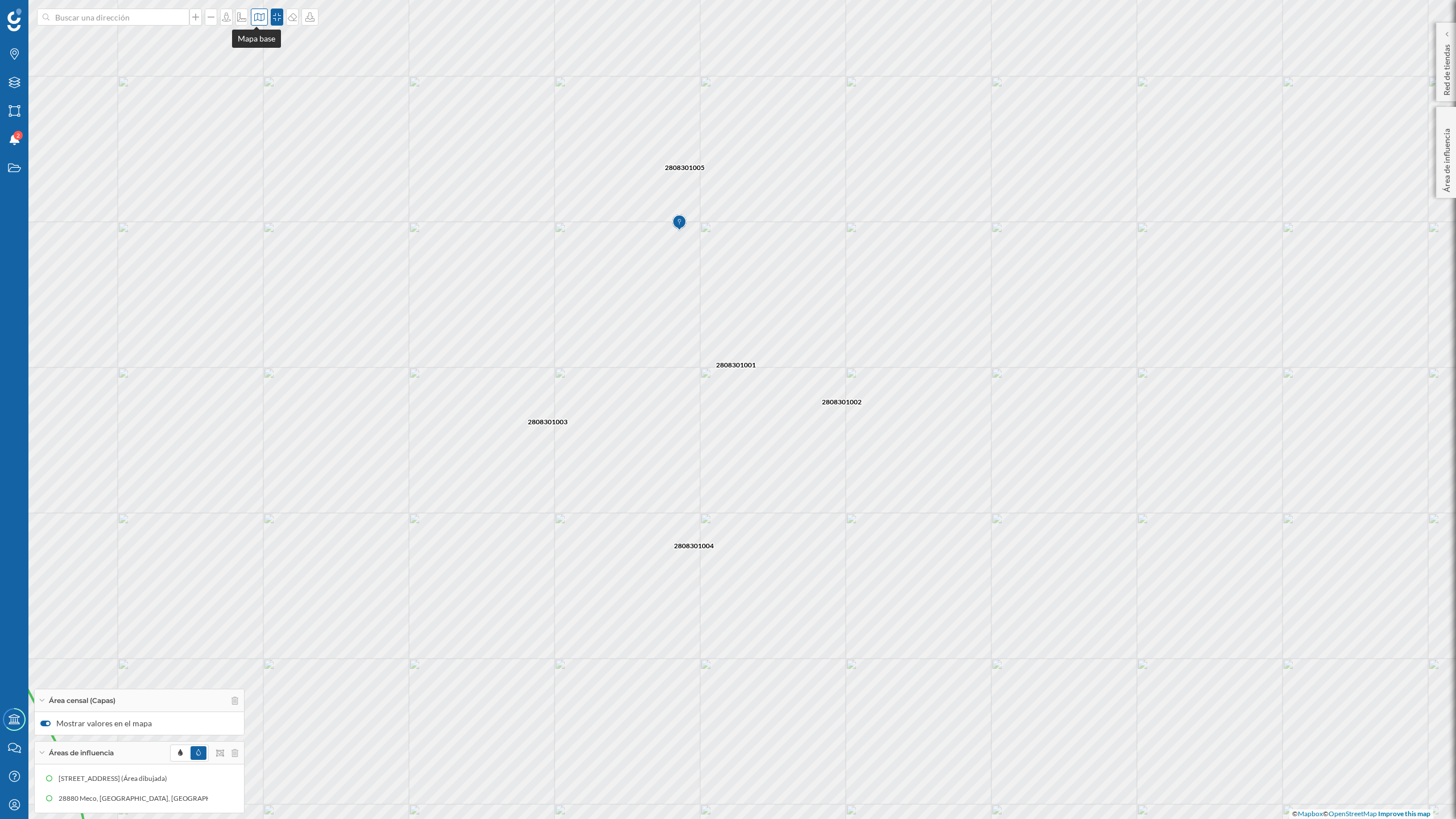
click at [259, 20] on icon at bounding box center [259, 17] width 11 height 9
click at [267, 79] on img at bounding box center [271, 74] width 34 height 40
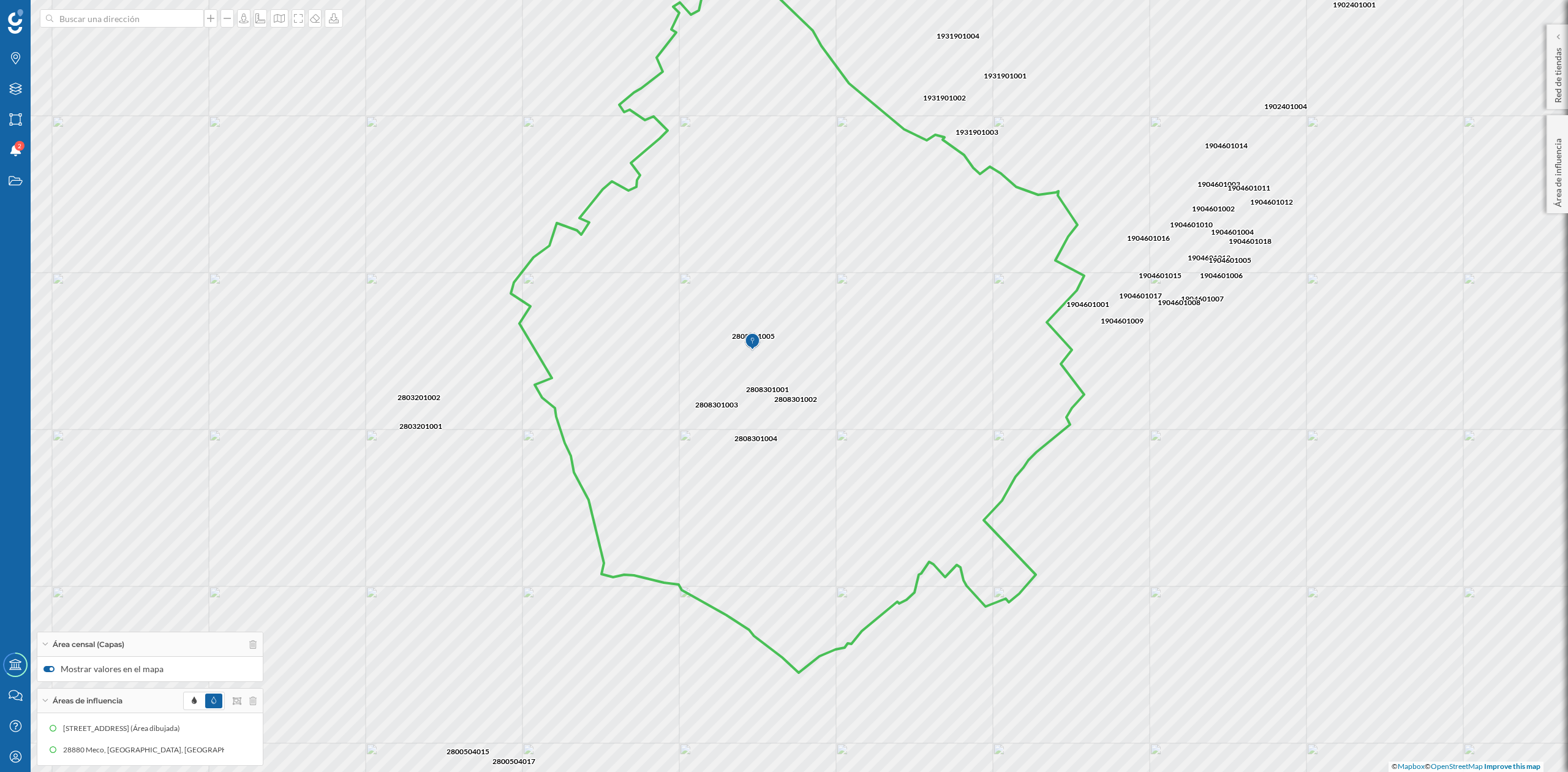
drag, startPoint x: 1179, startPoint y: 575, endPoint x: 1086, endPoint y: 541, distance: 99.0
click at [1086, 541] on div "2808301005 2808301004 2808301002 2808301001 2808301003 2803201002 2803201003 28…" at bounding box center [784, 386] width 1568 height 772
click at [297, 23] on icon at bounding box center [298, 18] width 12 height 10
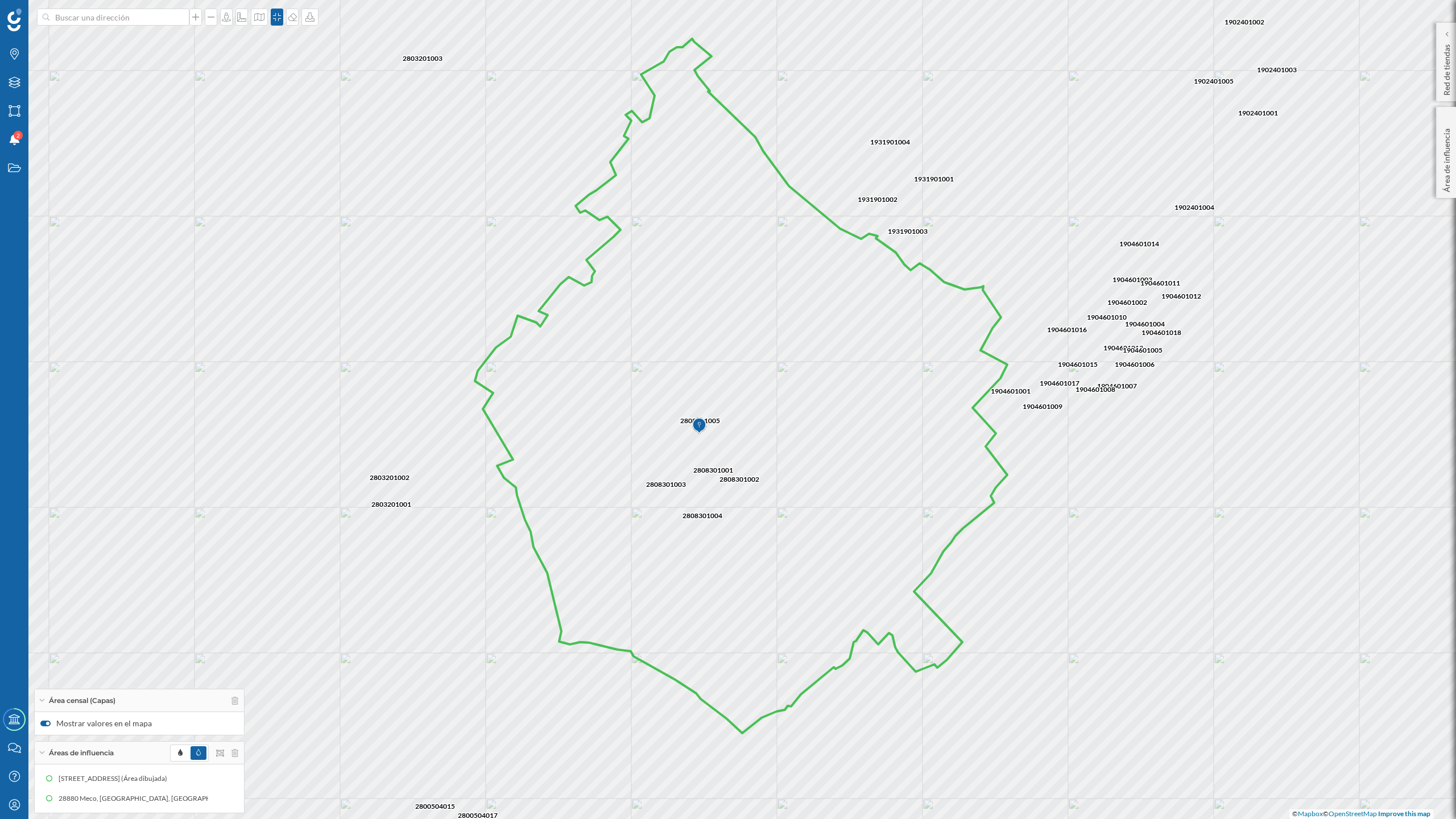
drag, startPoint x: 992, startPoint y: 585, endPoint x: 992, endPoint y: 642, distance: 57.0
click at [992, 642] on div "2808301005 2808301004 2808301002 2808301001 2808301003 2803201002 2803201003 28…" at bounding box center [728, 410] width 1456 height 819
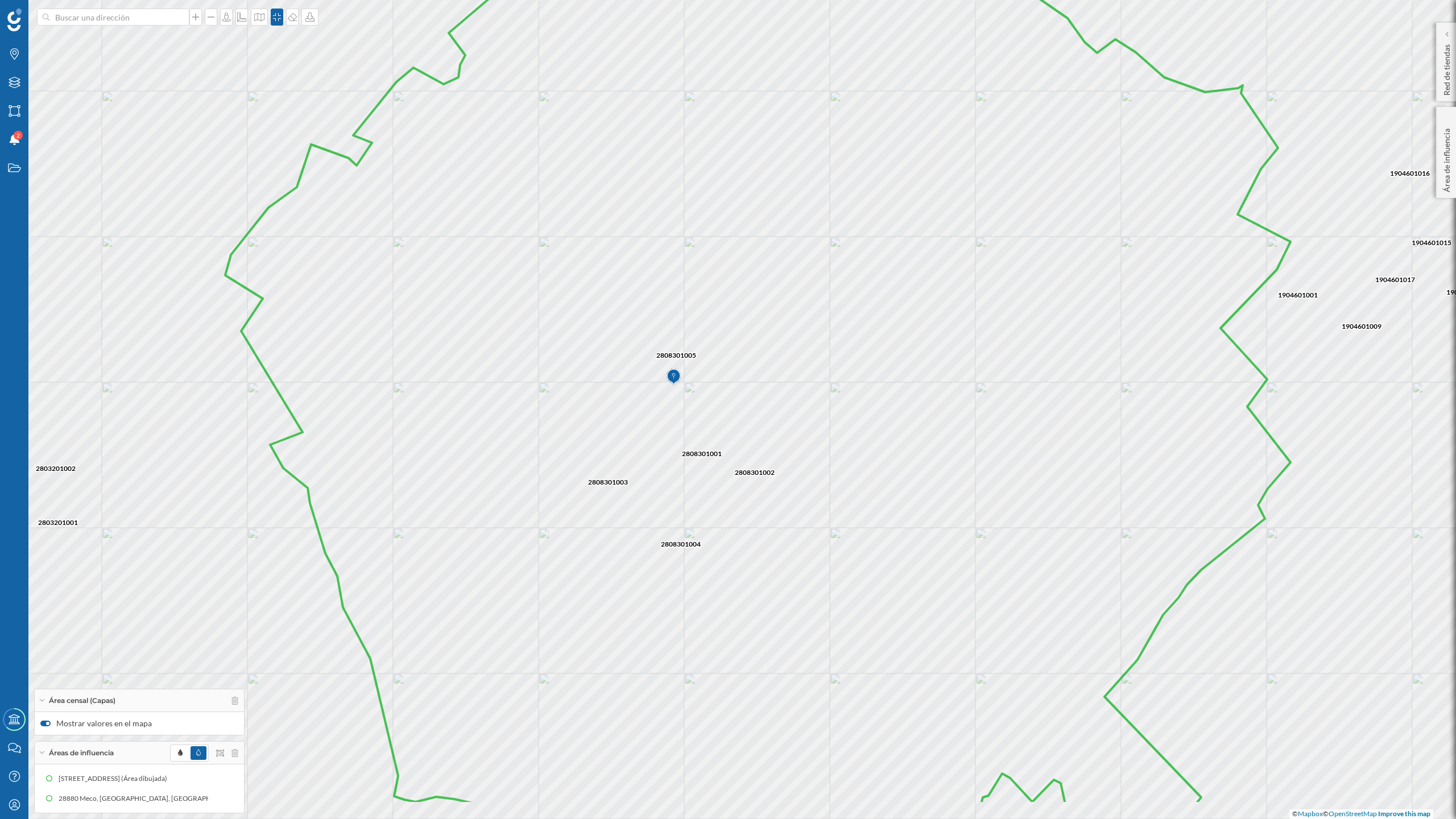
drag, startPoint x: 843, startPoint y: 405, endPoint x: 827, endPoint y: 326, distance: 80.6
click at [827, 326] on icon at bounding box center [758, 310] width 1065 height 988
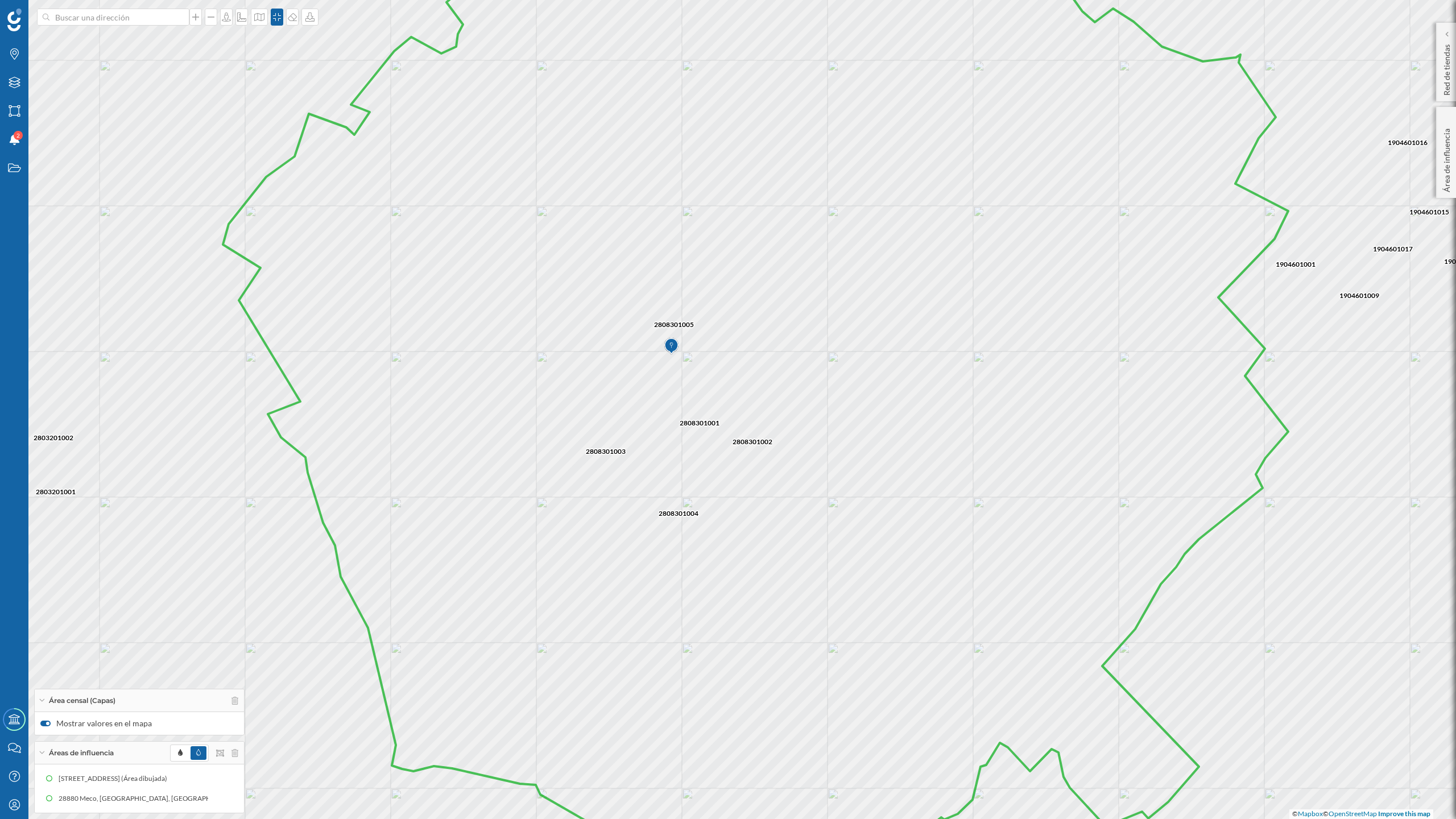
drag, startPoint x: 1070, startPoint y: 589, endPoint x: 1073, endPoint y: 576, distance: 13.3
click at [1073, 576] on icon at bounding box center [756, 396] width 1065 height 988
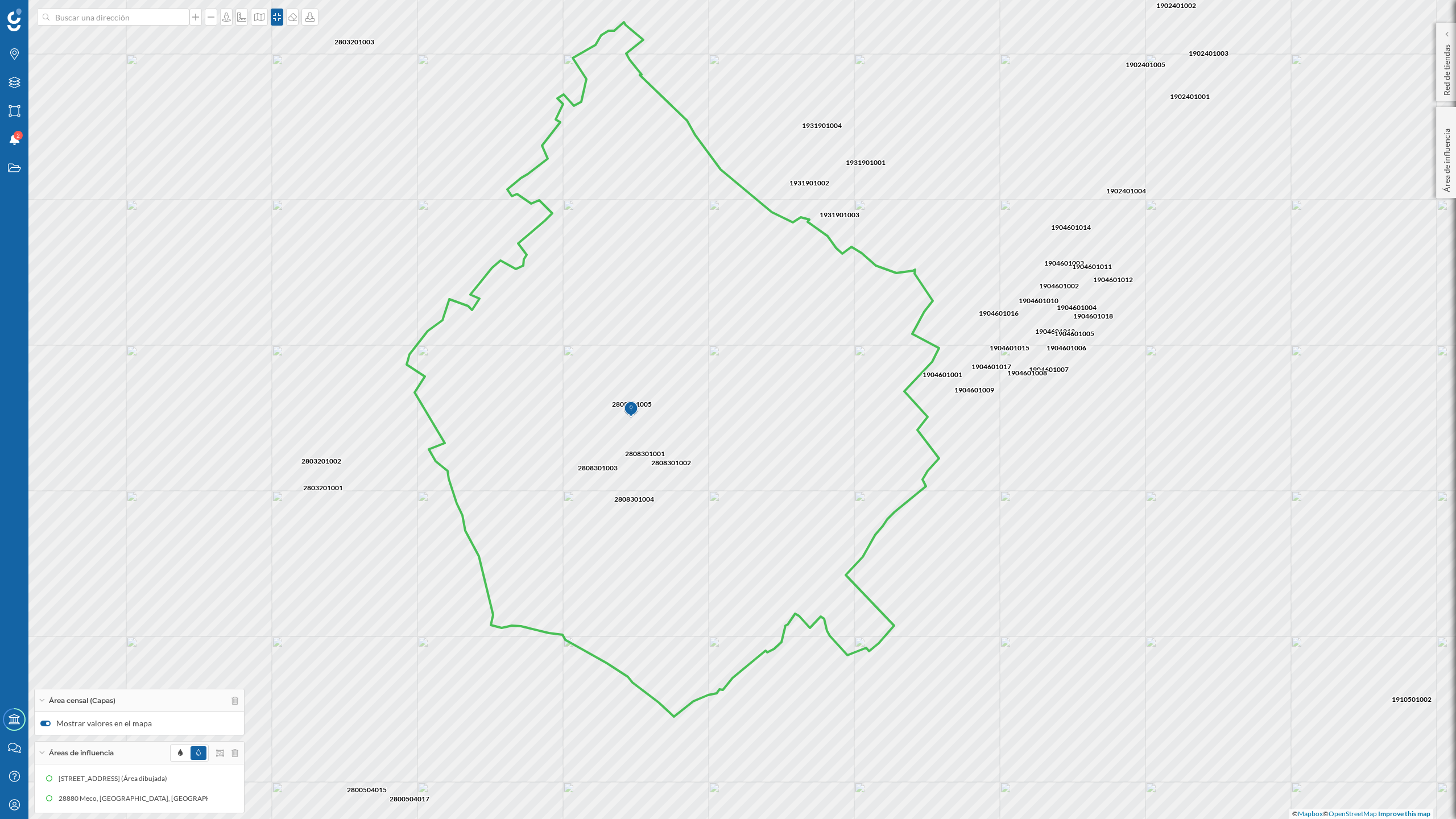
drag, startPoint x: 826, startPoint y: 465, endPoint x: 845, endPoint y: 514, distance: 52.6
click at [845, 514] on icon at bounding box center [673, 369] width 533 height 694
click at [43, 716] on div at bounding box center [46, 723] width 10 height 6
click at [0, 0] on input "Mostrar valores en el mapa" at bounding box center [0, 0] width 0 height 0
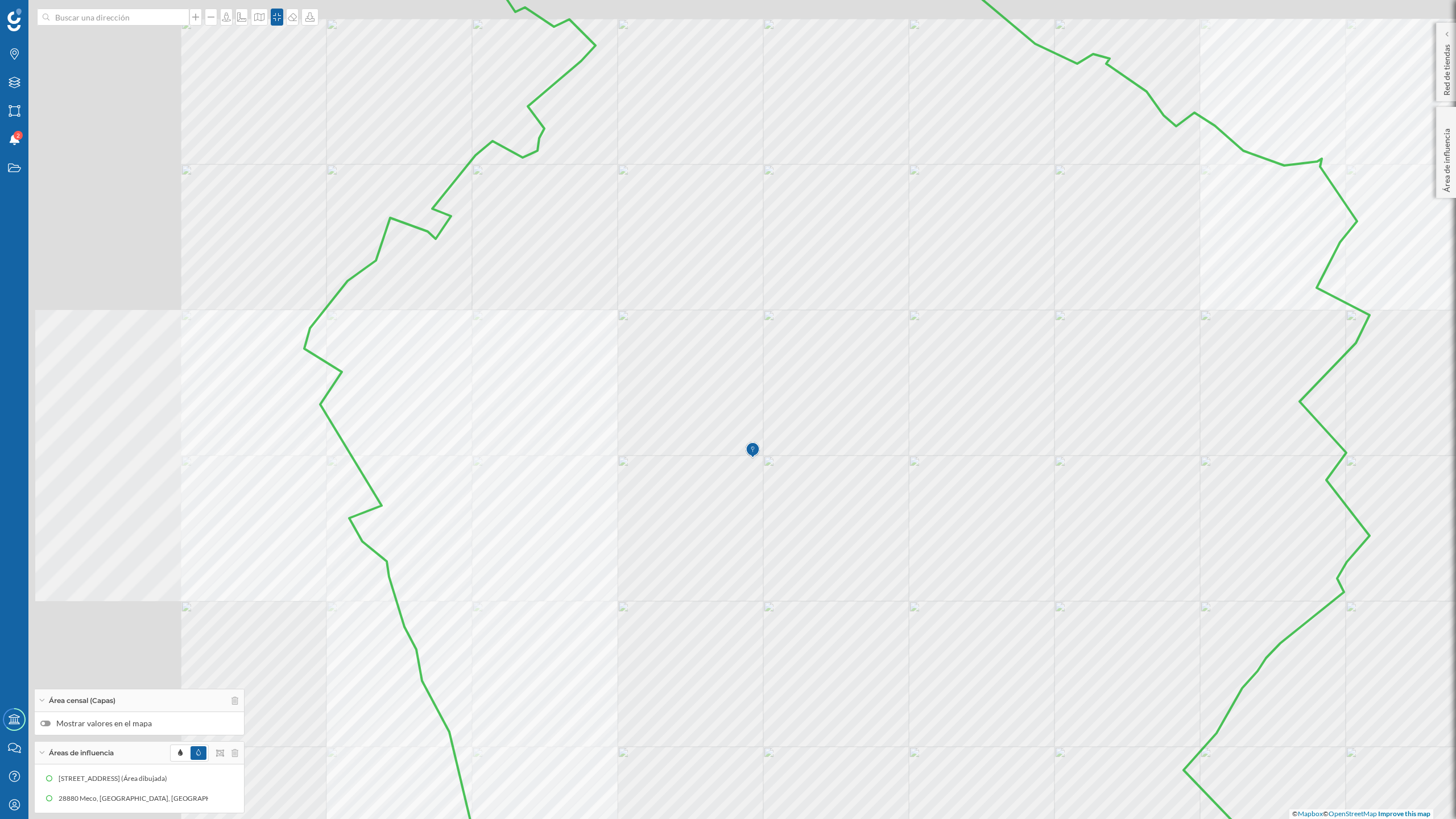
drag, startPoint x: 833, startPoint y: 449, endPoint x: 1146, endPoint y: 495, distance: 316.4
click at [1146, 495] on icon at bounding box center [837, 454] width 1065 height 988
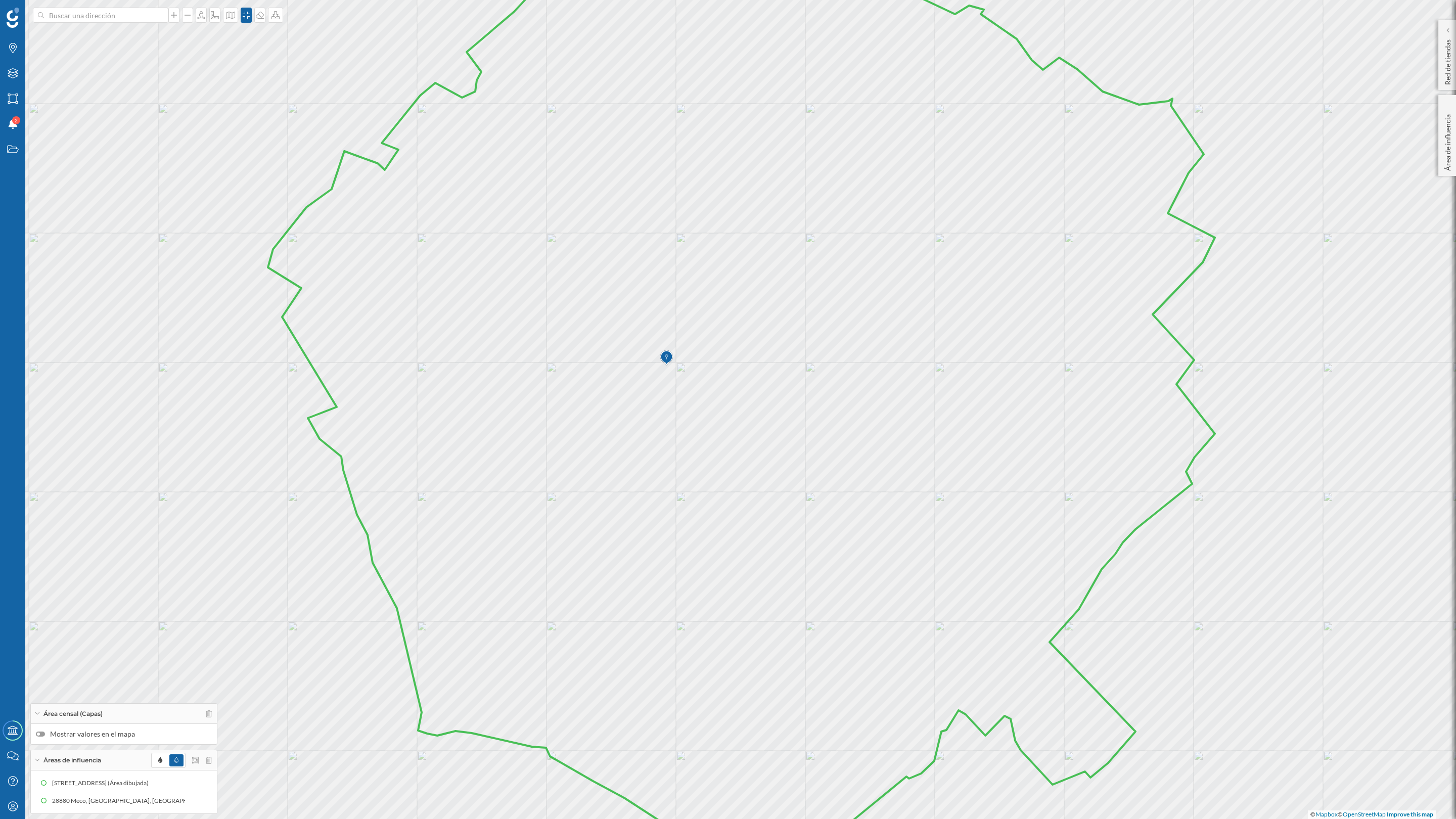
drag, startPoint x: 934, startPoint y: 492, endPoint x: 863, endPoint y: 425, distance: 97.6
click at [863, 425] on icon at bounding box center [742, 341] width 947 height 986
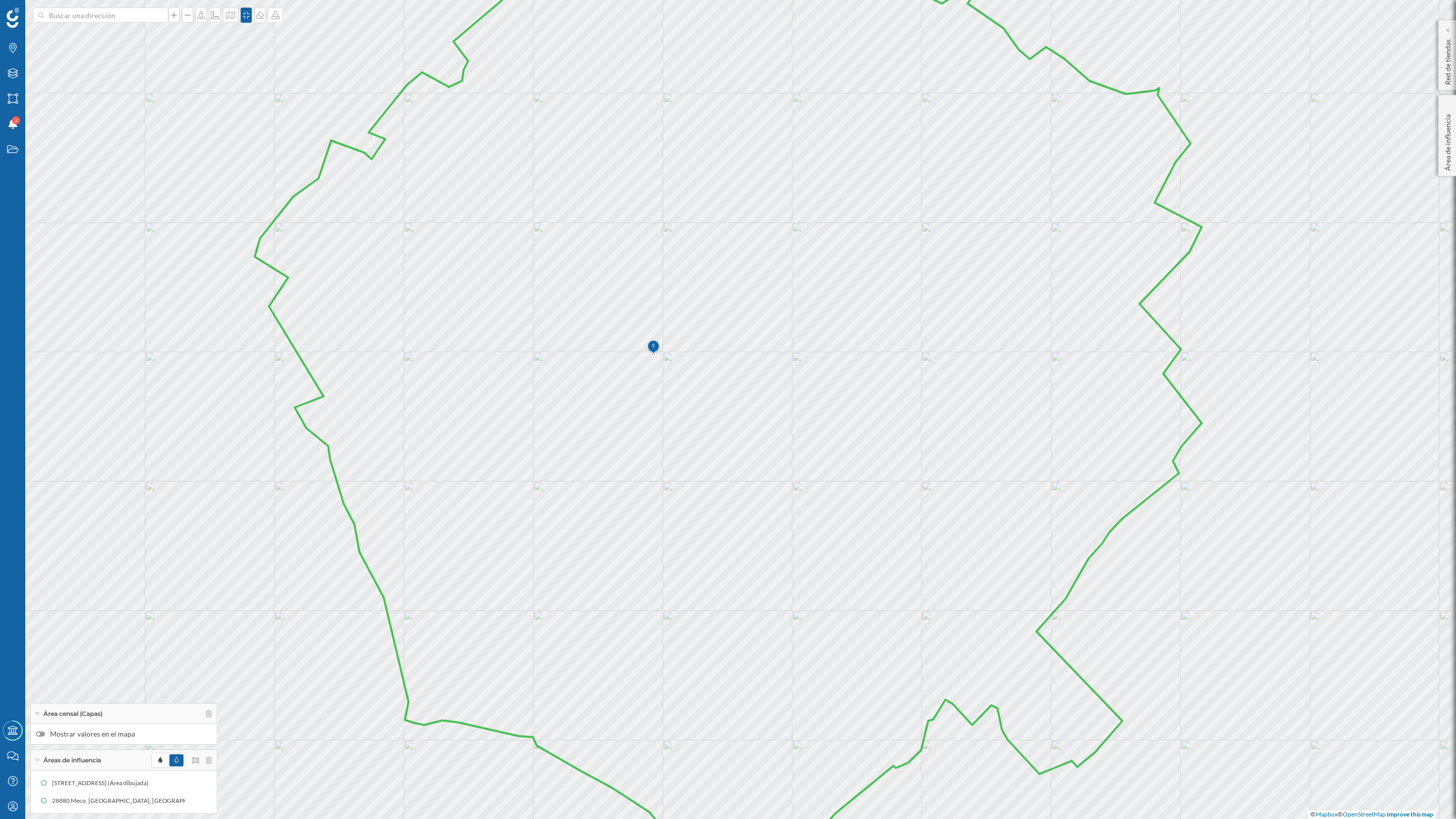
drag, startPoint x: 863, startPoint y: 425, endPoint x: 850, endPoint y: 414, distance: 17.0
click at [850, 414] on icon at bounding box center [728, 394] width 947 height 977
click at [274, 15] on icon at bounding box center [275, 15] width 8 height 8
click at [294, 81] on div "Descargar sin leyenda" at bounding box center [311, 74] width 78 height 15
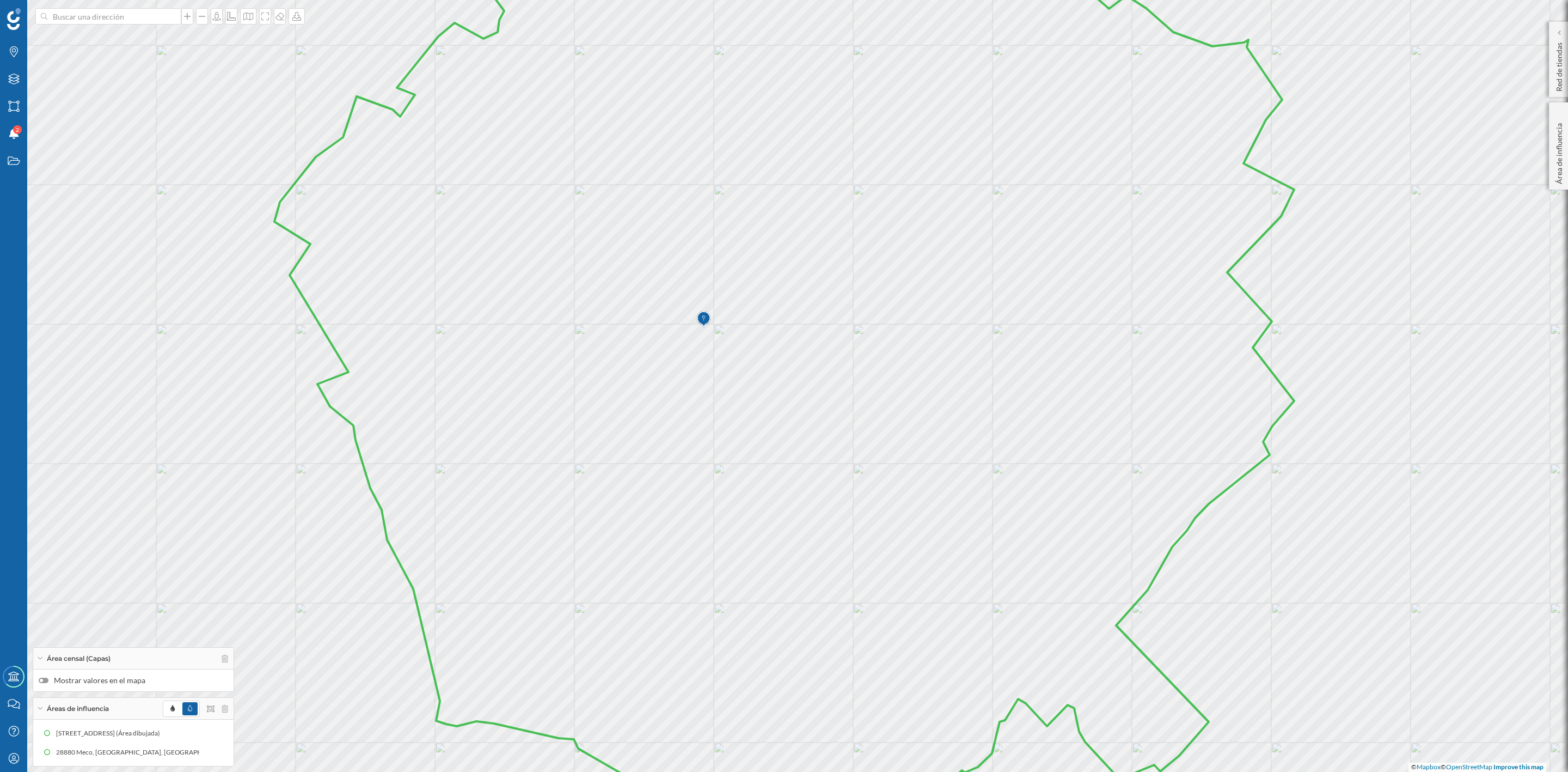
click at [46, 678] on div at bounding box center [44, 680] width 10 height 6
click at [0, 0] on input "Mostrar valores en el mapa" at bounding box center [0, 0] width 0 height 0
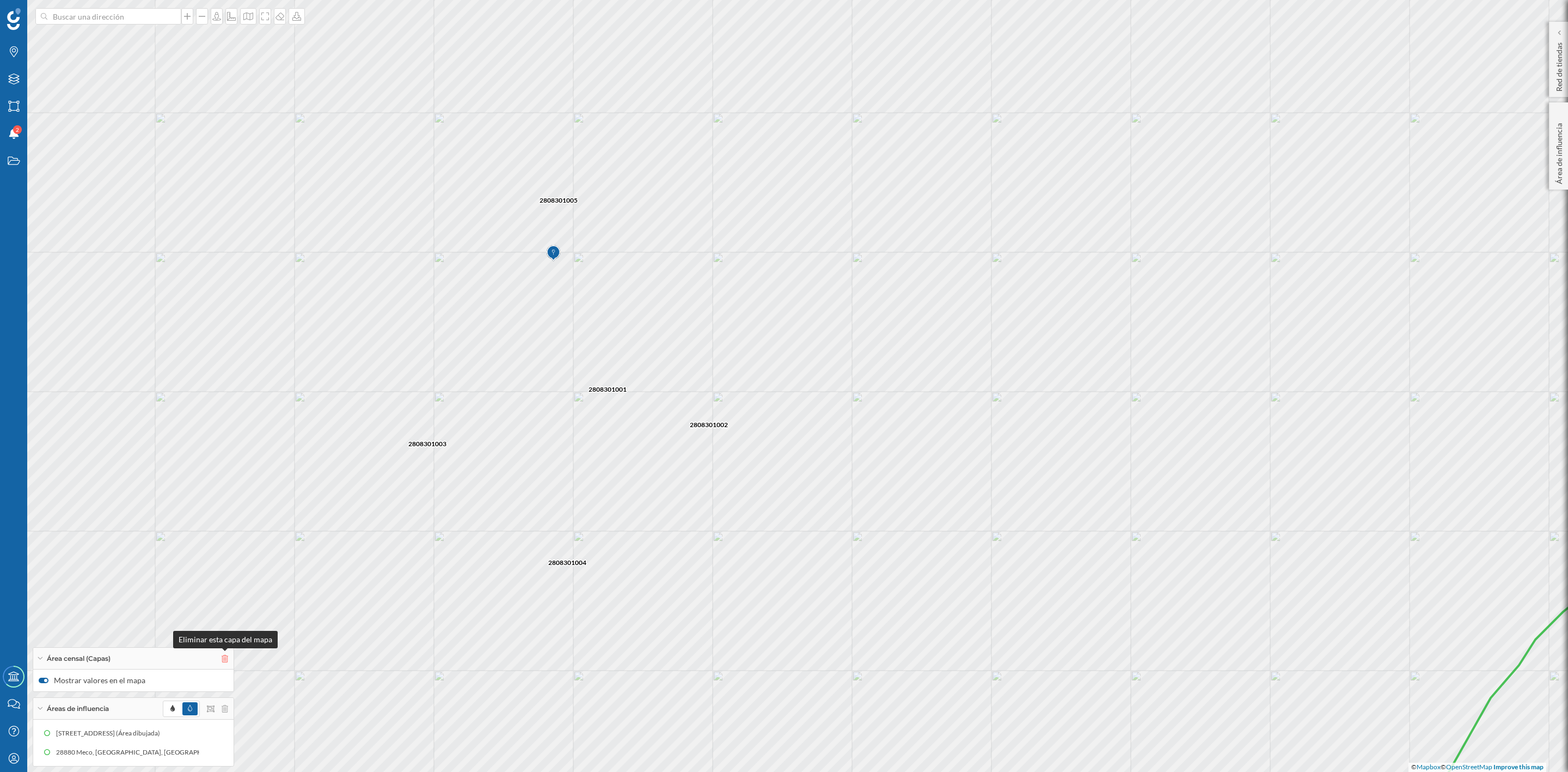
click at [224, 658] on icon at bounding box center [225, 658] width 6 height 7
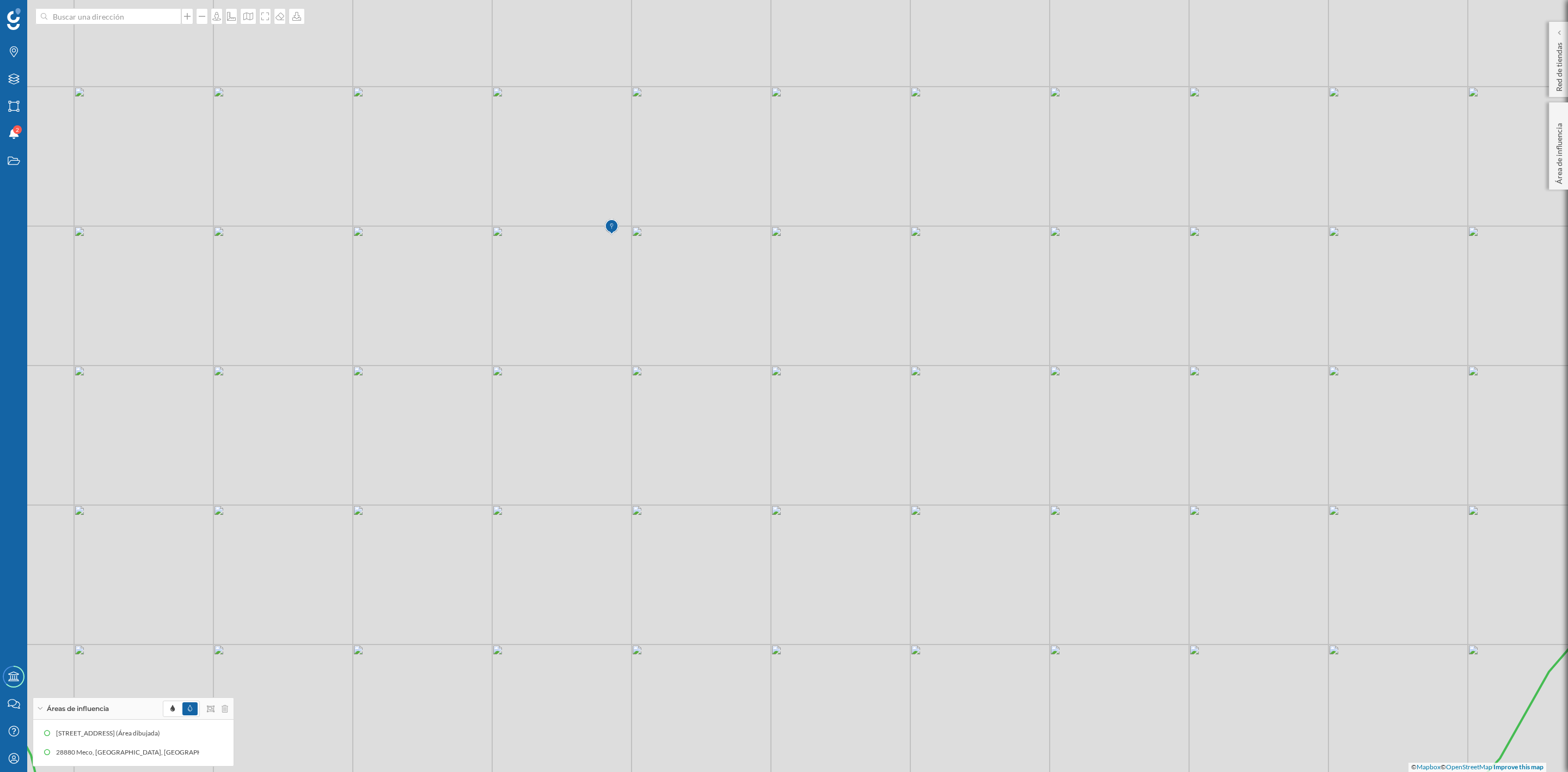
click at [936, 400] on icon at bounding box center [842, 360] width 1886 height 931
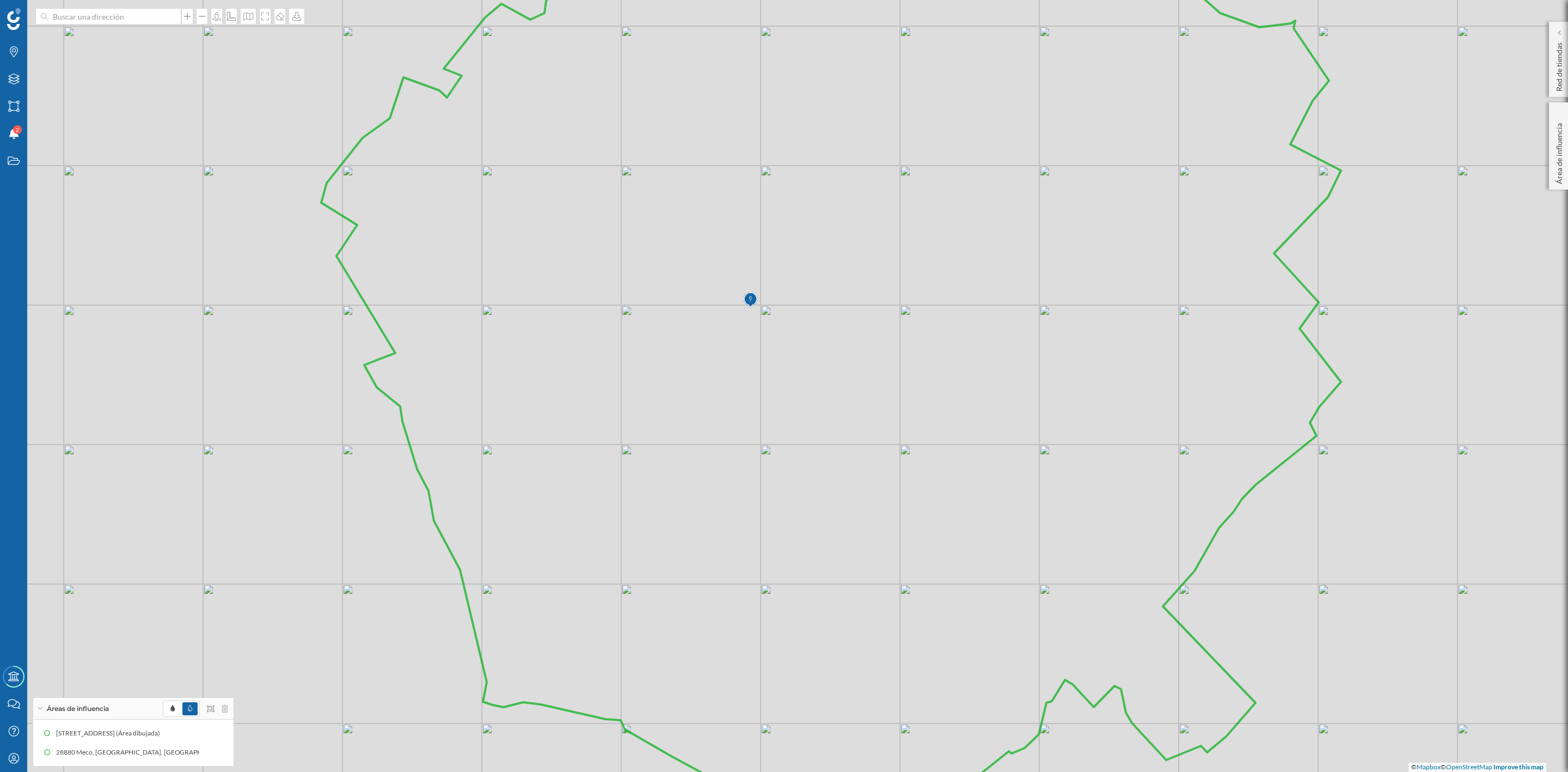
drag, startPoint x: 911, startPoint y: 455, endPoint x: 903, endPoint y: 455, distance: 8.0
click at [903, 455] on icon at bounding box center [831, 375] width 1019 height 931
drag, startPoint x: 961, startPoint y: 428, endPoint x: 956, endPoint y: 437, distance: 10.3
click at [956, 437] on icon at bounding box center [826, 393] width 1019 height 931
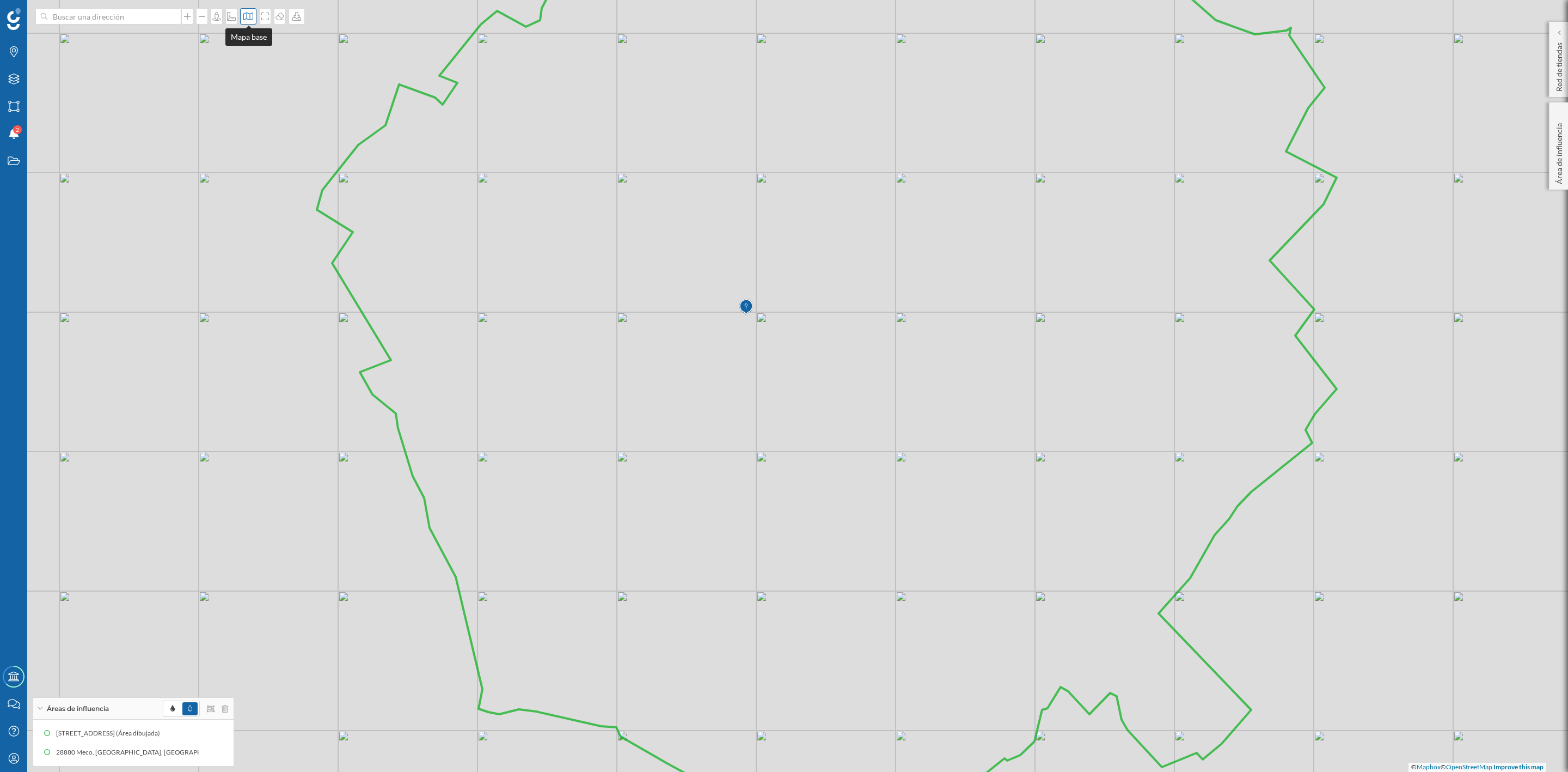
click at [250, 22] on div at bounding box center [248, 16] width 16 height 16
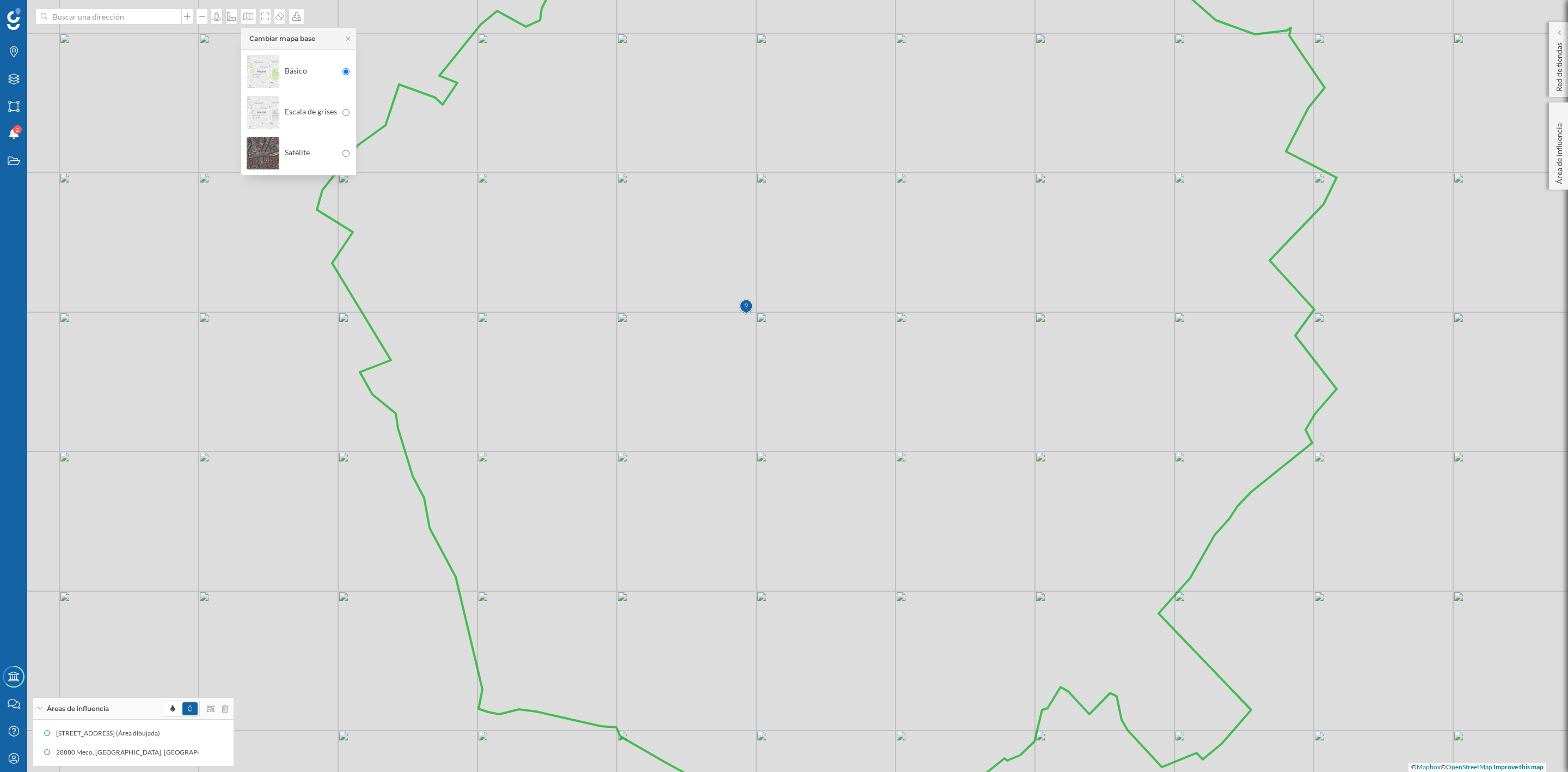
click at [263, 132] on div "Básico Escala de grises Satélite" at bounding box center [299, 112] width 115 height 125
click at [267, 151] on img at bounding box center [263, 153] width 32 height 38
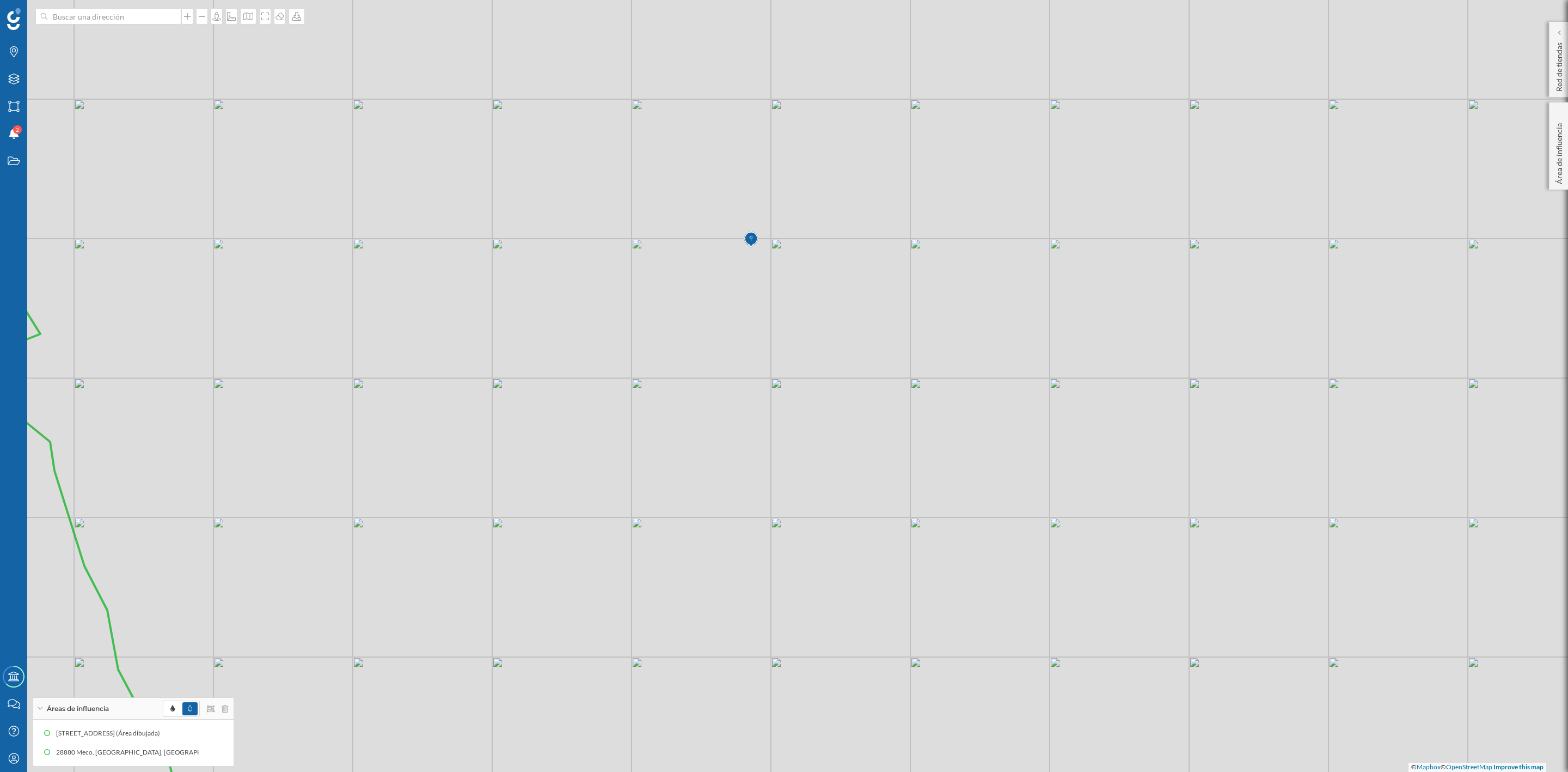
drag, startPoint x: 871, startPoint y: 350, endPoint x: 882, endPoint y: 353, distance: 11.4
click at [882, 353] on icon at bounding box center [856, 360] width 1886 height 931
drag, startPoint x: 837, startPoint y: 380, endPoint x: 1078, endPoint y: 383, distance: 241.0
click at [1078, 383] on icon at bounding box center [1025, 387] width 1886 height 931
click at [216, 686] on icon at bounding box center [217, 752] width 6 height 7
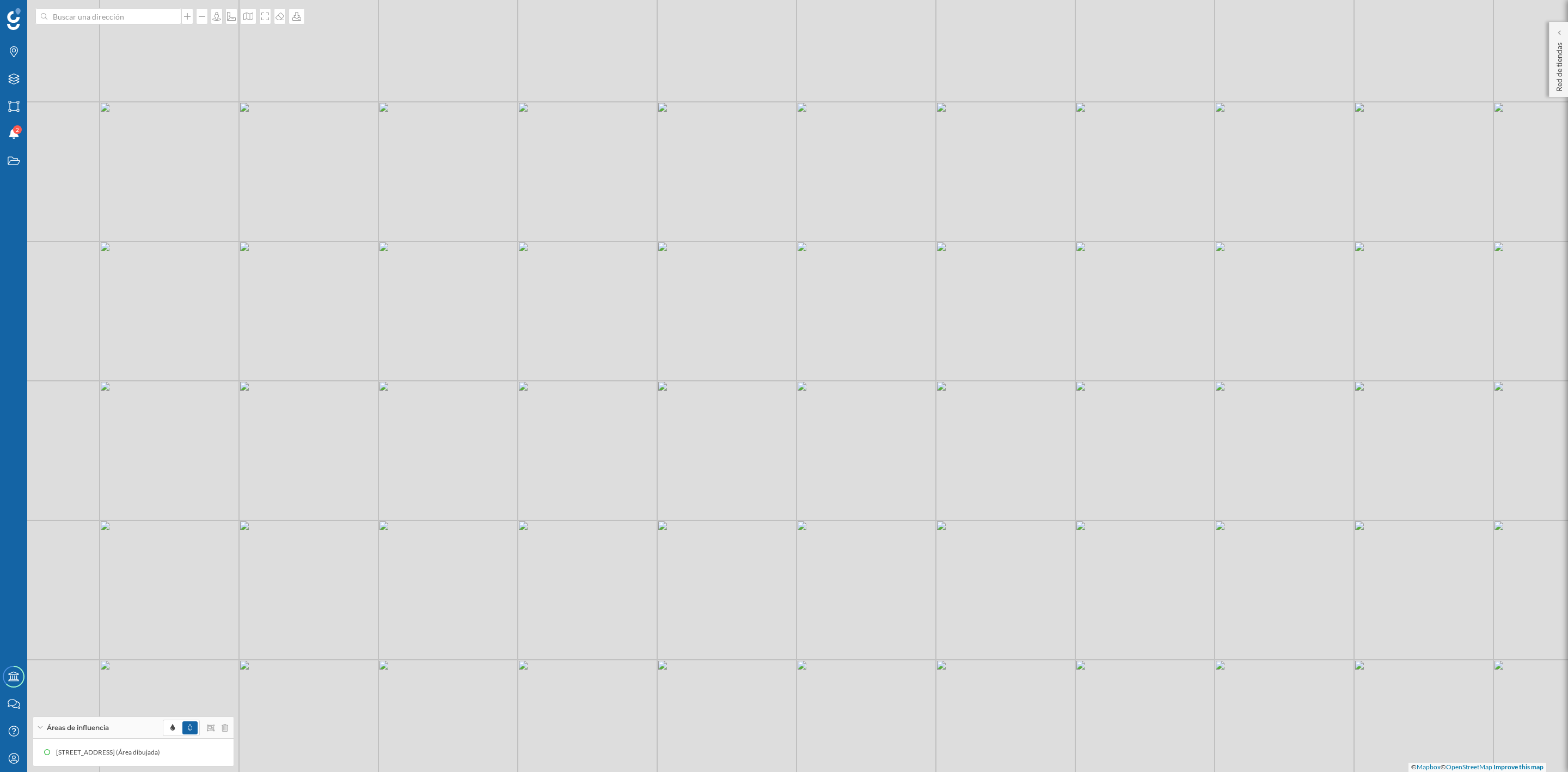
drag, startPoint x: 992, startPoint y: 375, endPoint x: 989, endPoint y: 369, distance: 6.7
click at [989, 369] on div "© Mapbox © OpenStreetMap Improve this map" at bounding box center [784, 386] width 1568 height 772
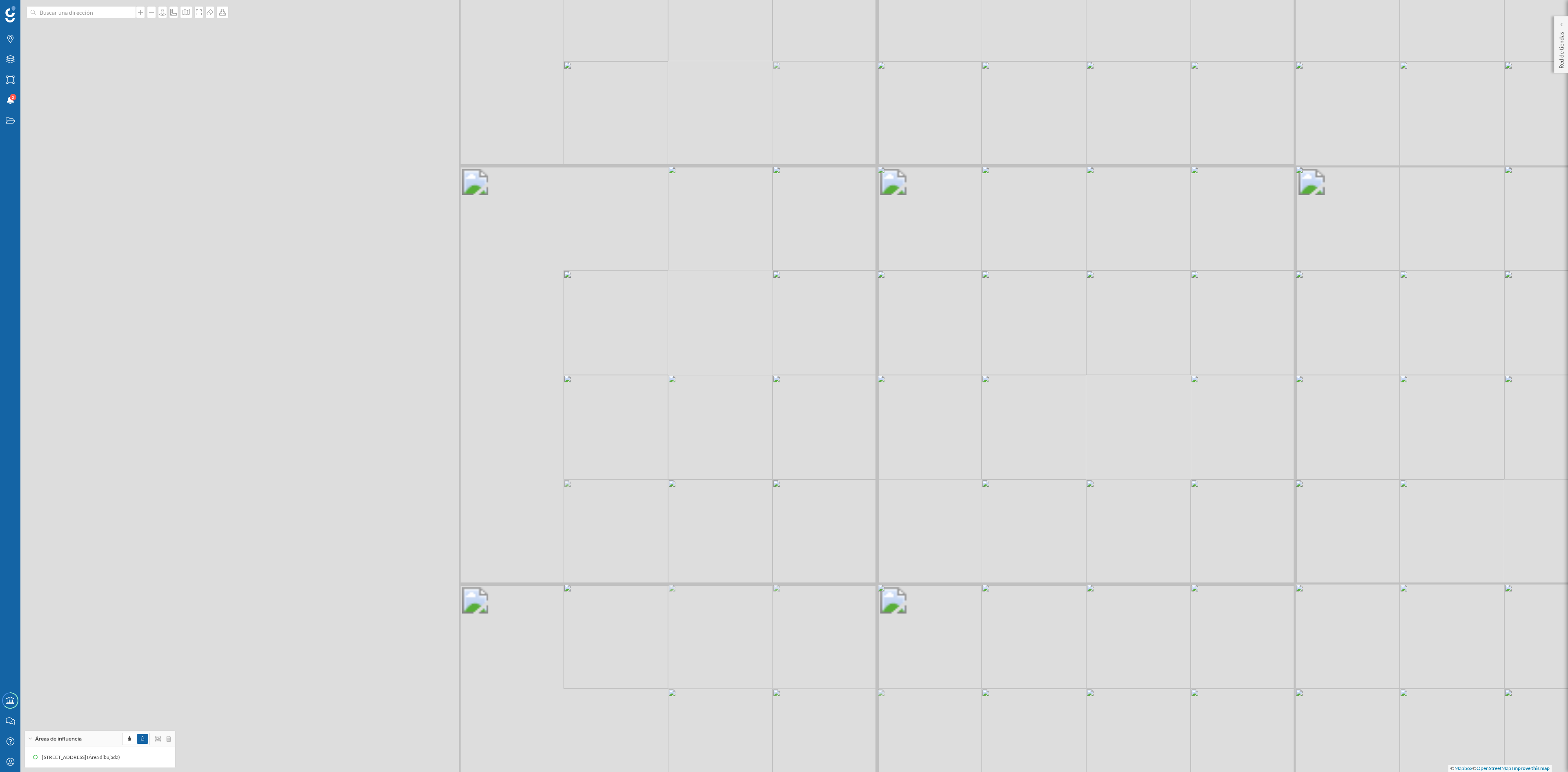
drag, startPoint x: 832, startPoint y: 373, endPoint x: 1455, endPoint y: 339, distance: 623.9
click at [1045, 339] on div "© Mapbox © OpenStreetMap Improve this map" at bounding box center [784, 386] width 1568 height 772
click at [200, 14] on icon at bounding box center [198, 12] width 5 height 5
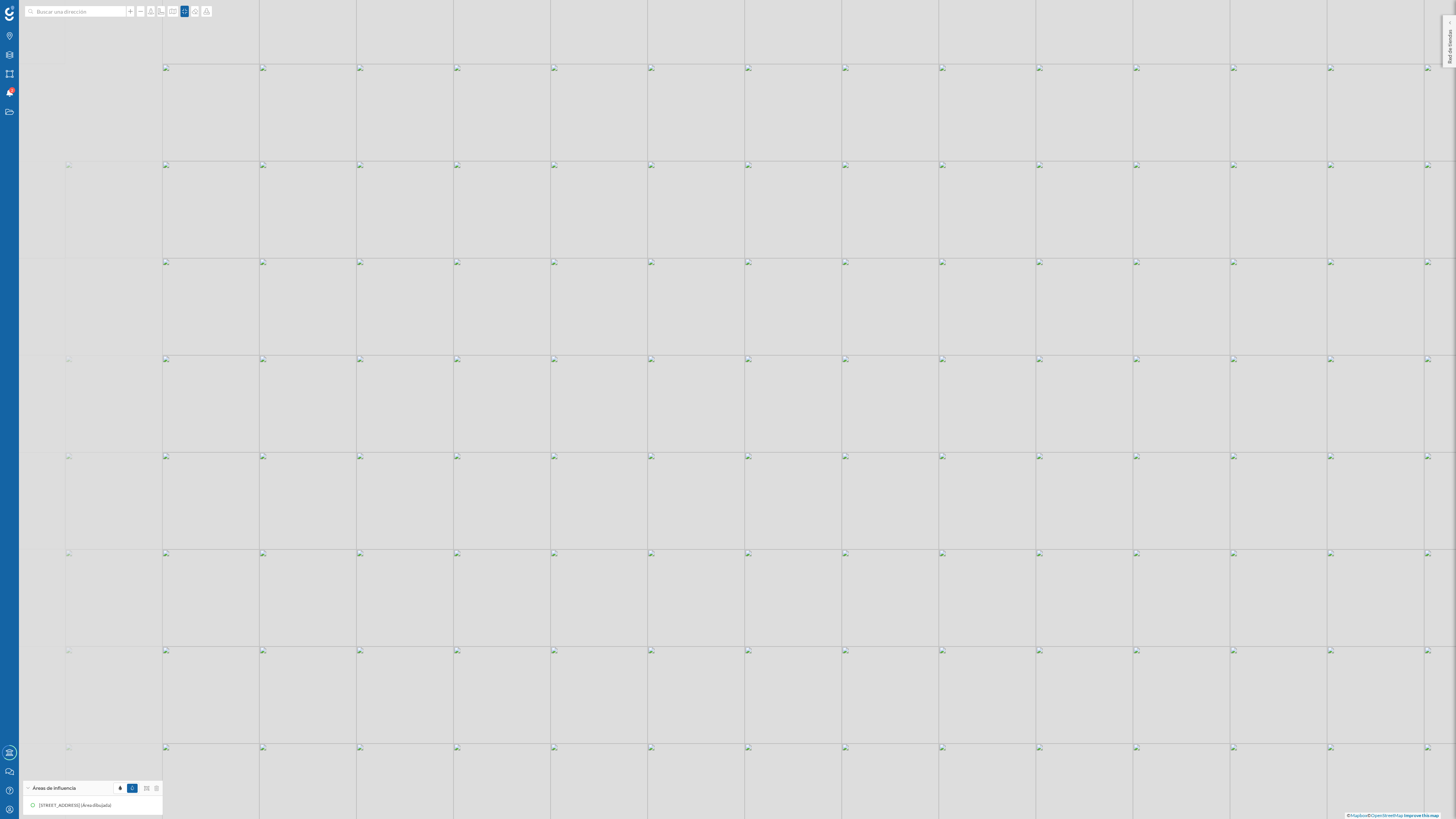
drag, startPoint x: 717, startPoint y: 377, endPoint x: 936, endPoint y: 331, distance: 223.8
click at [936, 332] on div "© Mapbox © OpenStreetMap Improve this map" at bounding box center [728, 409] width 1456 height 819
drag, startPoint x: 1020, startPoint y: 399, endPoint x: 878, endPoint y: 376, distance: 143.9
click at [878, 376] on div "© Mapbox © OpenStreetMap Improve this map" at bounding box center [728, 409] width 1456 height 819
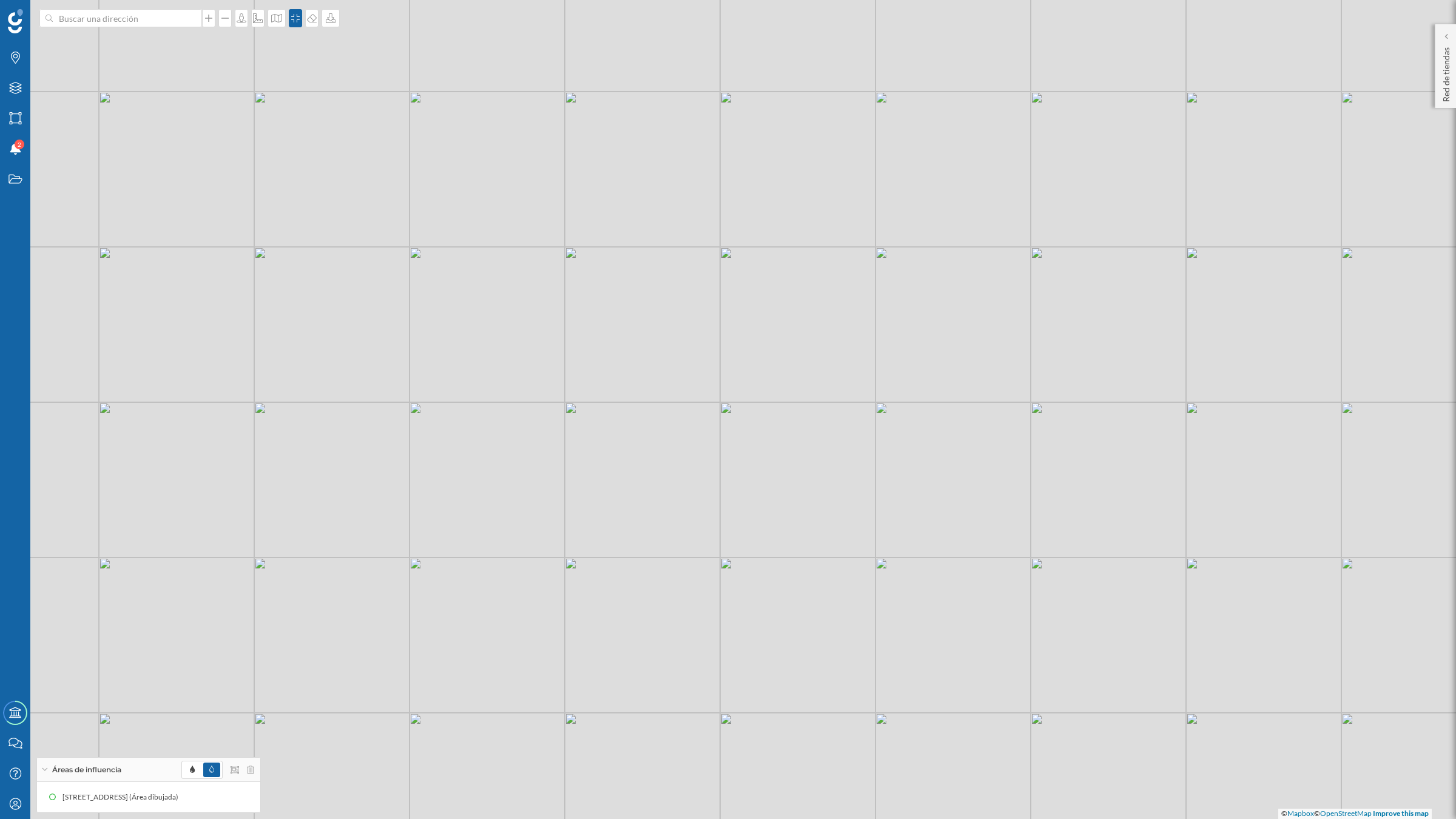
drag, startPoint x: 1071, startPoint y: 284, endPoint x: 1061, endPoint y: 333, distance: 50.0
click at [1061, 333] on div "© Mapbox © OpenStreetMap Improve this map" at bounding box center [728, 410] width 1456 height 819
drag, startPoint x: 819, startPoint y: 300, endPoint x: 813, endPoint y: 336, distance: 36.5
click at [813, 336] on div "© Mapbox © OpenStreetMap Improve this map" at bounding box center [728, 410] width 1456 height 819
click at [11, 58] on icon at bounding box center [15, 57] width 9 height 12
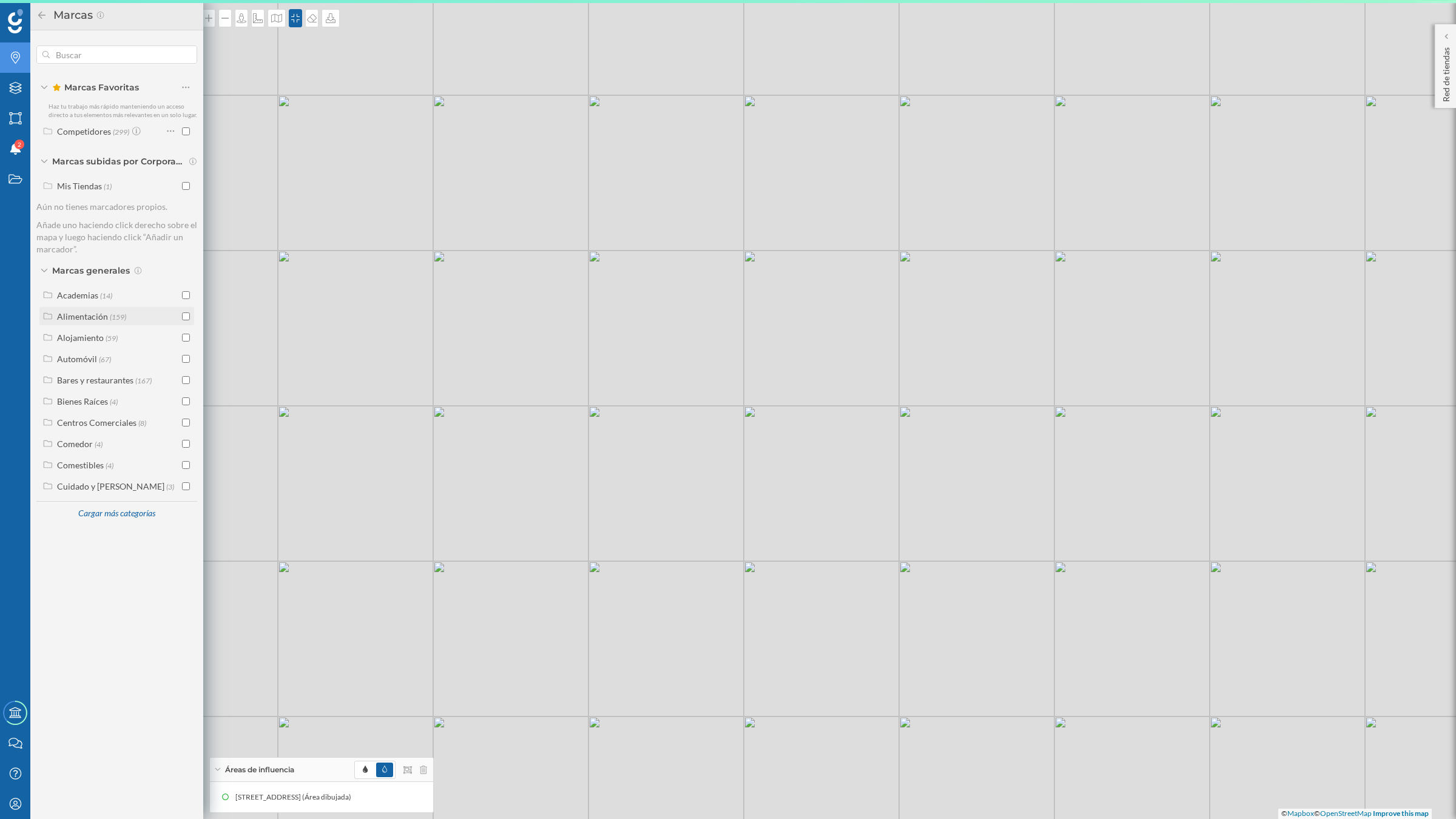
click at [185, 318] on input "checkbox" at bounding box center [185, 315] width 8 height 8
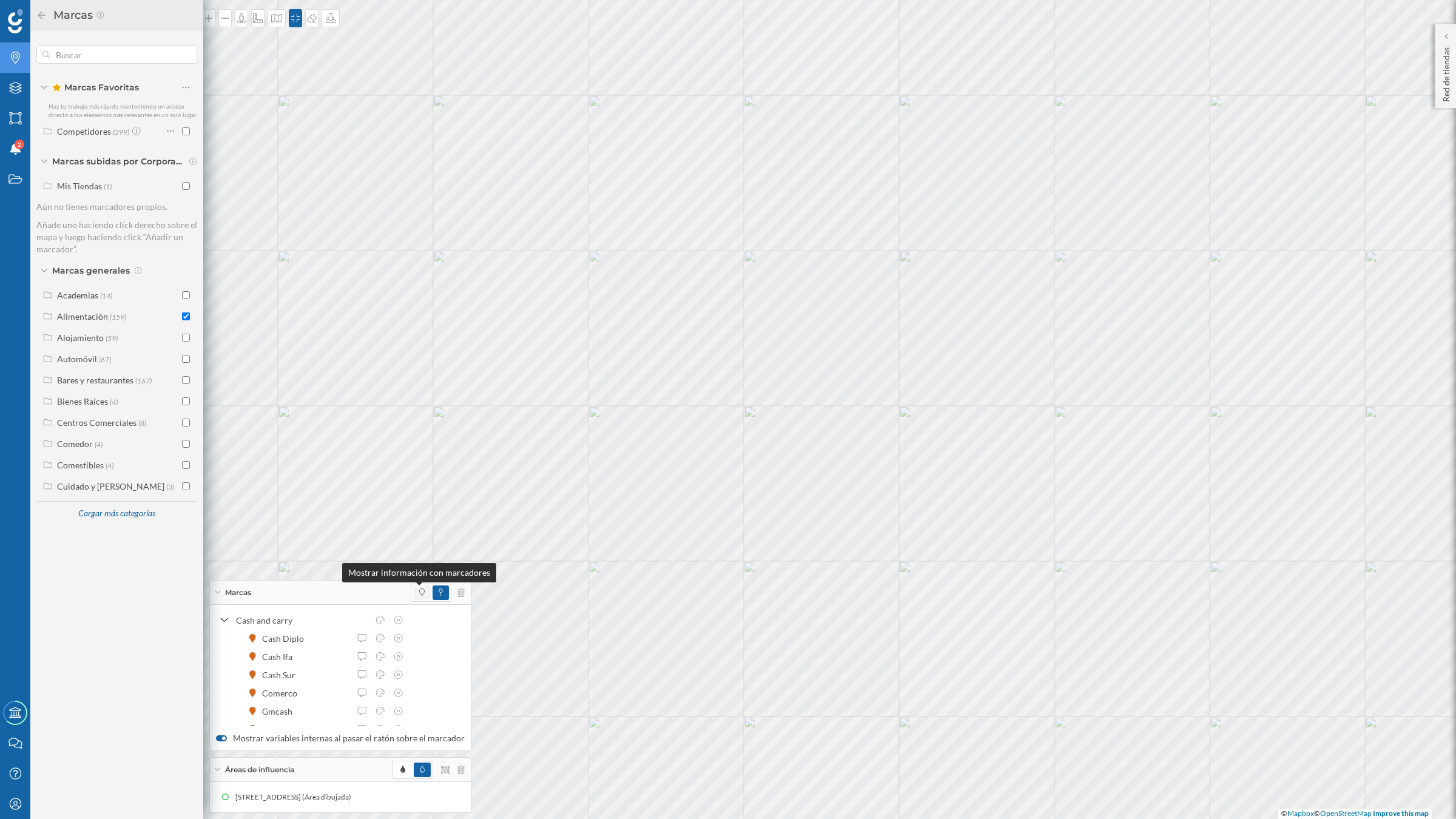
click at [420, 592] on icon at bounding box center [422, 592] width 5 height 7
click at [432, 588] on span at bounding box center [440, 592] width 16 height 14
click at [459, 590] on icon at bounding box center [461, 592] width 7 height 8
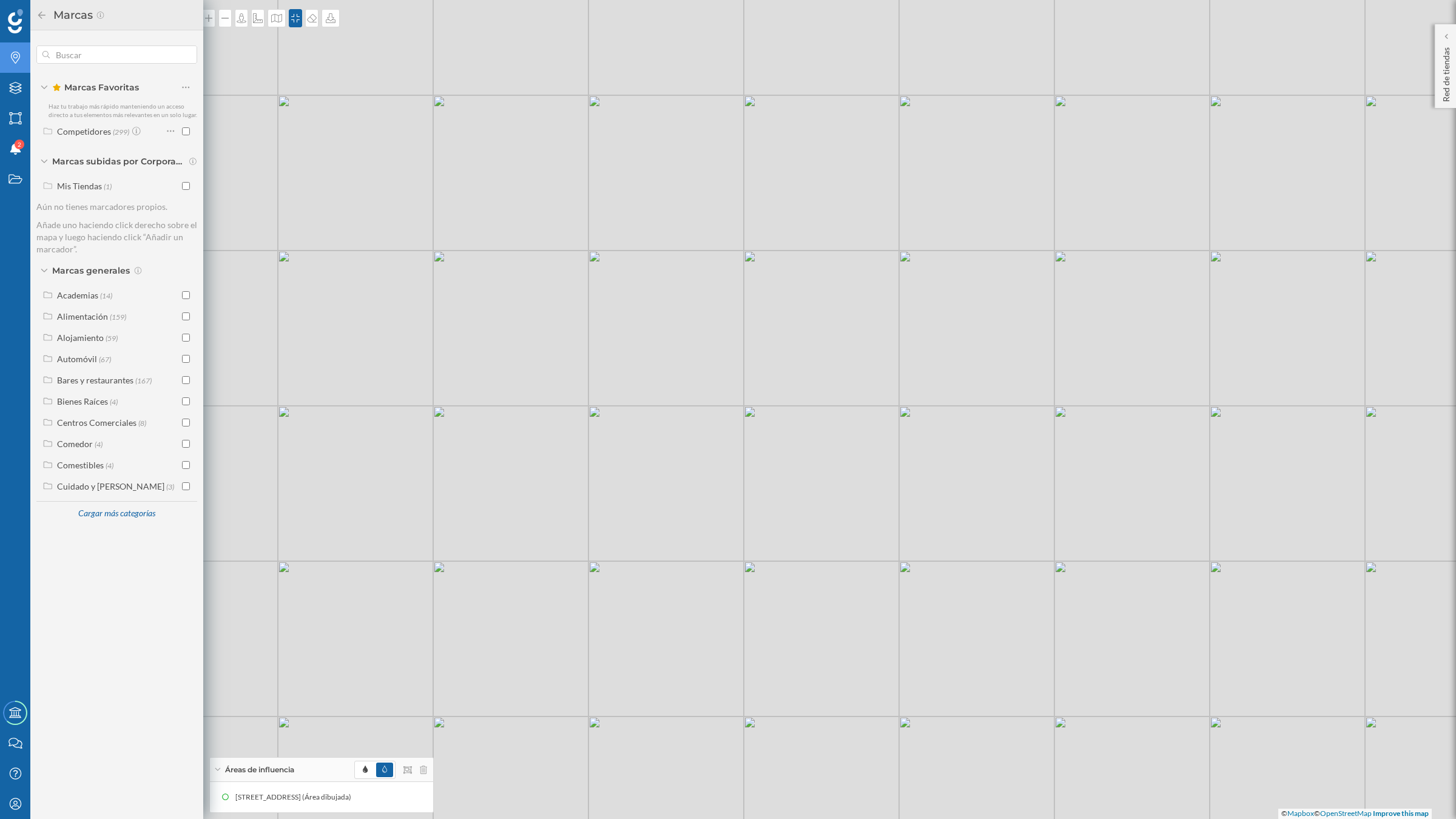
click at [43, 14] on icon at bounding box center [42, 14] width 11 height 8
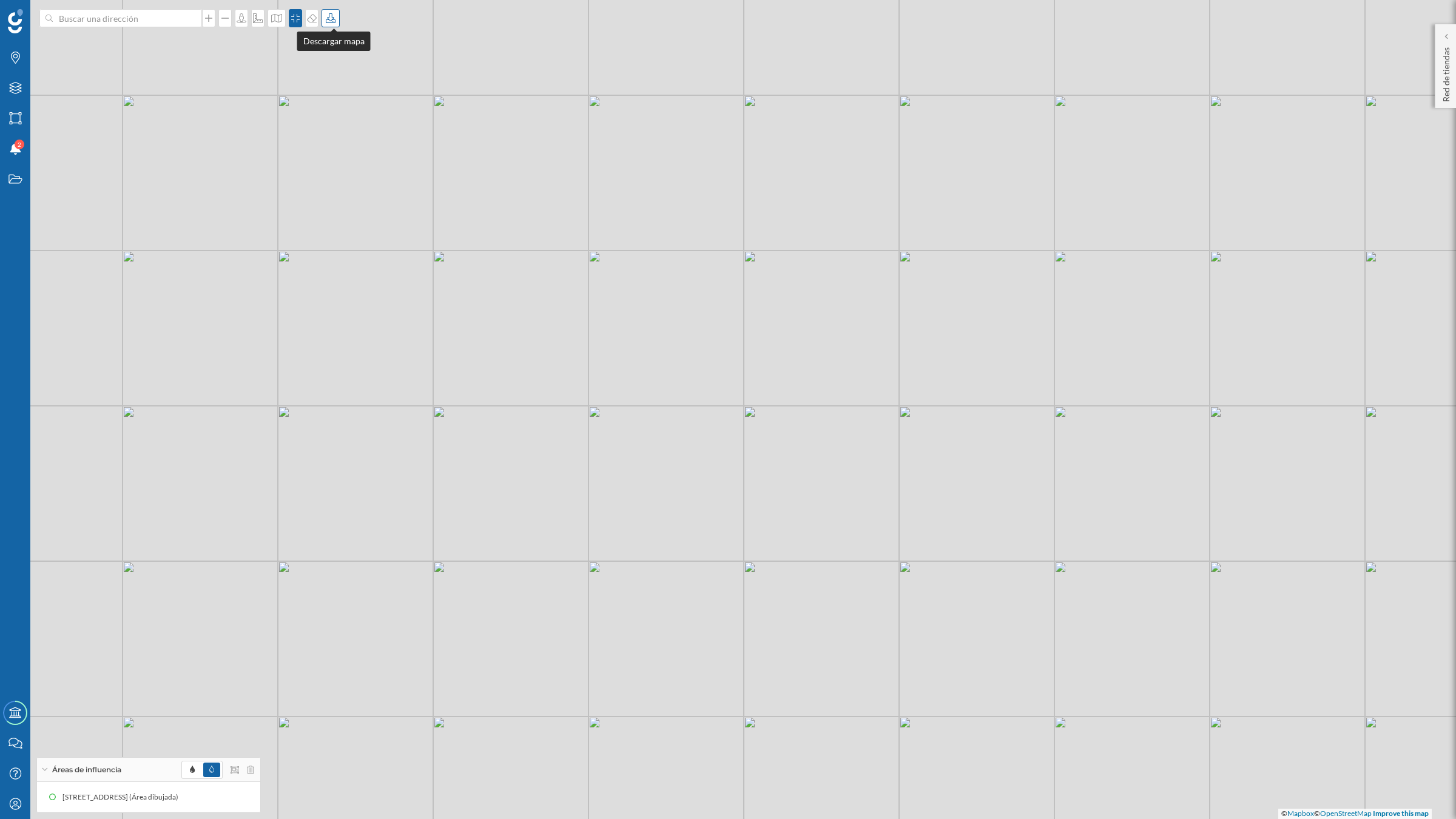
click at [331, 20] on icon at bounding box center [330, 18] width 12 height 10
click at [350, 94] on div "Descargar sin leyenda" at bounding box center [373, 89] width 86 height 13
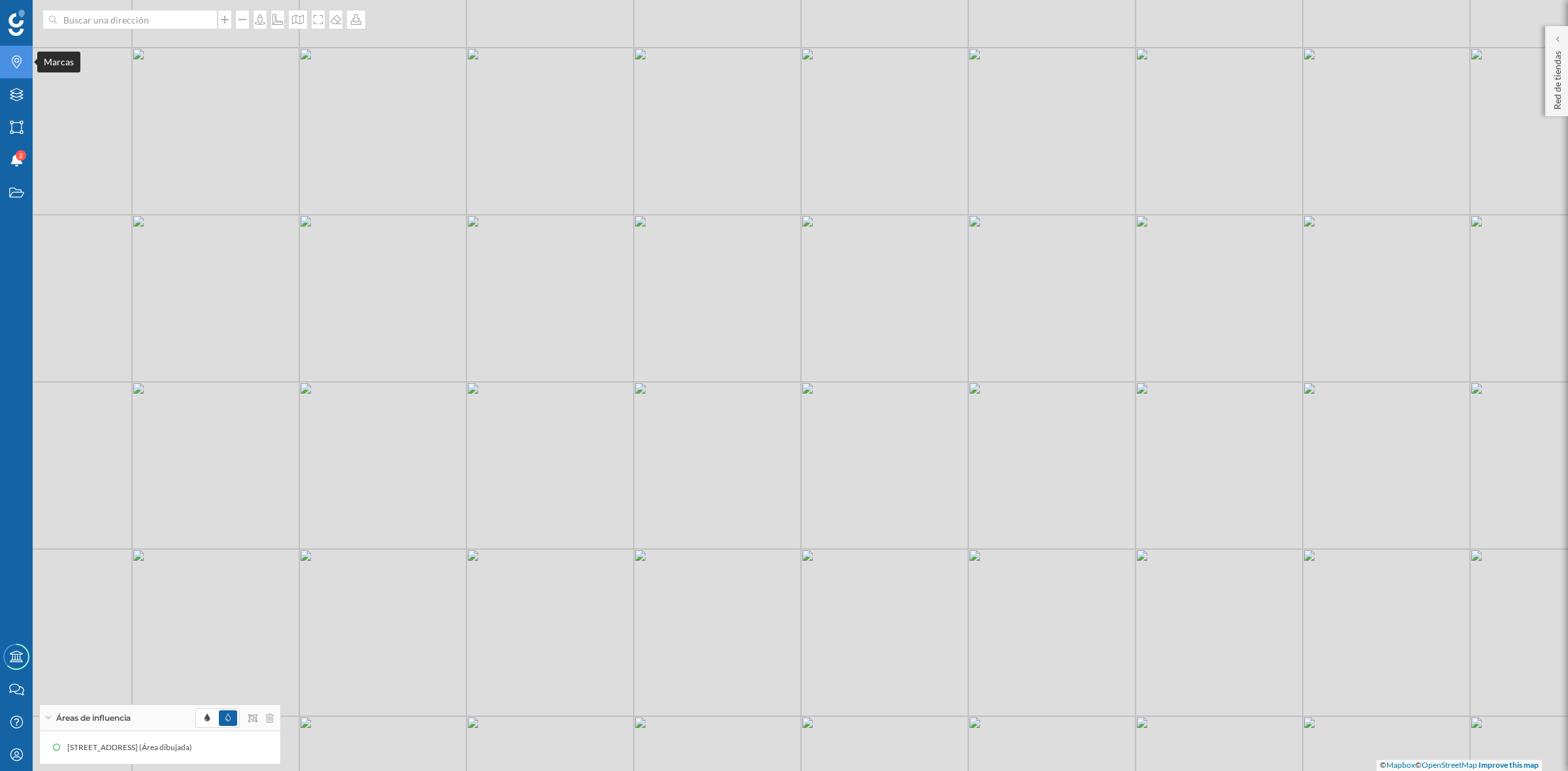
click at [15, 66] on icon at bounding box center [17, 61] width 10 height 13
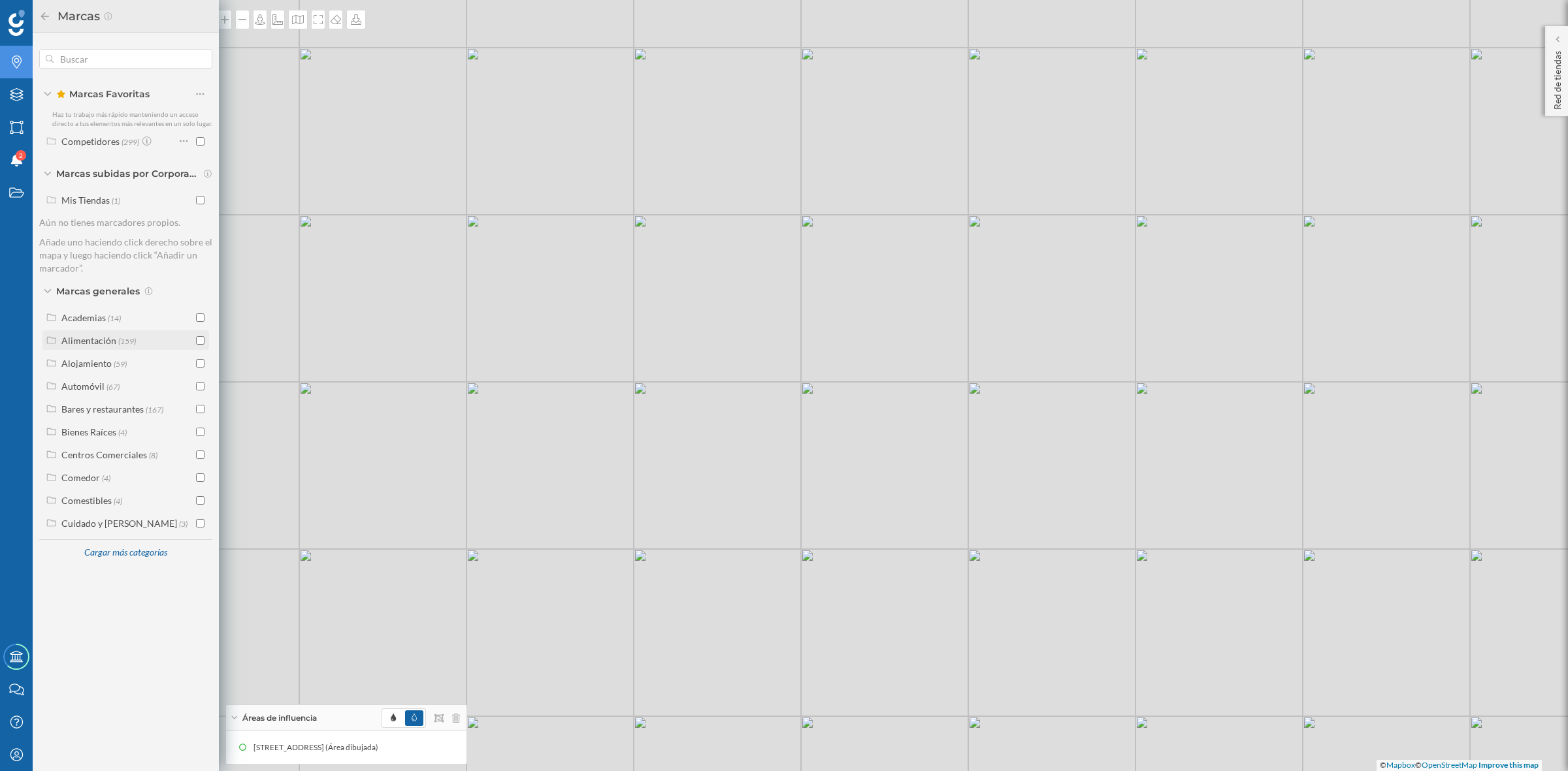
click at [197, 340] on input "checkbox" at bounding box center [200, 340] width 9 height 9
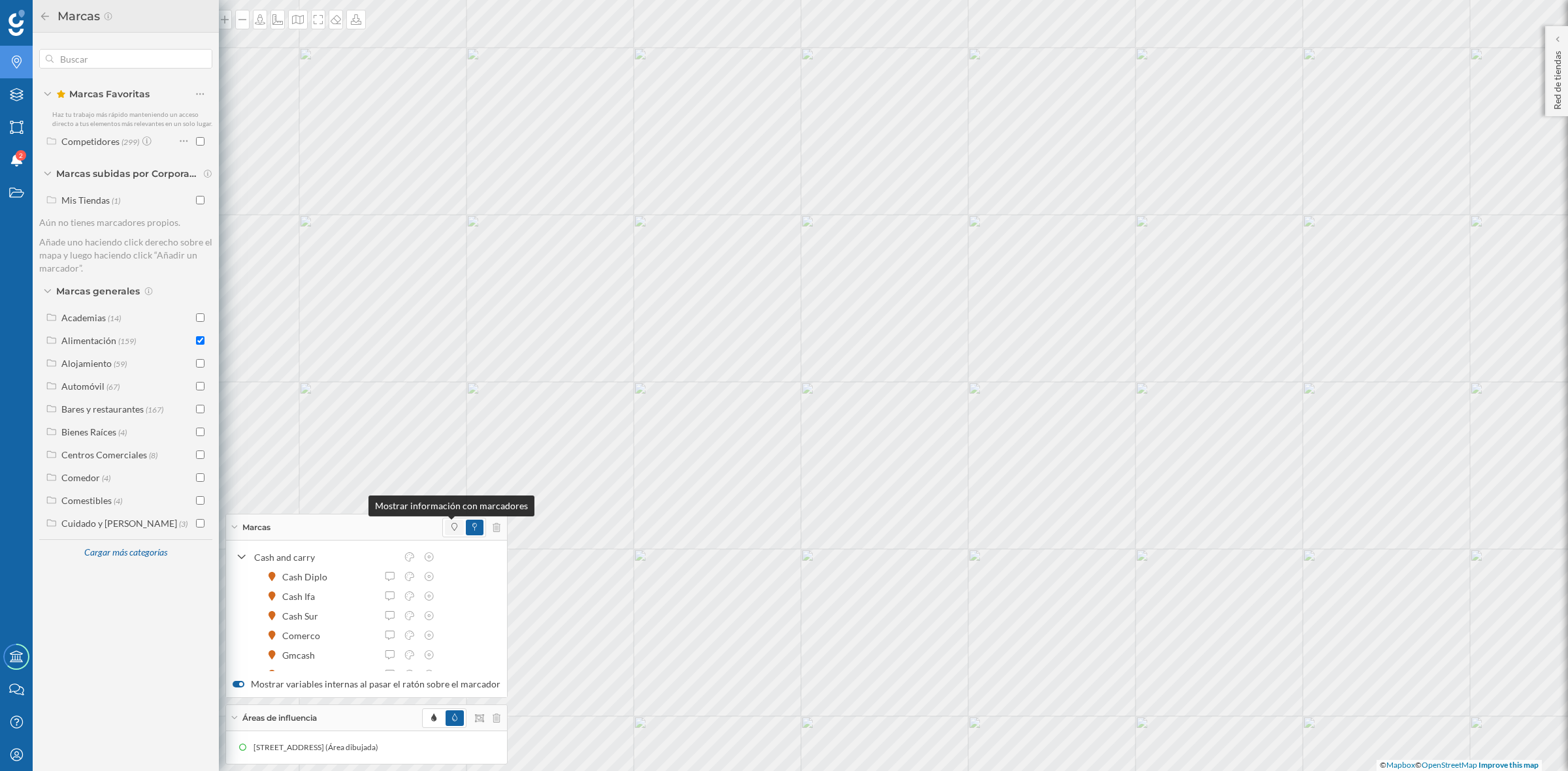
click at [452, 532] on span at bounding box center [455, 528] width 6 height 12
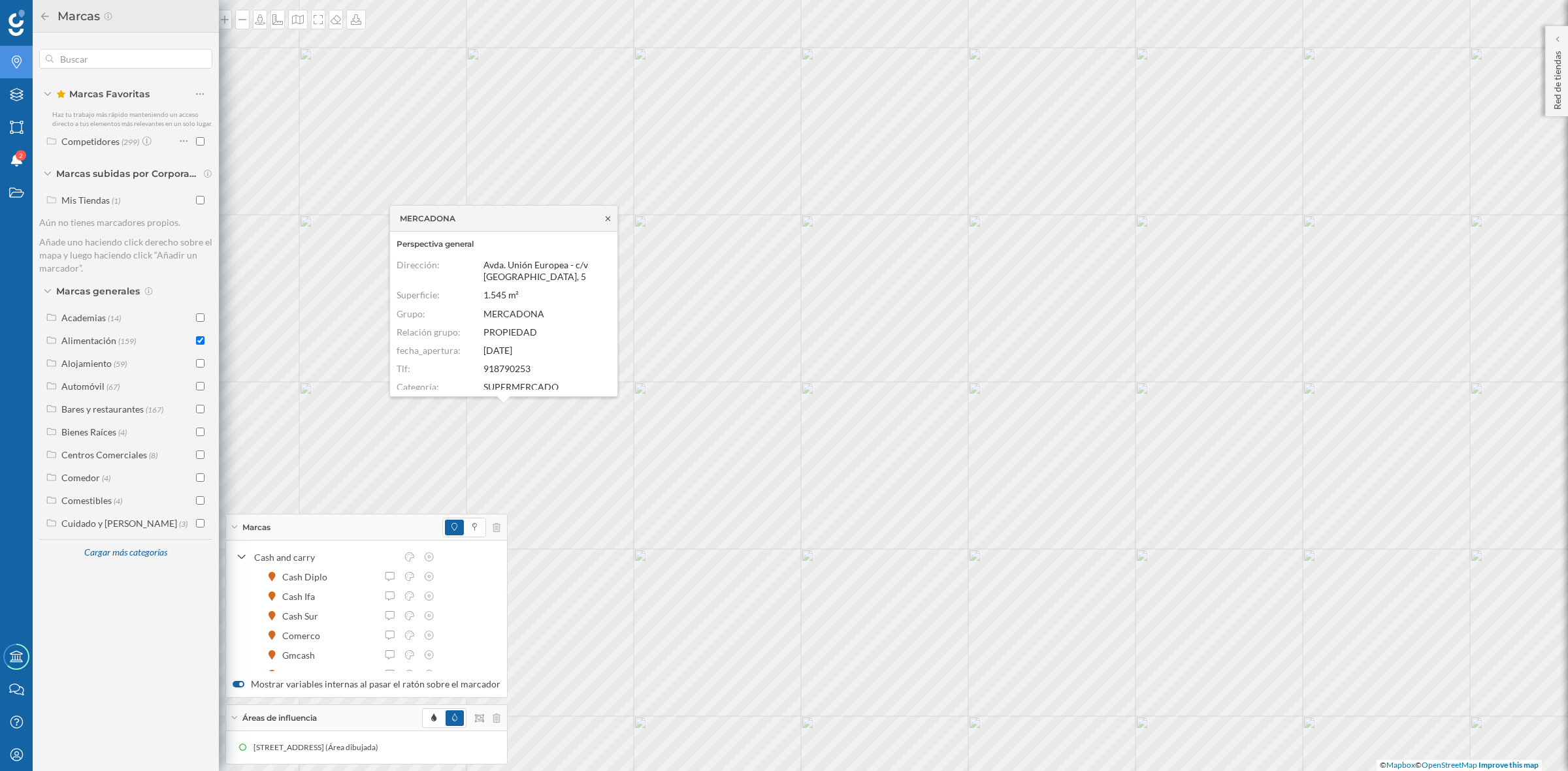
click at [607, 215] on icon at bounding box center [608, 219] width 10 height 8
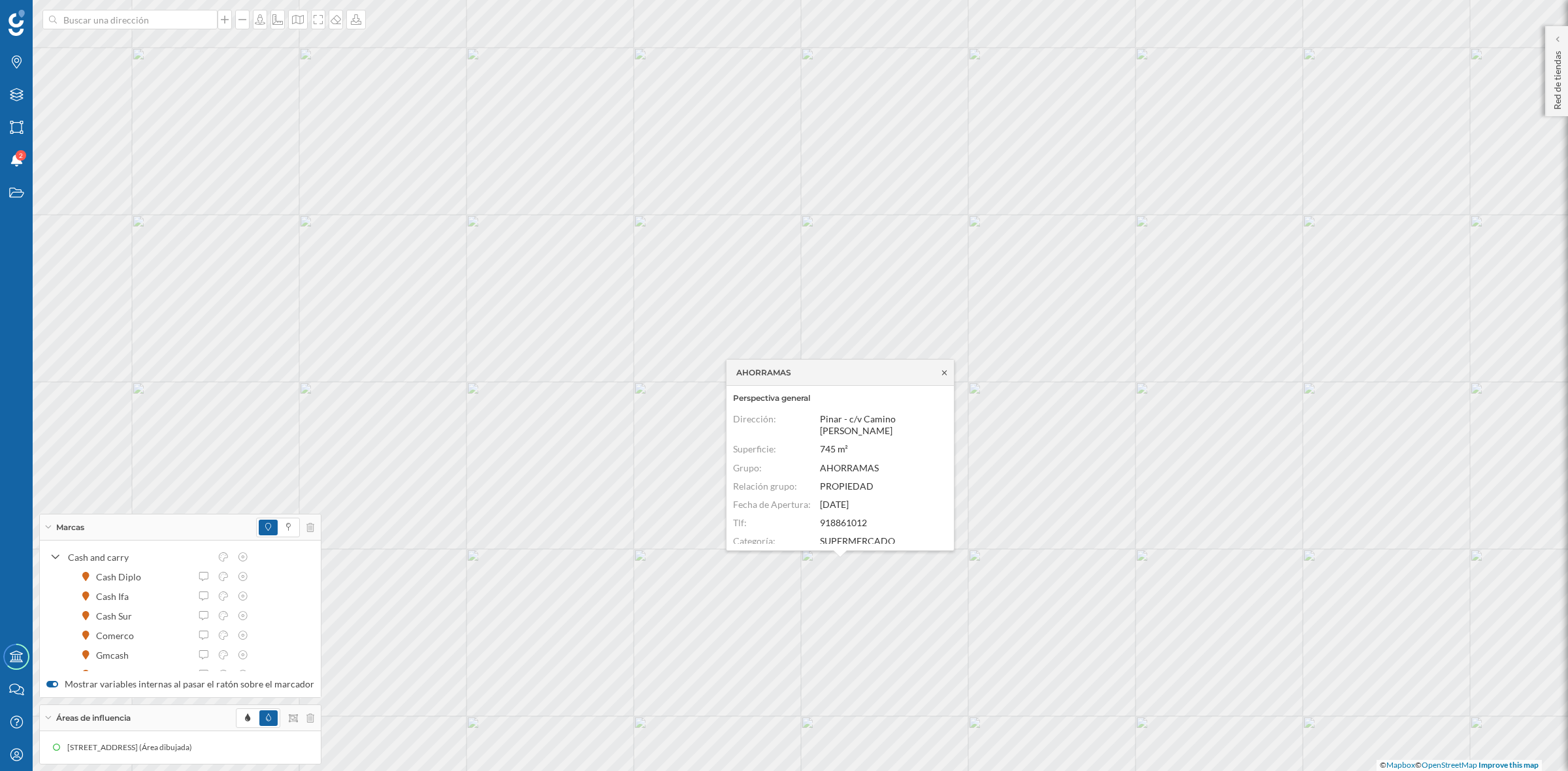
click at [943, 371] on icon at bounding box center [945, 373] width 10 height 8
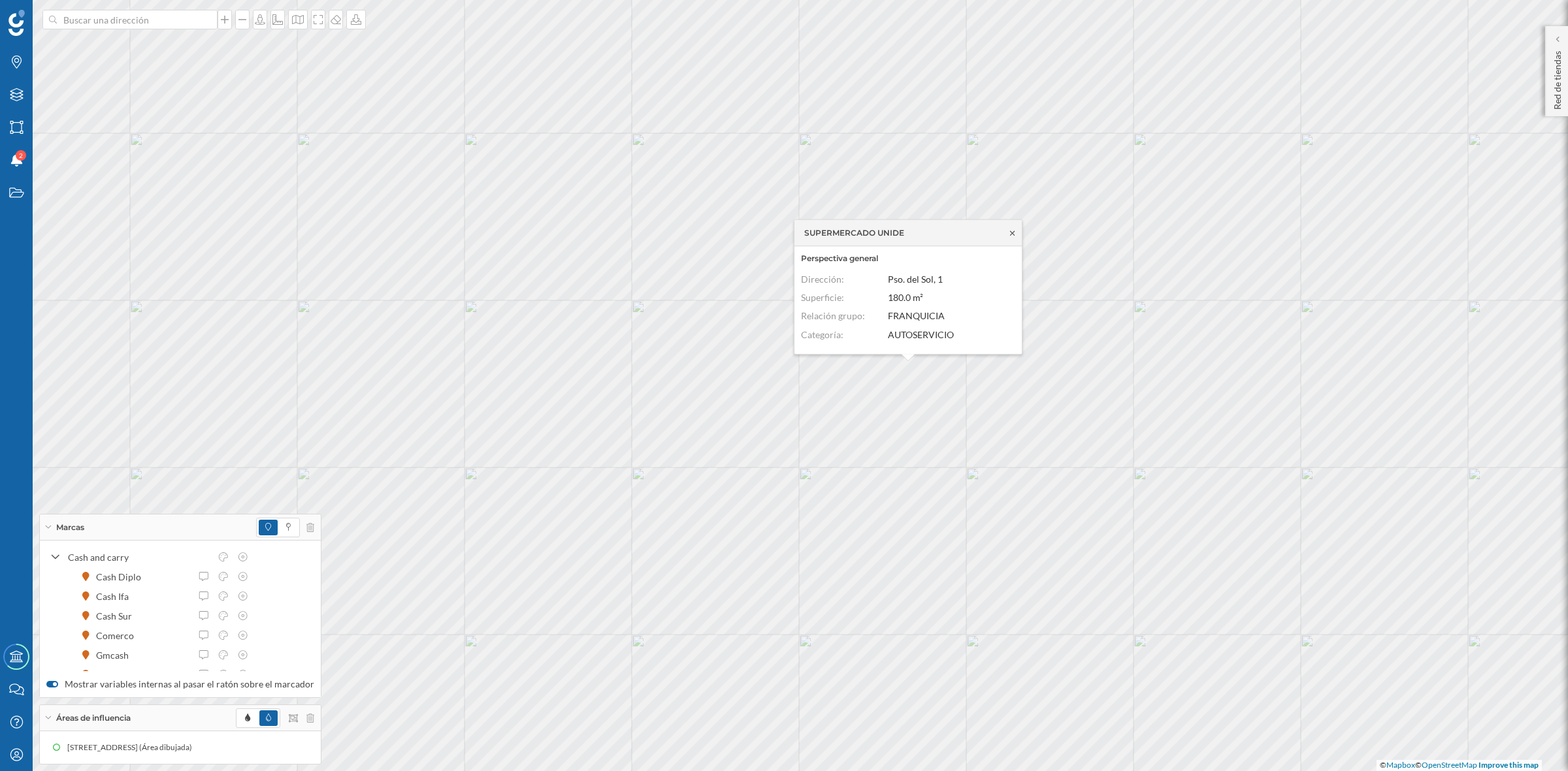
click at [1015, 235] on icon at bounding box center [1012, 233] width 10 height 8
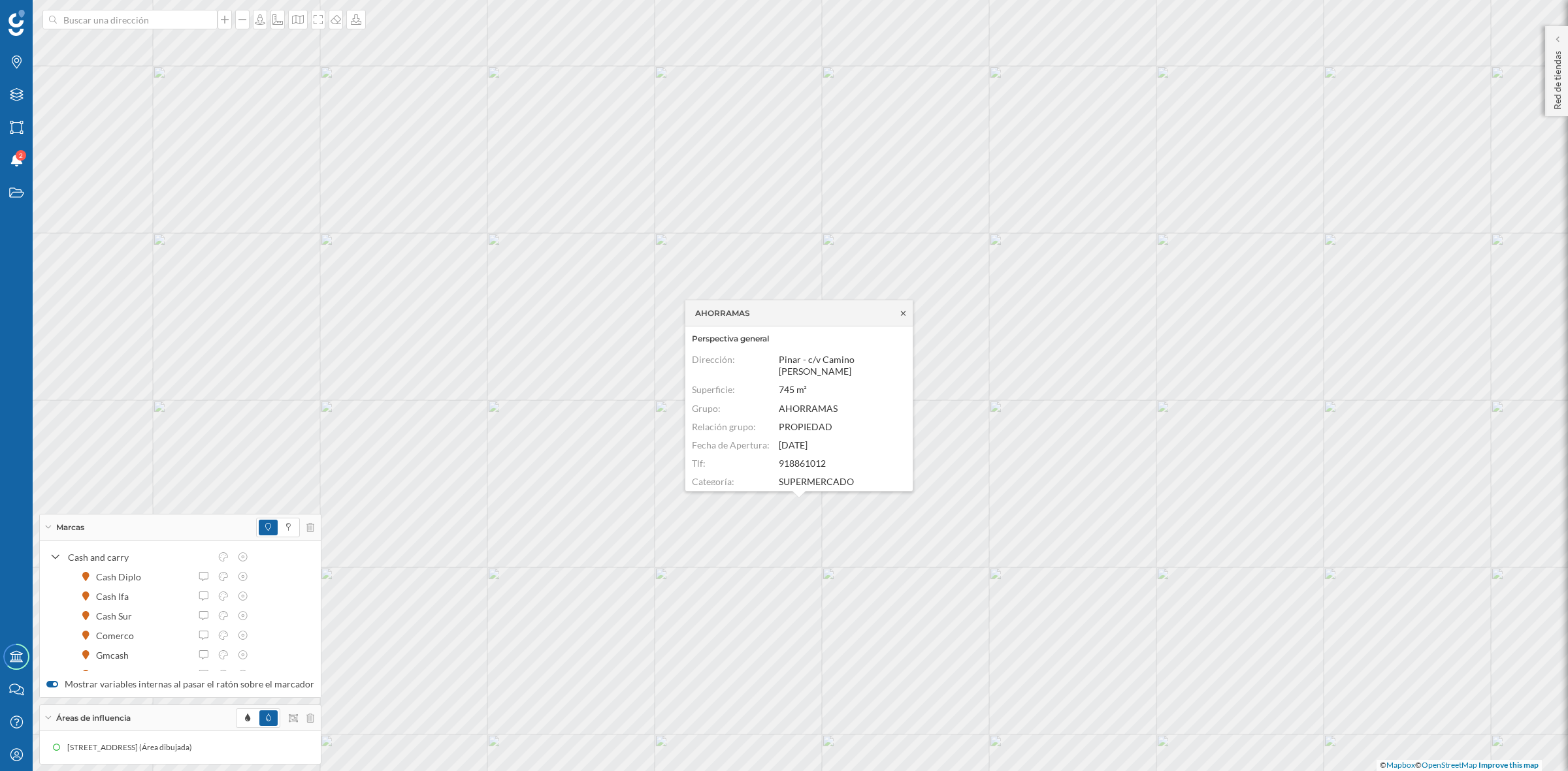
click at [900, 312] on icon at bounding box center [903, 313] width 10 height 8
